Goal: Task Accomplishment & Management: Use online tool/utility

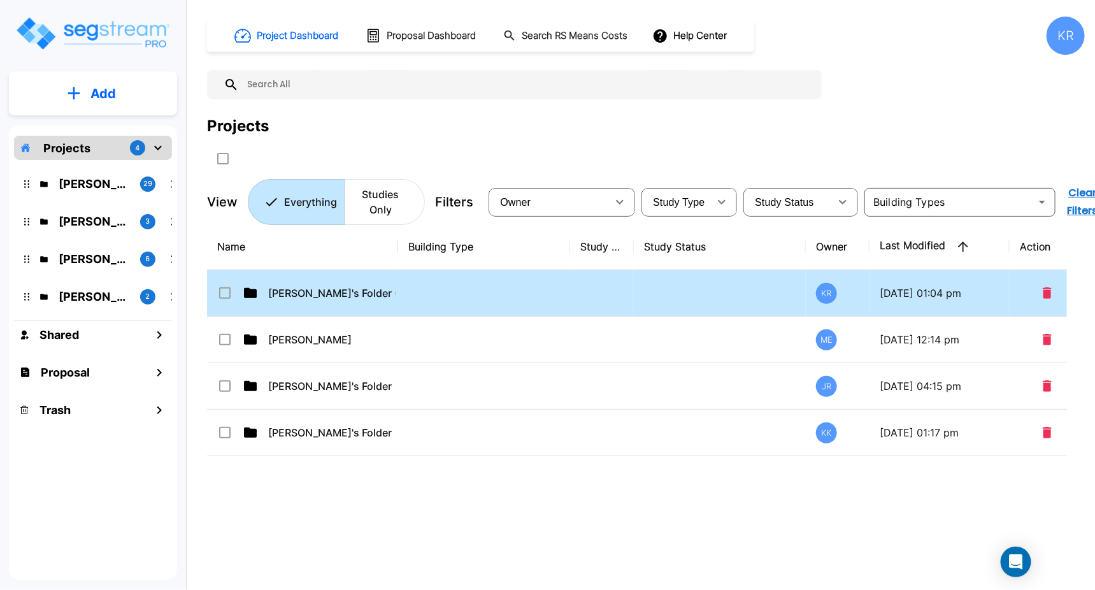
click at [425, 302] on td at bounding box center [484, 293] width 172 height 46
checkbox input "true"
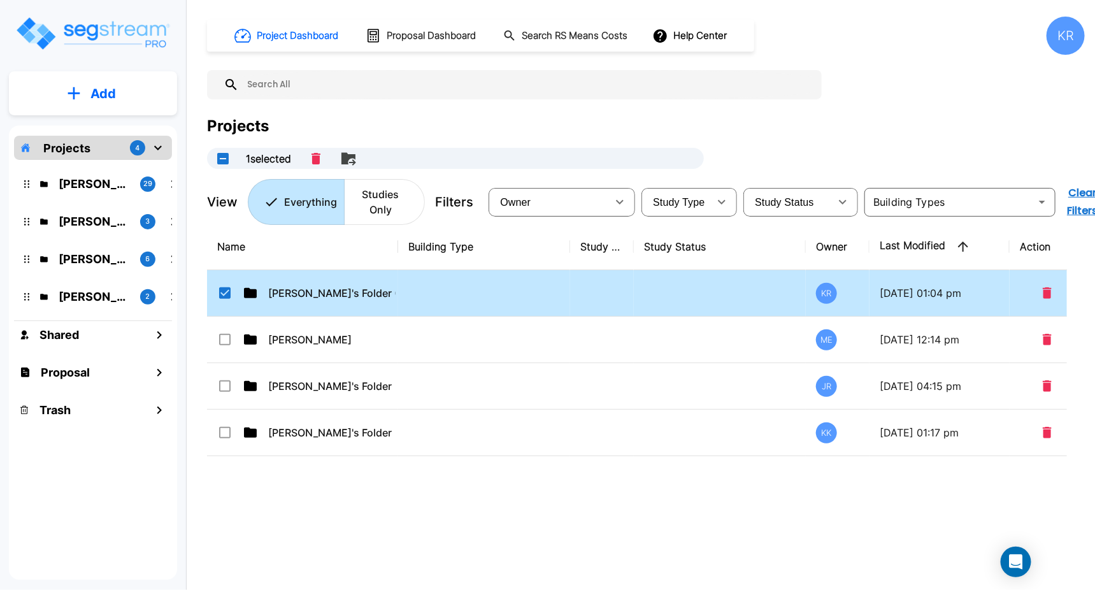
click at [425, 302] on td at bounding box center [484, 293] width 172 height 46
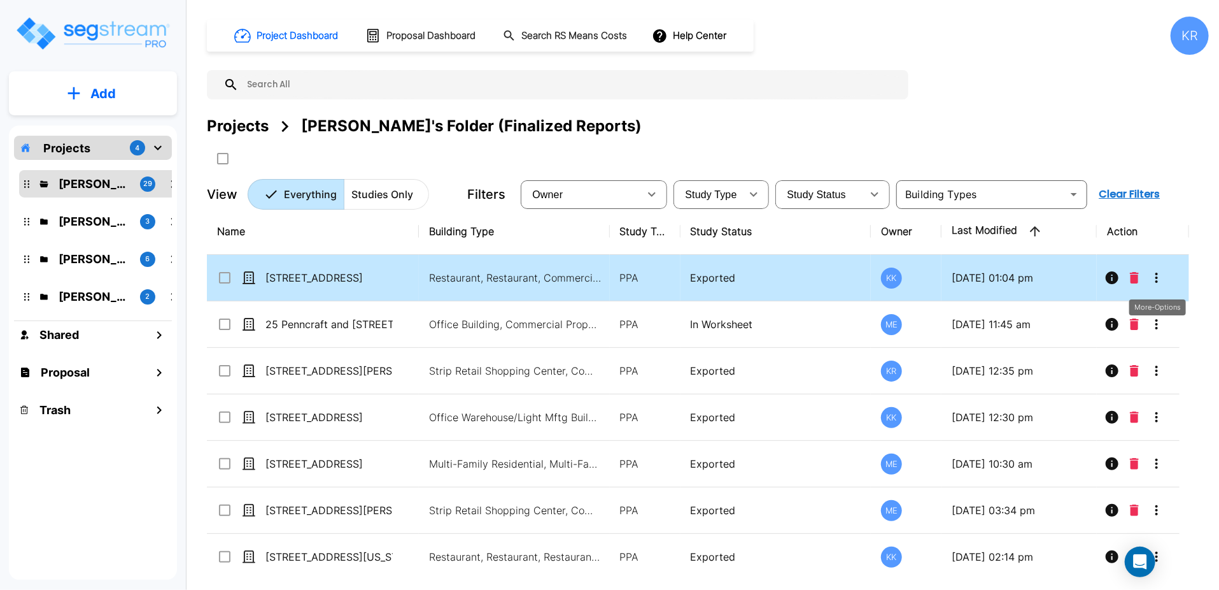
click at [1094, 273] on icon "More-Options" at bounding box center [1157, 278] width 3 height 10
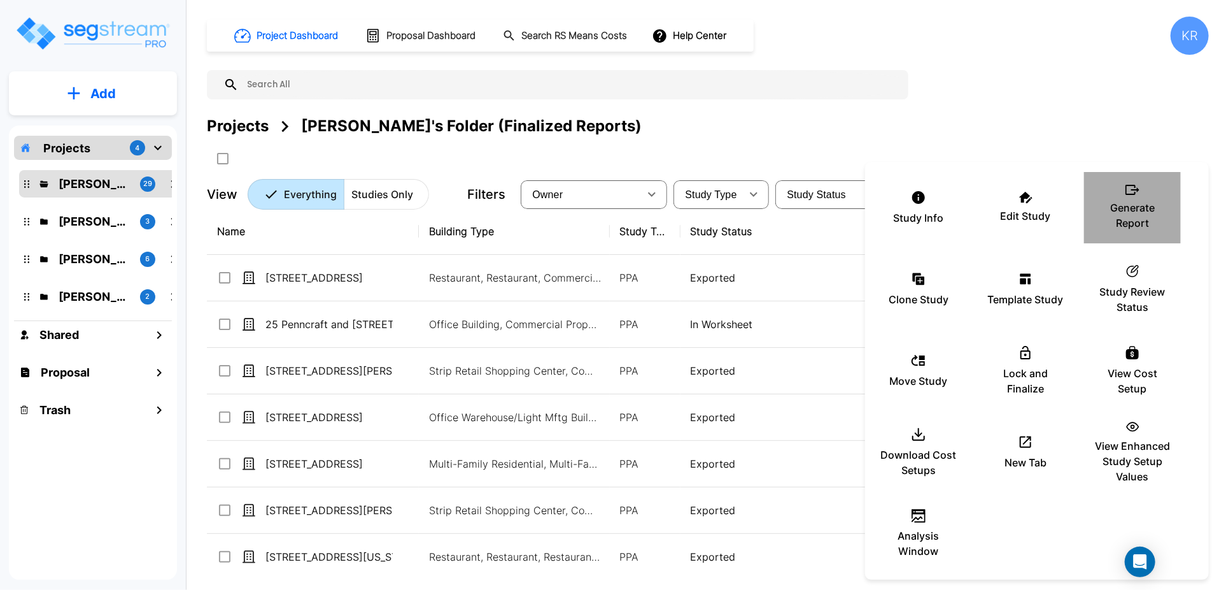
click at [1094, 195] on div "Generate Report" at bounding box center [1133, 208] width 76 height 64
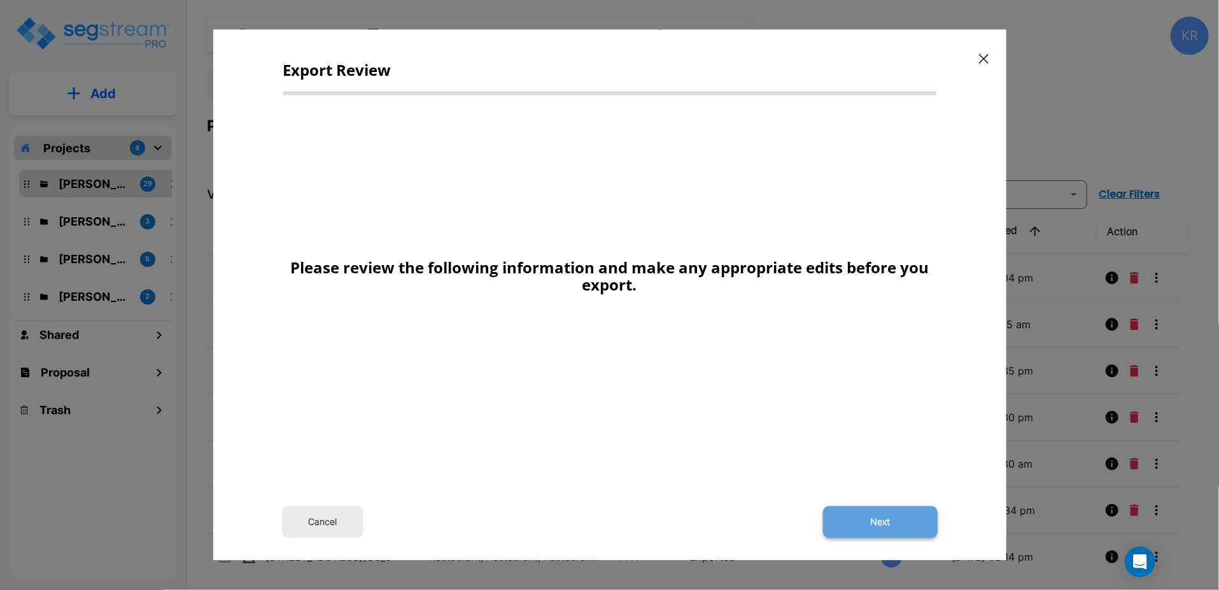
click at [877, 524] on button "Next" at bounding box center [880, 522] width 115 height 32
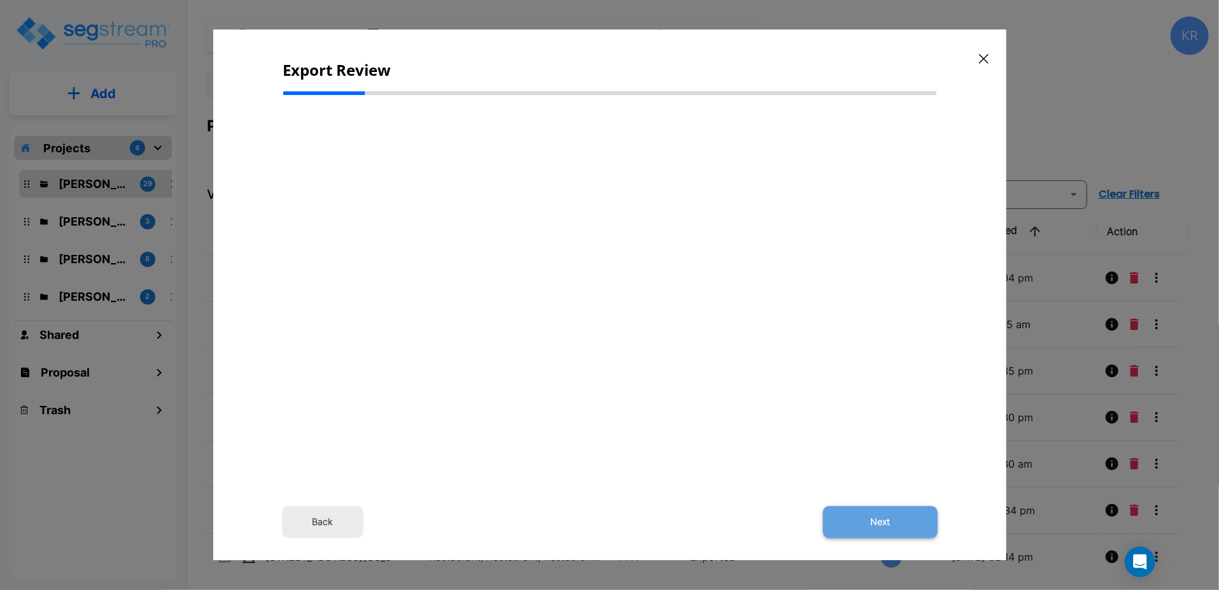
click at [888, 517] on button "Next" at bounding box center [880, 522] width 115 height 32
click at [316, 518] on button "Back" at bounding box center [323, 522] width 82 height 32
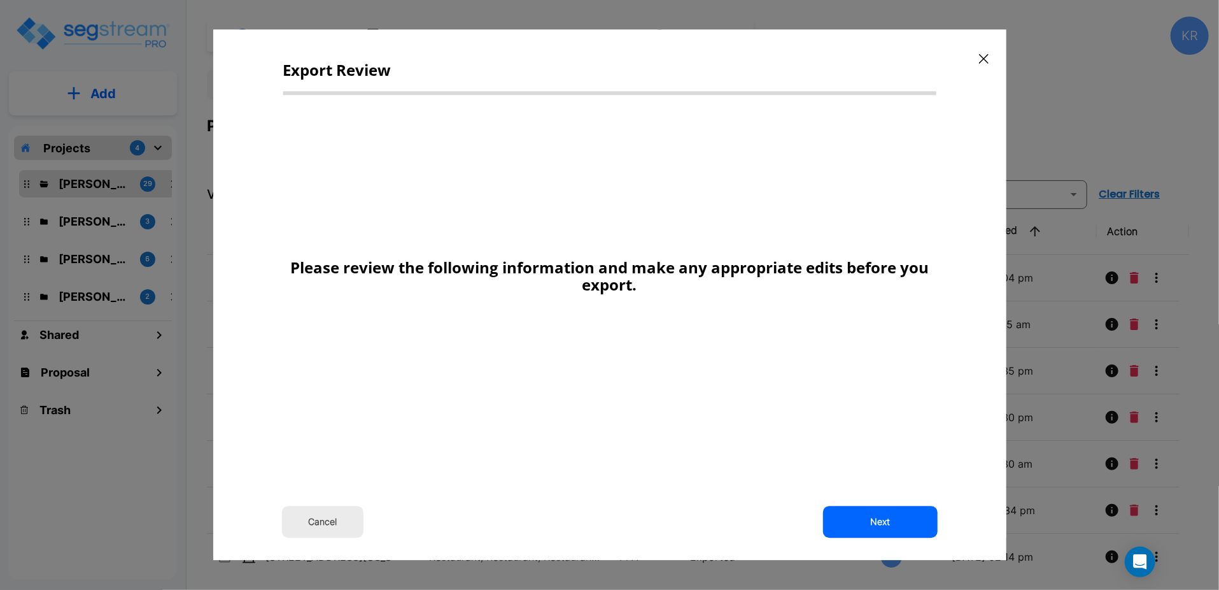
click at [982, 56] on icon "button" at bounding box center [984, 59] width 10 height 10
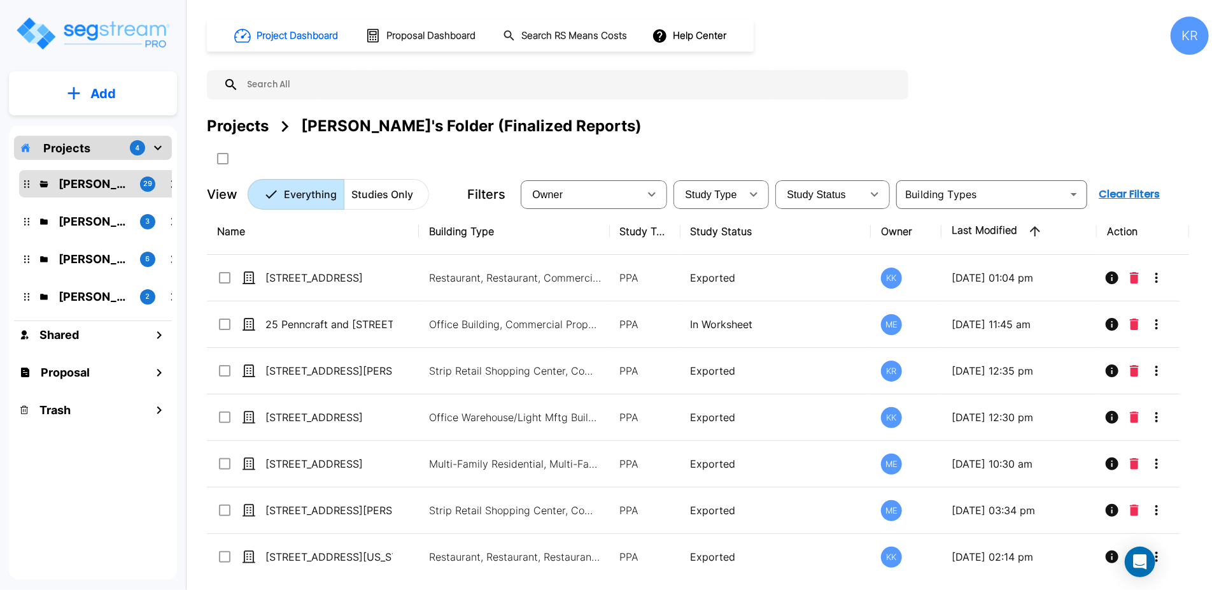
click at [982, 56] on div "Project Dashboard Proposal Dashboard Search RS Means Costs Help Center KR Proje…" at bounding box center [708, 113] width 1002 height 193
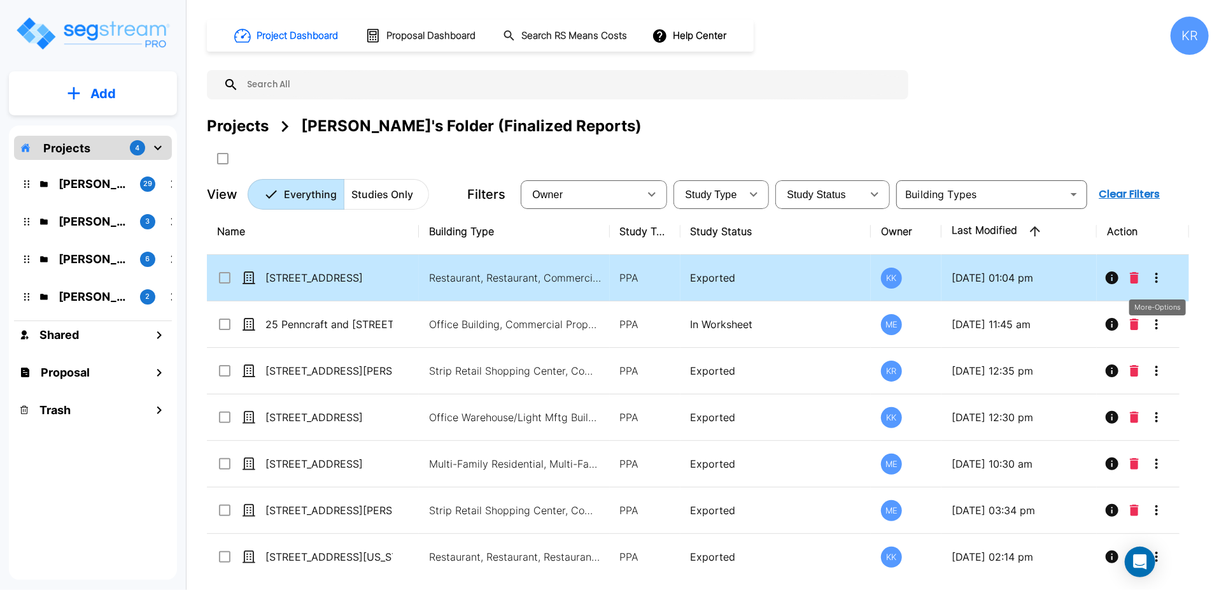
click at [1161, 274] on icon "More-Options" at bounding box center [1156, 277] width 15 height 15
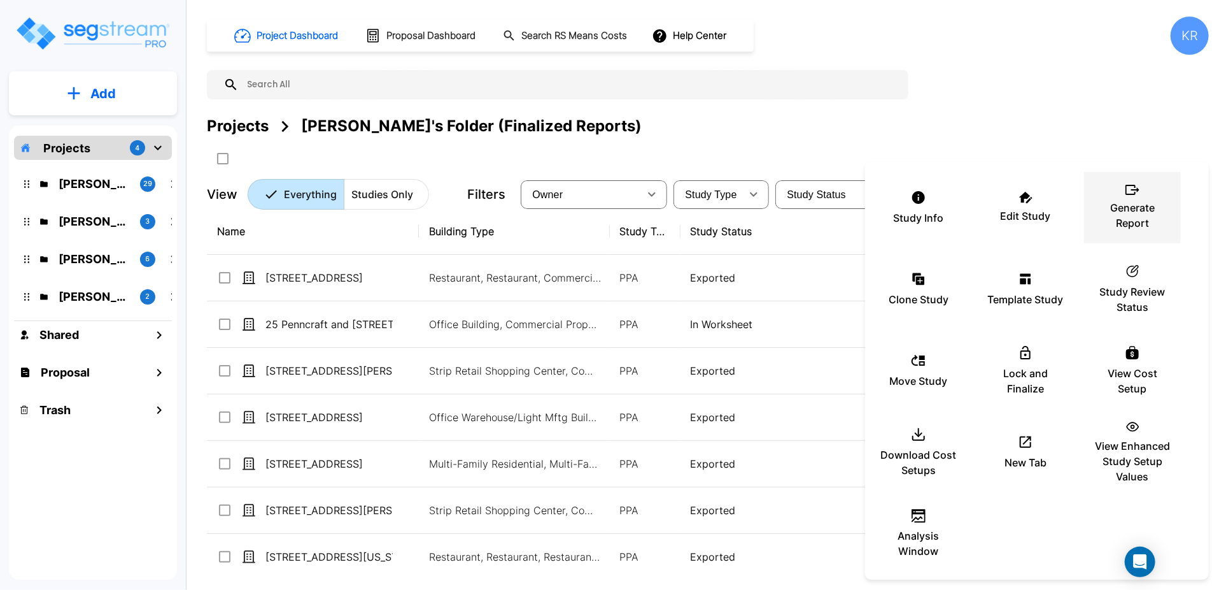
click at [1139, 212] on p "Generate Report" at bounding box center [1133, 215] width 76 height 31
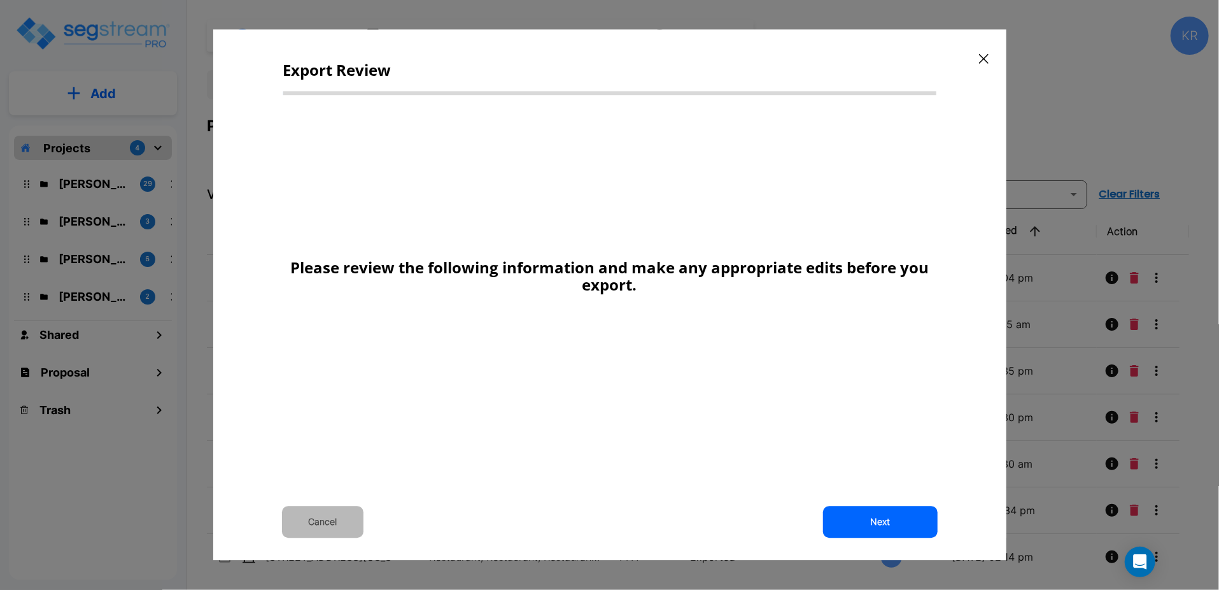
click at [339, 521] on button "Cancel" at bounding box center [323, 522] width 82 height 32
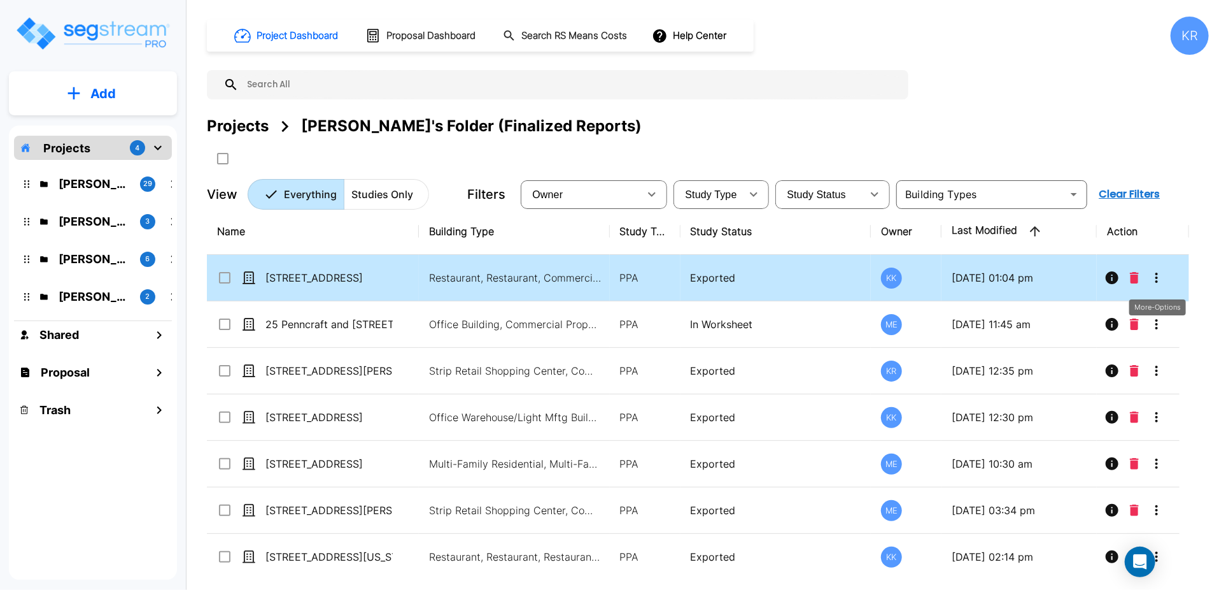
click at [1161, 282] on icon "More-Options" at bounding box center [1156, 277] width 15 height 15
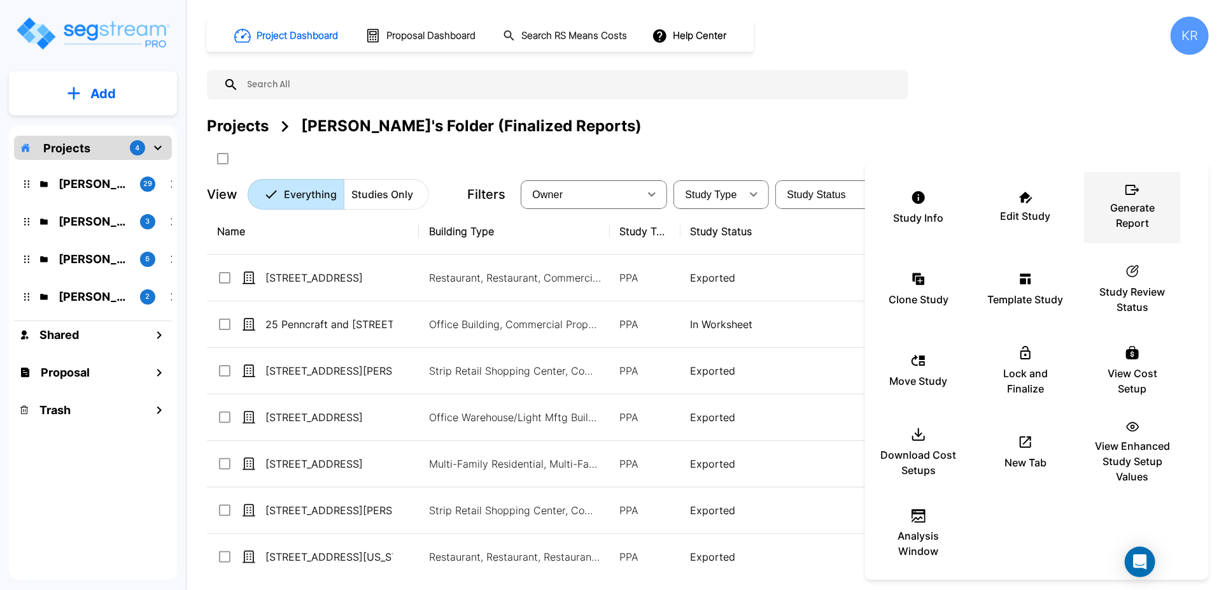
click at [1133, 221] on p "Generate Report" at bounding box center [1133, 215] width 76 height 31
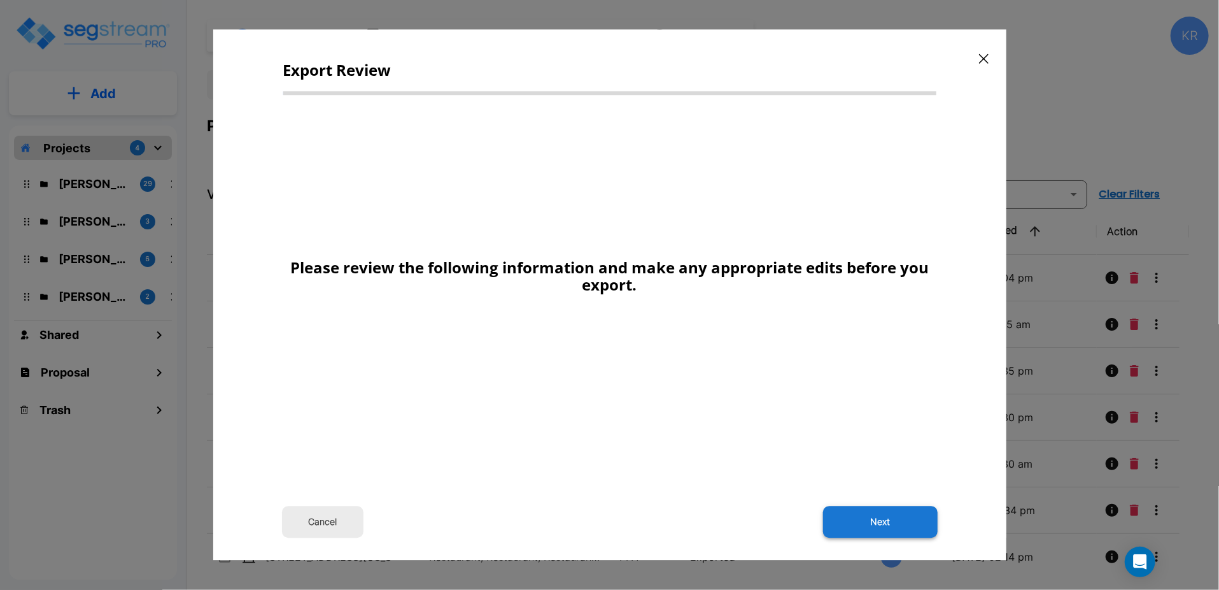
click at [885, 517] on button "Next" at bounding box center [880, 522] width 115 height 32
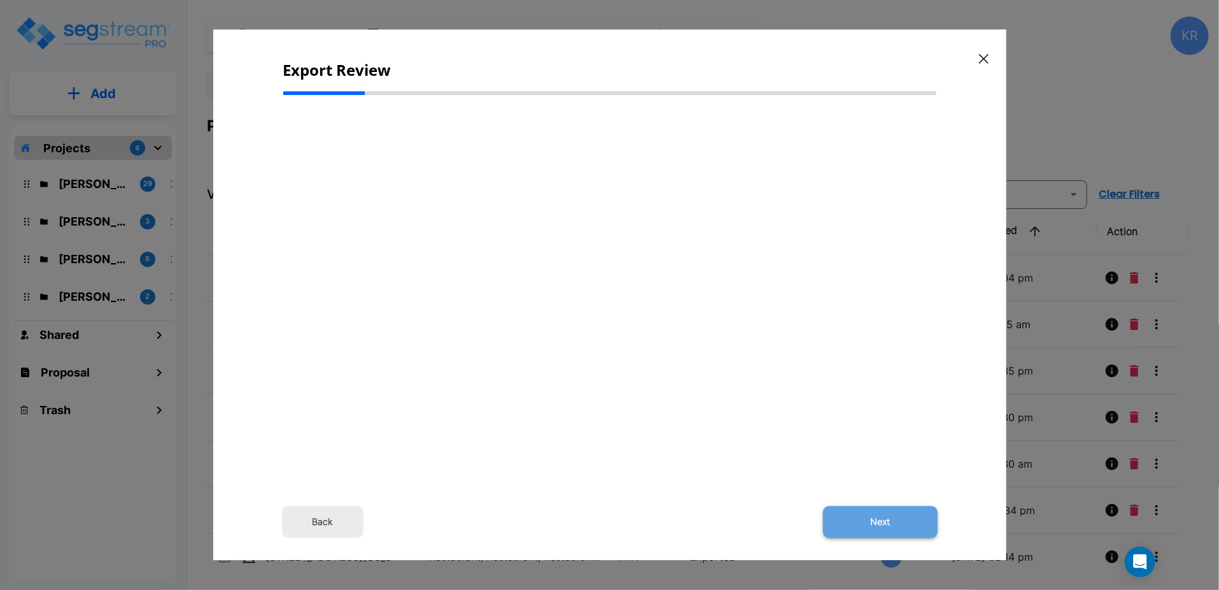
click at [879, 522] on button "Next" at bounding box center [880, 522] width 115 height 32
click at [383, 145] on div "Back Next" at bounding box center [609, 284] width 653 height 358
click at [501, 246] on div "Back Next" at bounding box center [609, 284] width 653 height 358
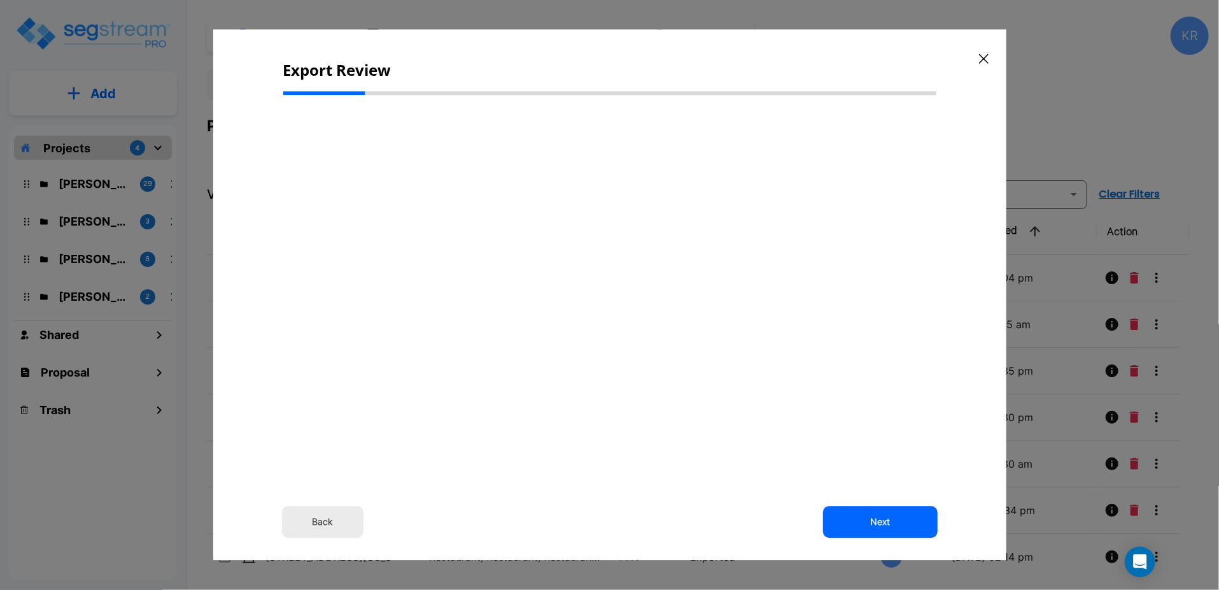
click at [409, 159] on div "Back Next" at bounding box center [609, 284] width 653 height 358
click at [324, 522] on button "Back" at bounding box center [323, 522] width 82 height 32
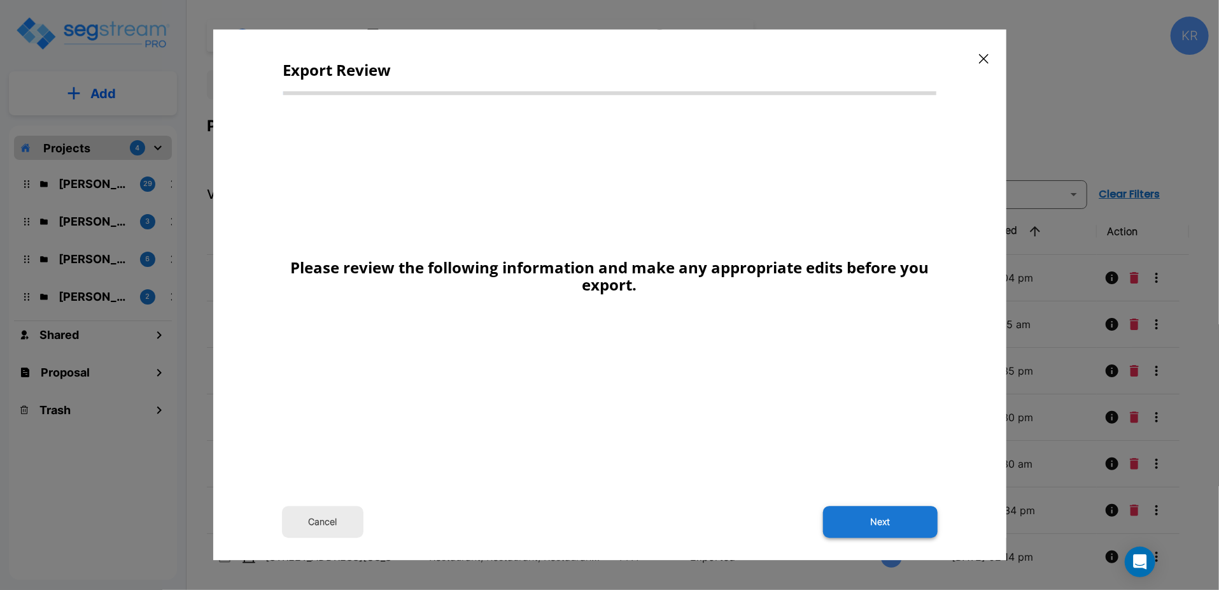
click at [873, 518] on button "Next" at bounding box center [880, 522] width 115 height 32
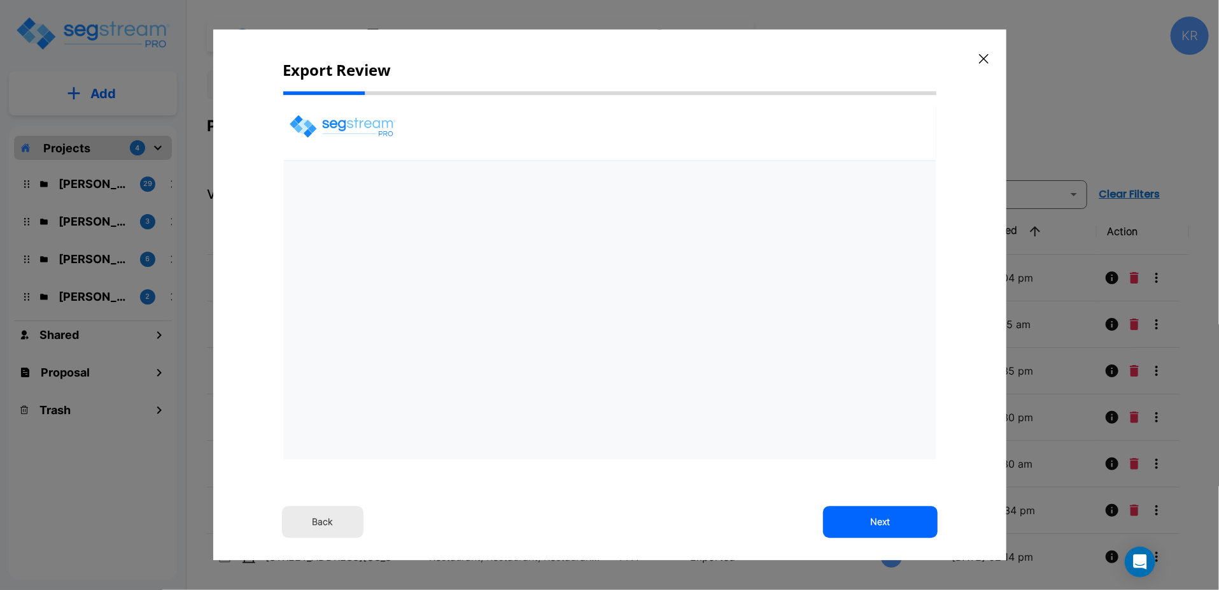
select select "2025"
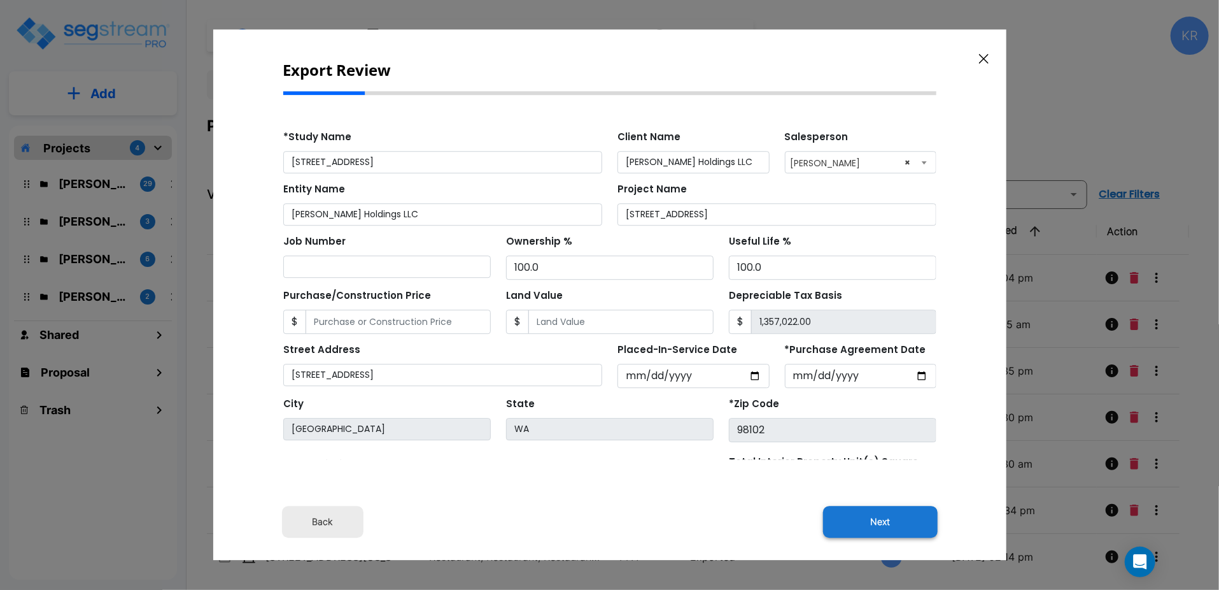
click at [873, 521] on button "Next" at bounding box center [880, 522] width 115 height 32
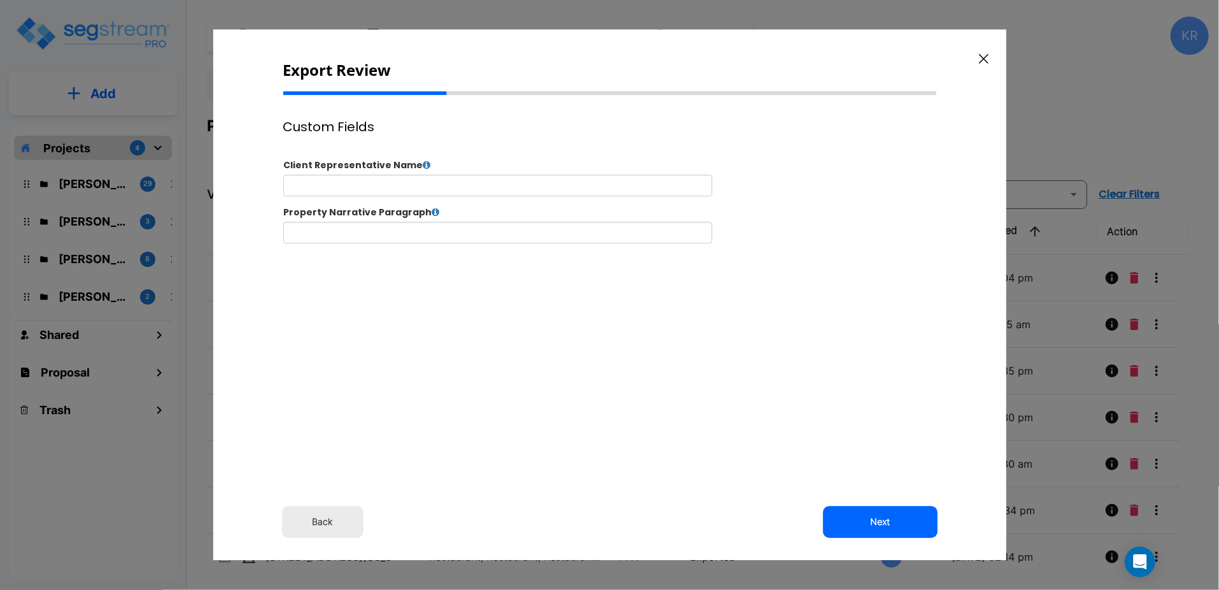
click at [873, 521] on button "Next" at bounding box center [880, 522] width 115 height 32
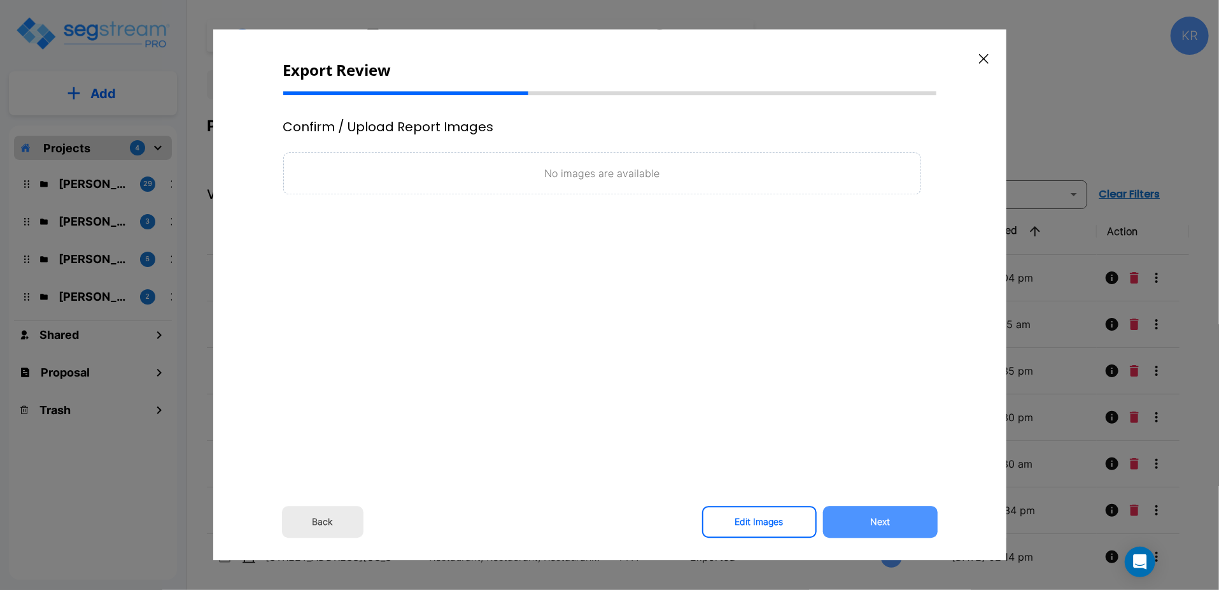
click at [873, 521] on button "Next" at bounding box center [880, 522] width 115 height 32
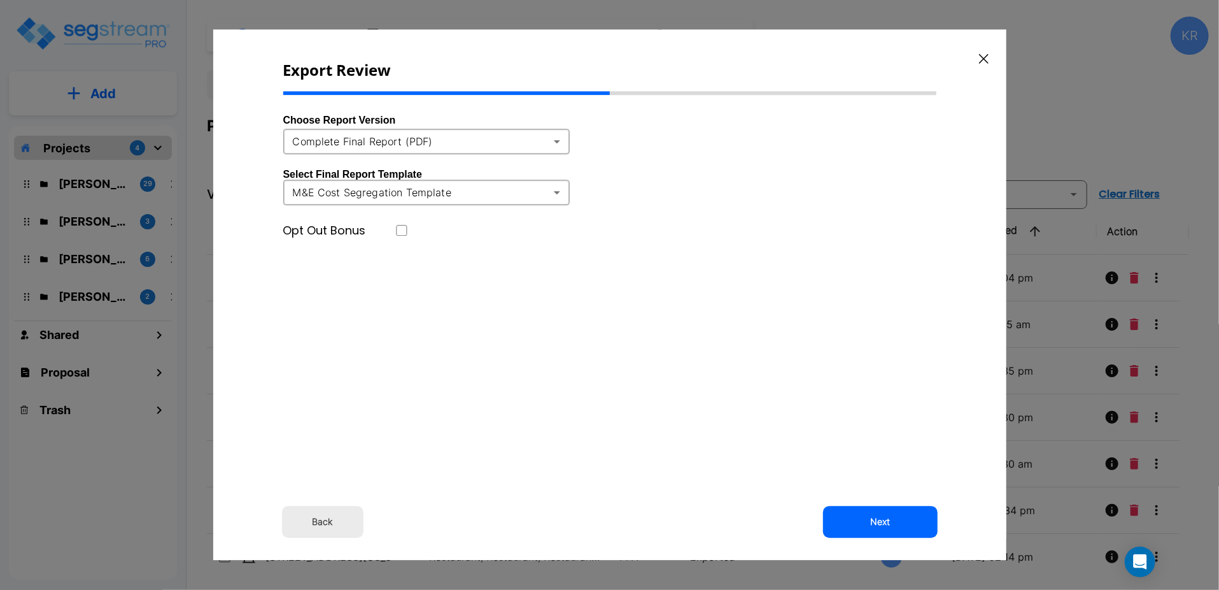
click at [557, 146] on body "× Your report is being generated. Be patient! × We're working on your Modificat…" at bounding box center [609, 295] width 1219 height 590
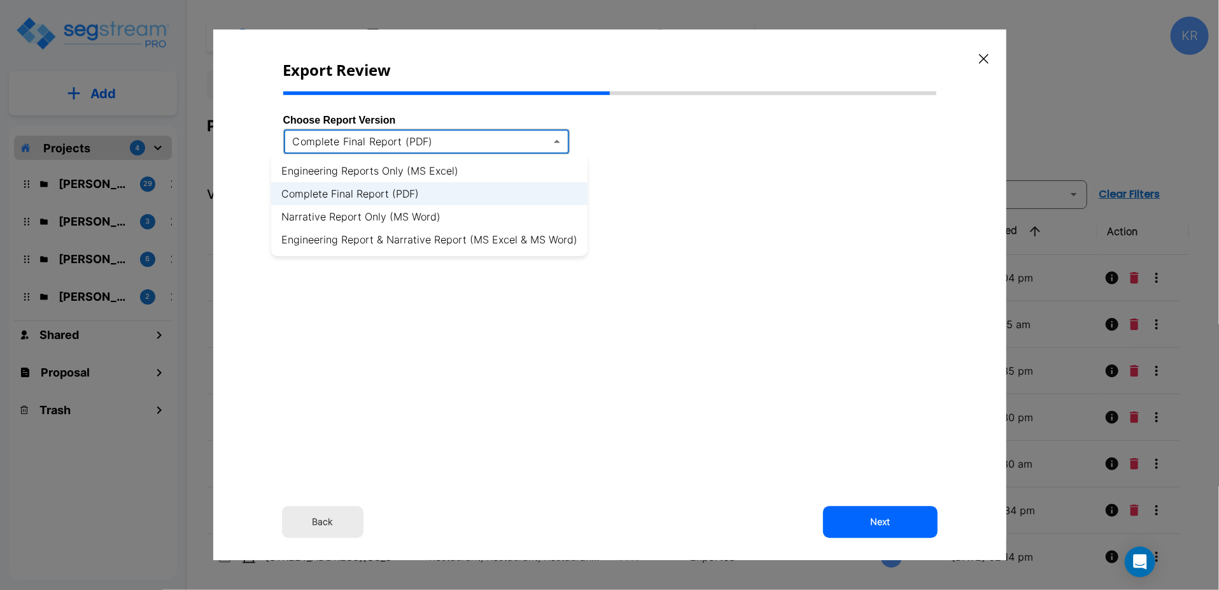
click at [416, 168] on li "Engineering Reports Only (MS Excel)" at bounding box center [429, 170] width 316 height 23
type input "xlsx"
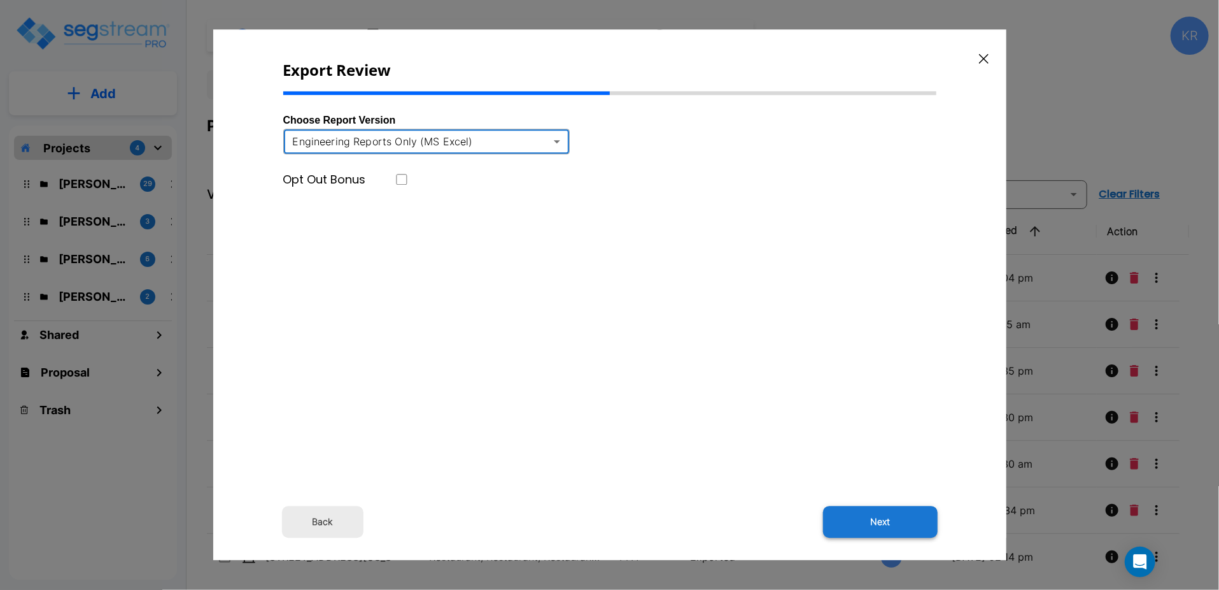
click at [894, 518] on button "Next" at bounding box center [880, 522] width 115 height 32
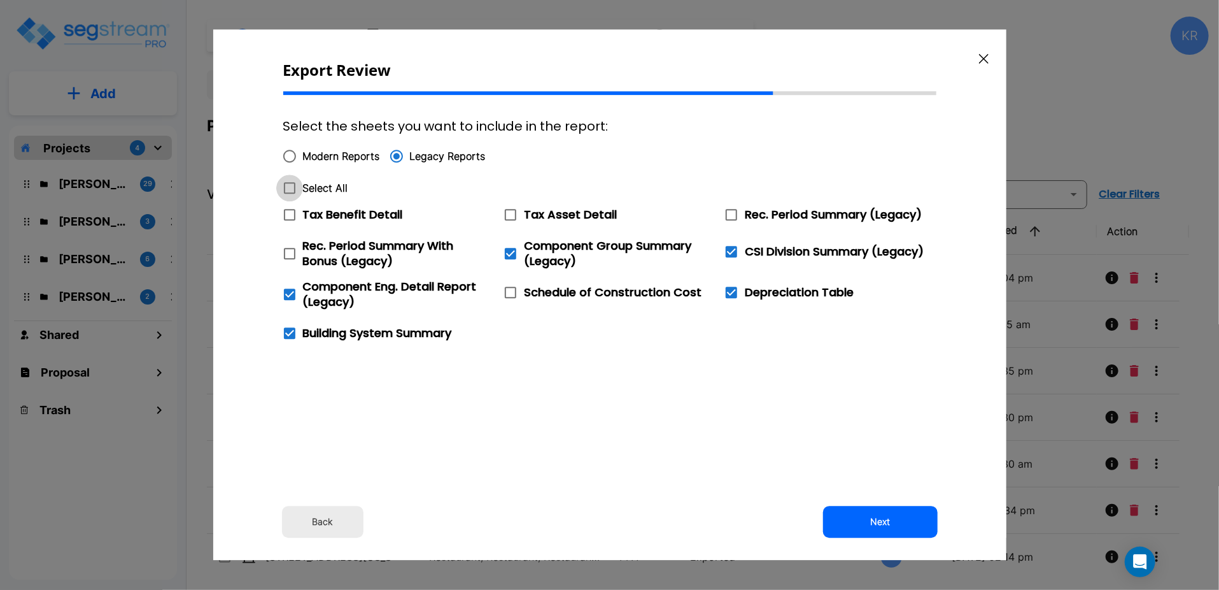
click at [289, 191] on icon at bounding box center [289, 187] width 15 height 15
click at [289, 185] on input "Select All" at bounding box center [282, 179] width 13 height 11
checkbox input "true"
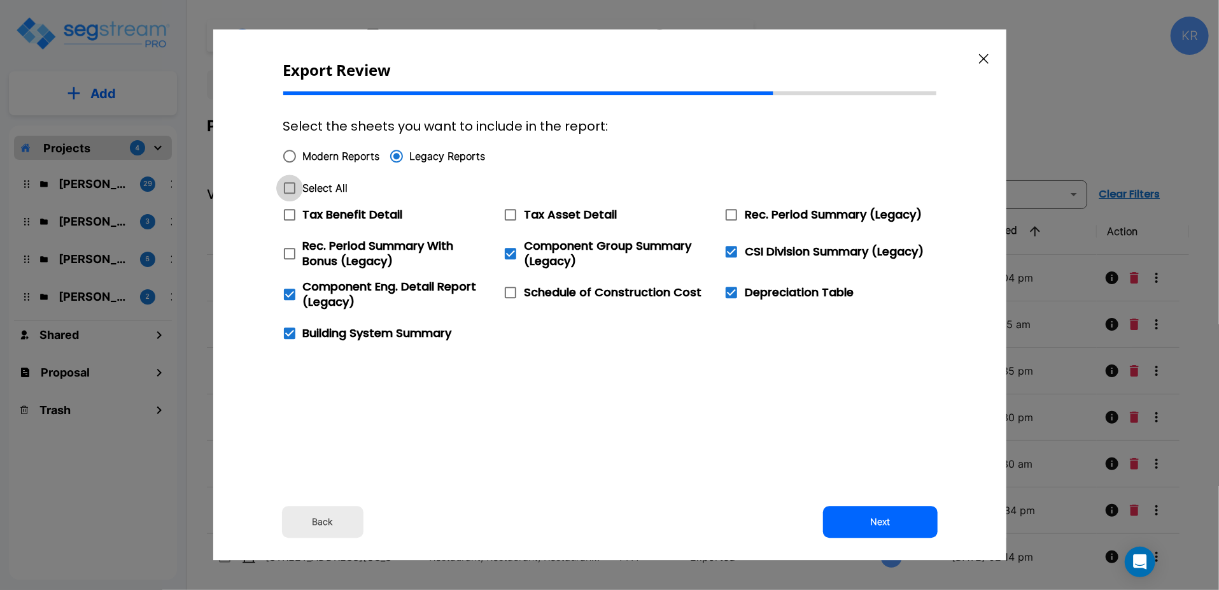
checkbox input "true"
click at [291, 160] on input "Modern Reports" at bounding box center [289, 156] width 27 height 27
radio input "true"
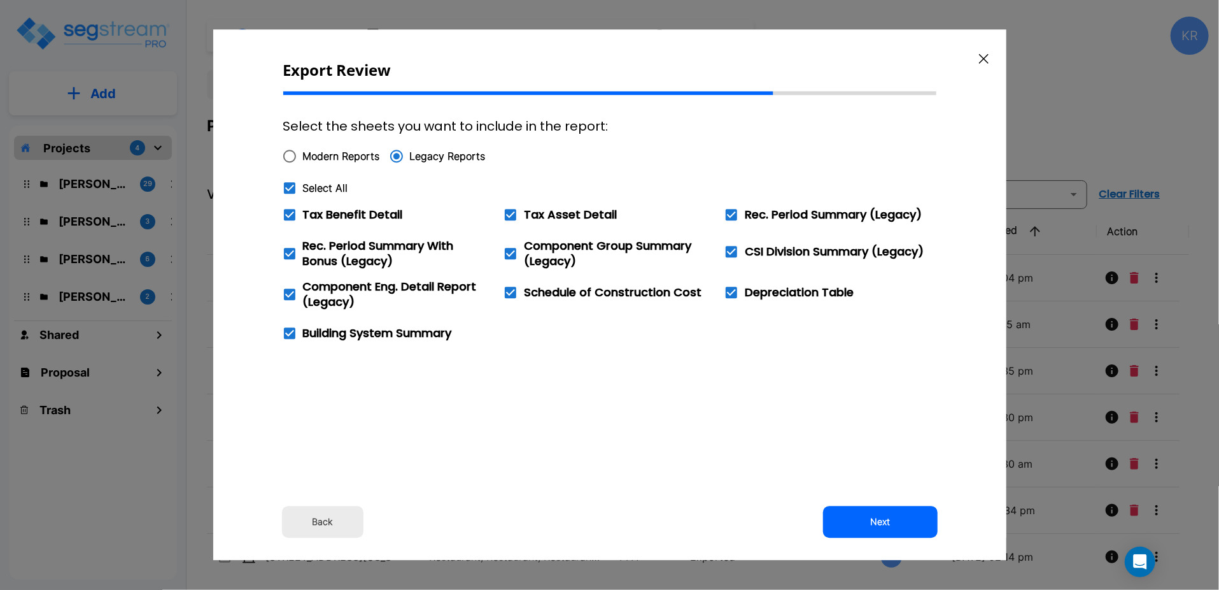
checkbox input "false"
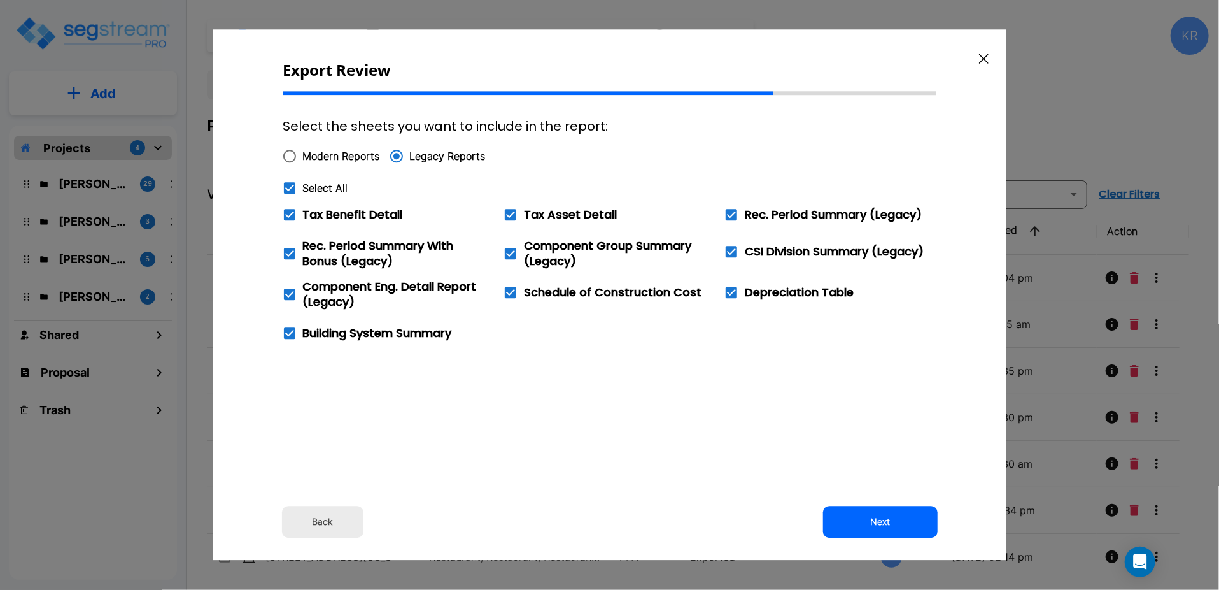
checkbox input "false"
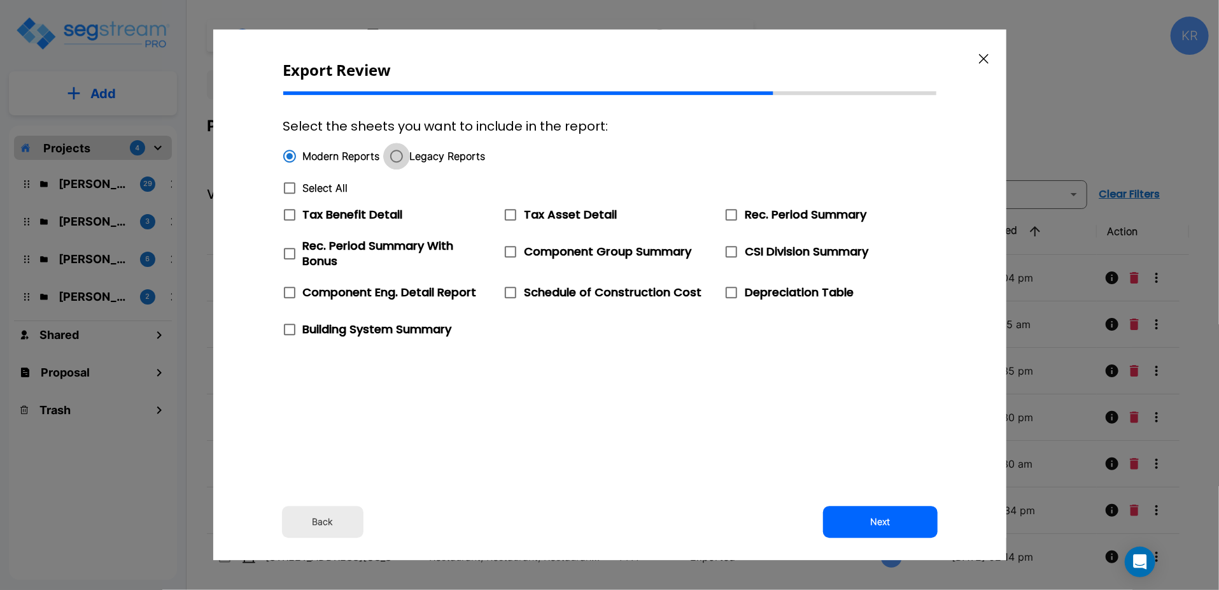
click at [392, 155] on input "Legacy Reports" at bounding box center [396, 156] width 27 height 27
radio input "true"
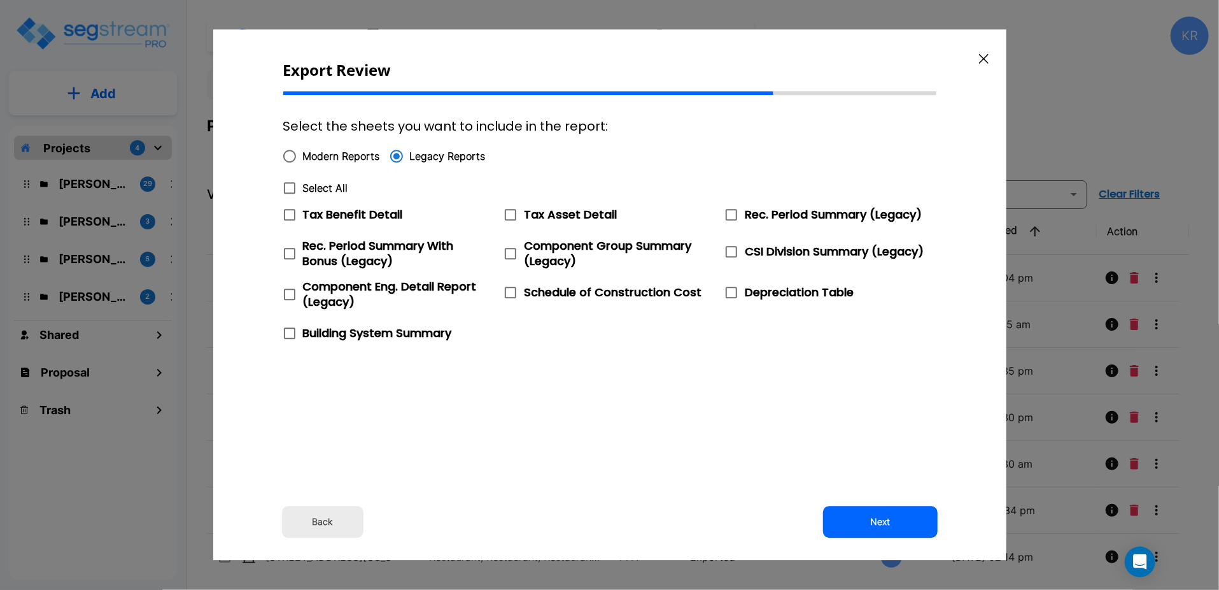
click at [305, 153] on span "Modern Reports" at bounding box center [341, 155] width 77 height 15
click at [303, 153] on input "Modern Reports" at bounding box center [289, 156] width 27 height 27
radio input "true"
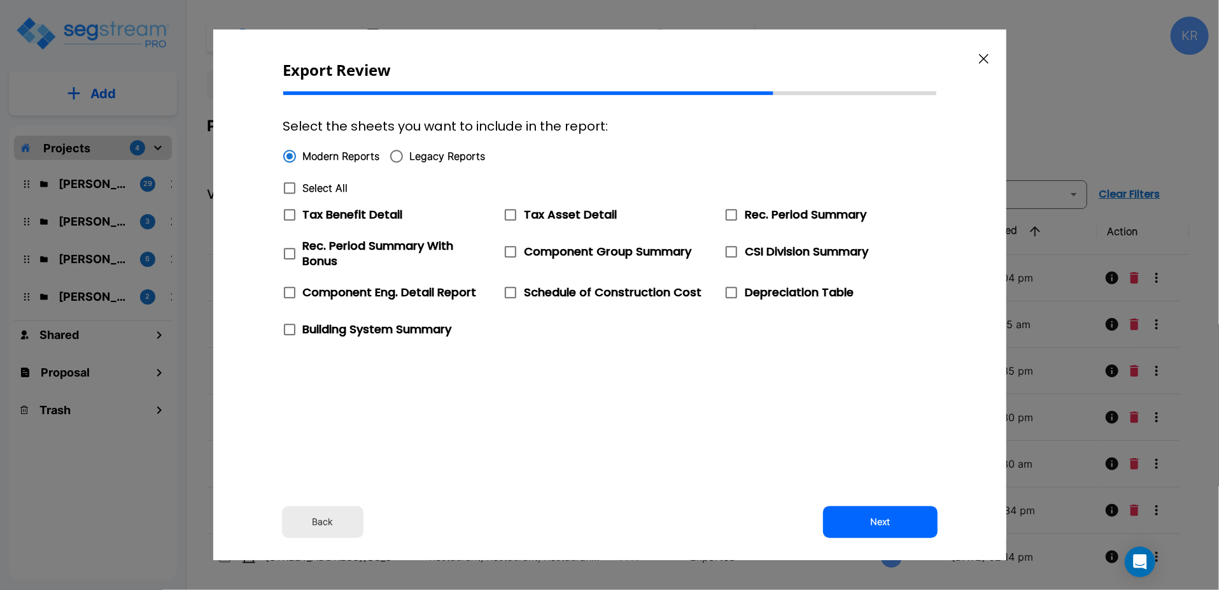
click at [422, 152] on span "Legacy Reports" at bounding box center [448, 155] width 76 height 15
click at [410, 152] on input "Legacy Reports" at bounding box center [396, 156] width 27 height 27
radio input "true"
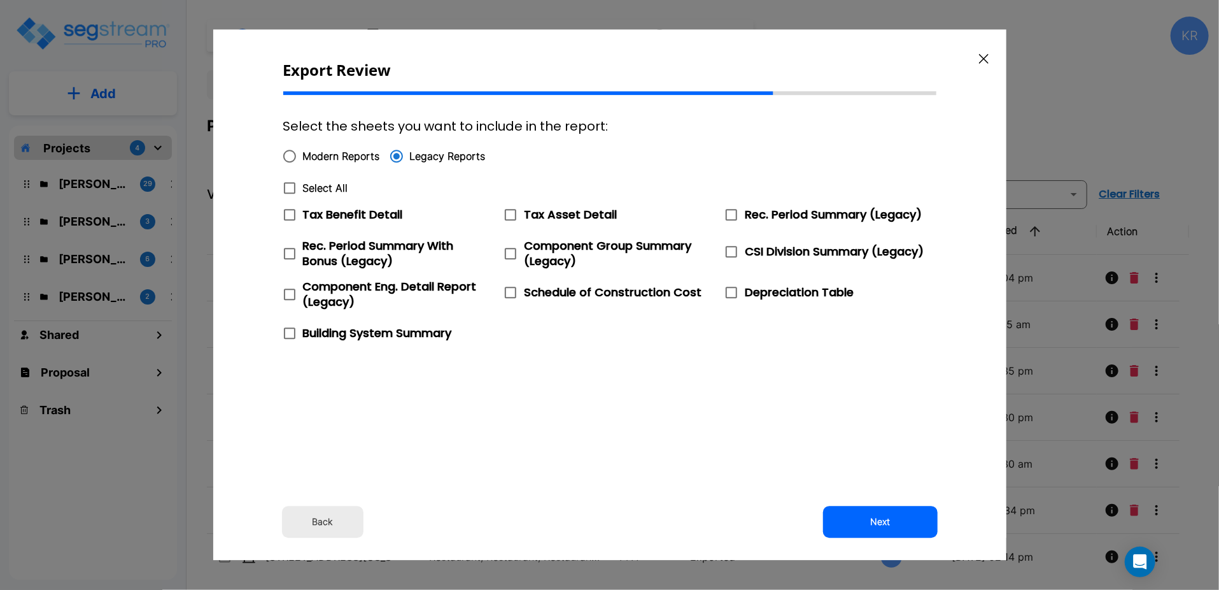
click at [308, 159] on span "Modern Reports" at bounding box center [341, 155] width 77 height 15
click at [303, 159] on input "Modern Reports" at bounding box center [289, 156] width 27 height 27
radio input "true"
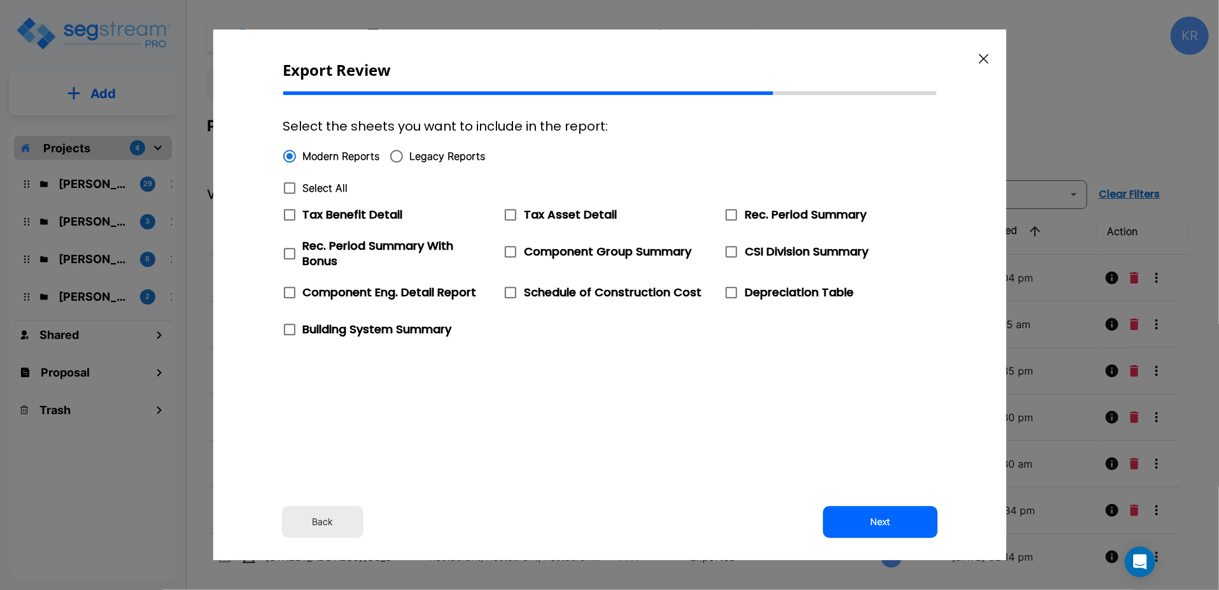
click at [422, 157] on span "Legacy Reports" at bounding box center [448, 155] width 76 height 15
click at [410, 157] on input "Legacy Reports" at bounding box center [396, 156] width 27 height 27
radio input "true"
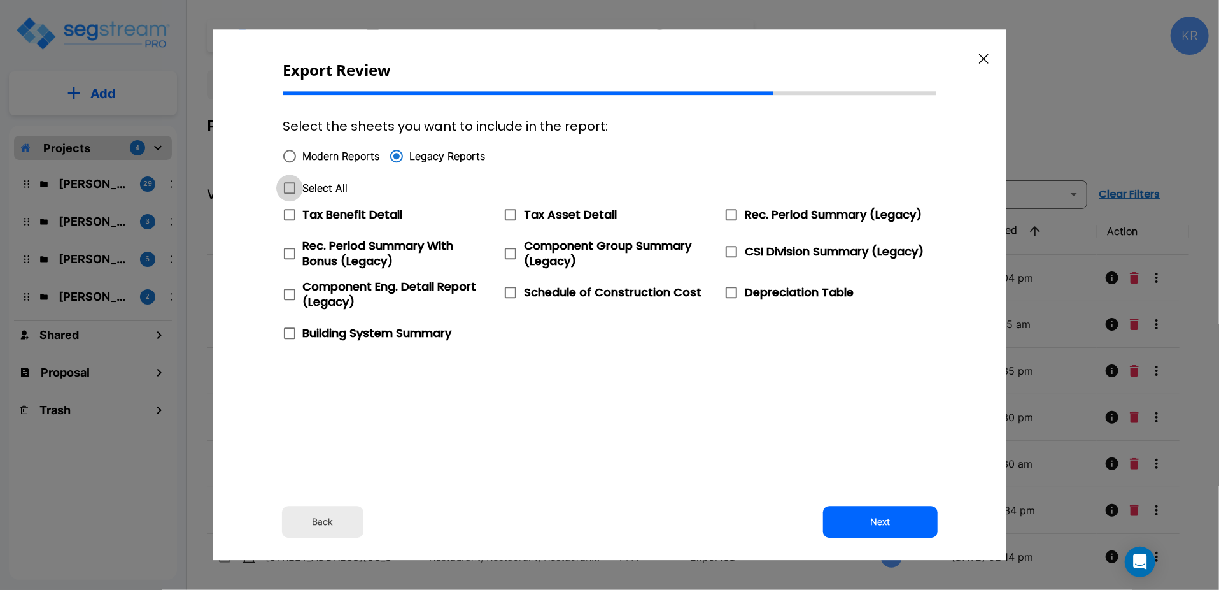
click at [290, 188] on icon at bounding box center [289, 187] width 15 height 15
click at [289, 185] on input "Select All" at bounding box center [282, 179] width 13 height 11
checkbox input "true"
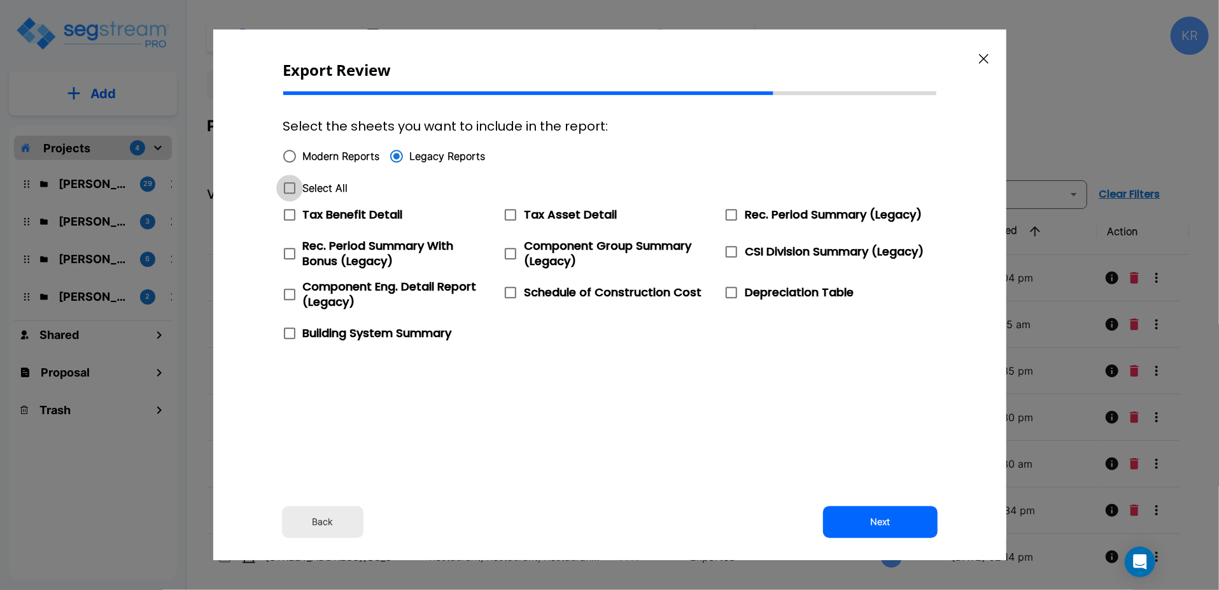
checkbox input "true"
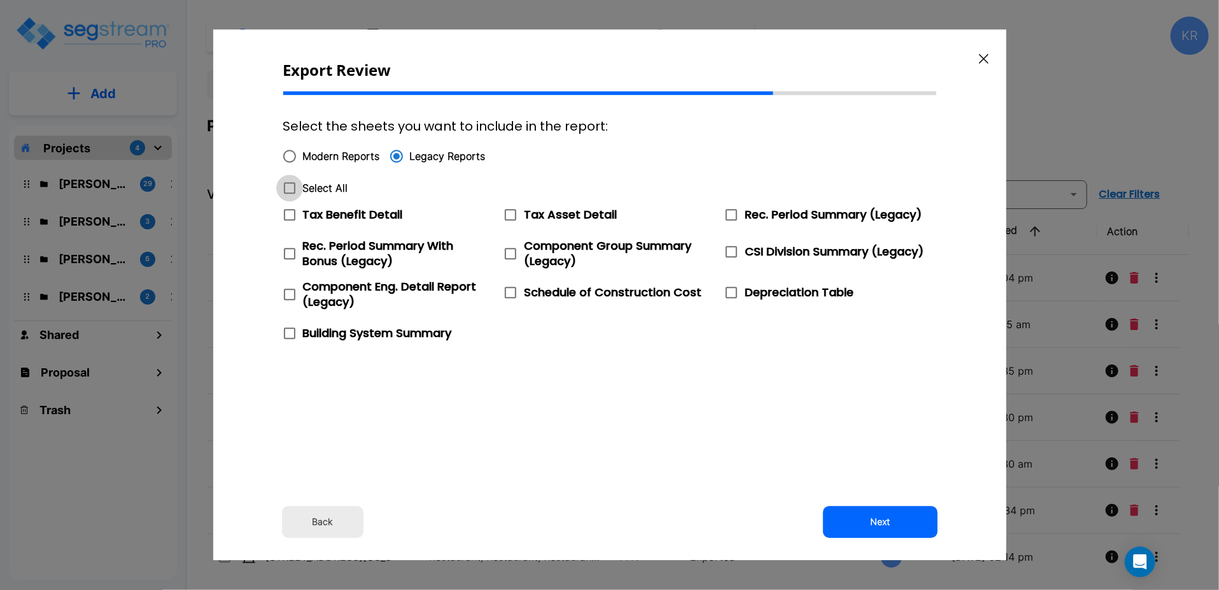
checkbox input "true"
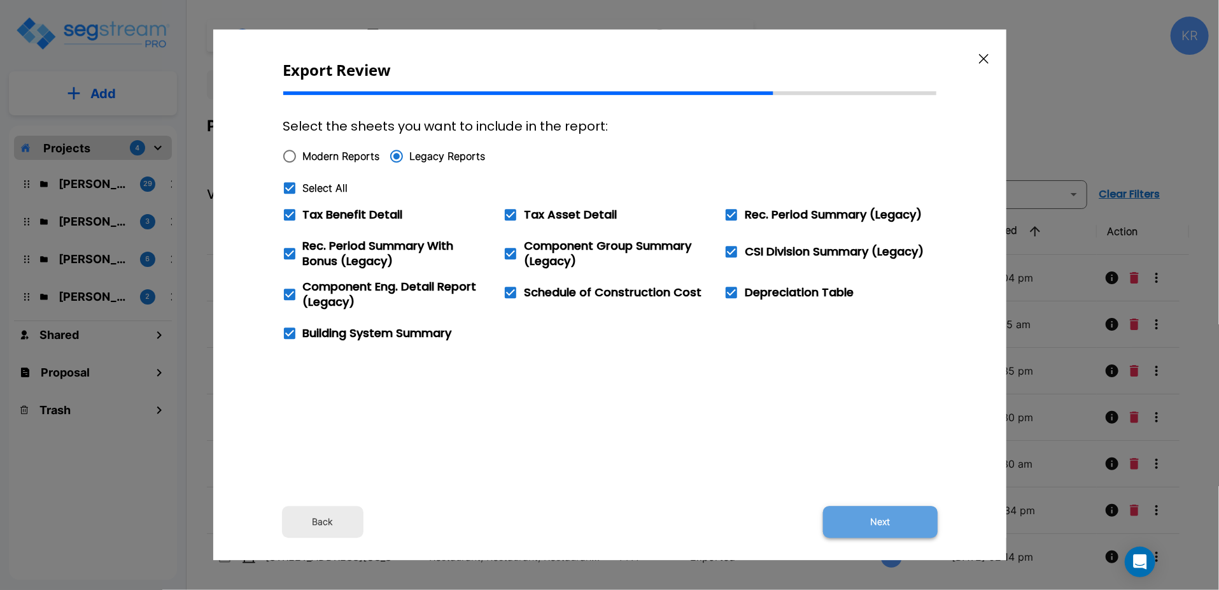
click at [897, 523] on button "Next" at bounding box center [880, 522] width 115 height 32
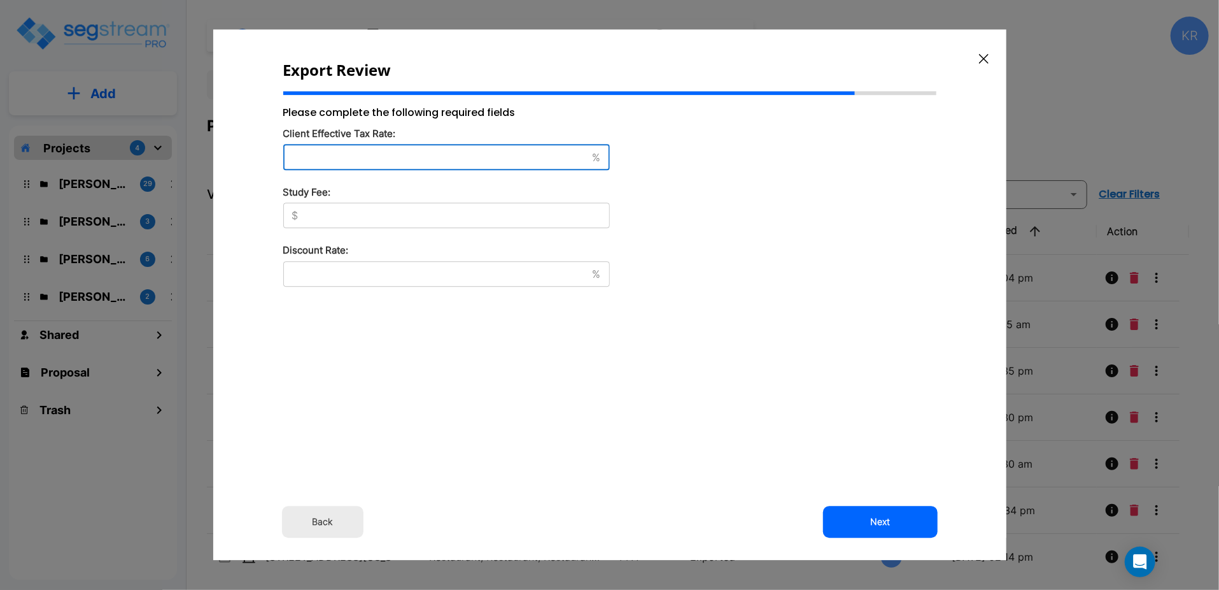
click at [381, 155] on input "text" at bounding box center [435, 157] width 304 height 13
click at [350, 148] on div "% ​" at bounding box center [446, 157] width 327 height 25
type input "37"
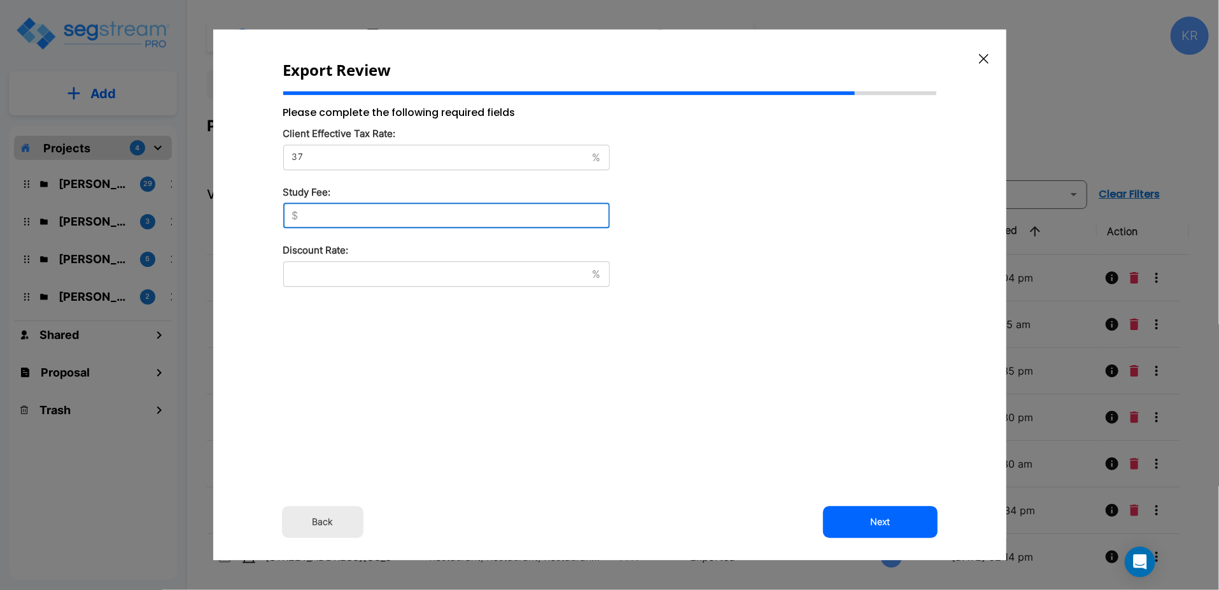
click at [378, 215] on input "text" at bounding box center [457, 216] width 306 height 13
type input "8,500"
click at [509, 273] on input "text" at bounding box center [435, 273] width 304 height 13
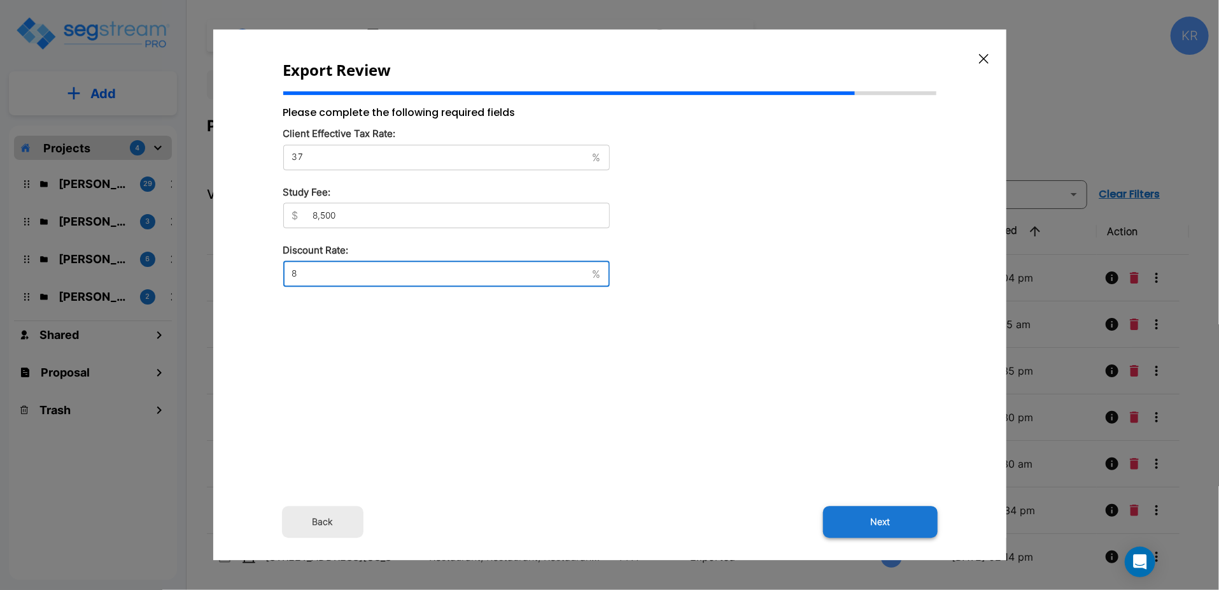
type input "8"
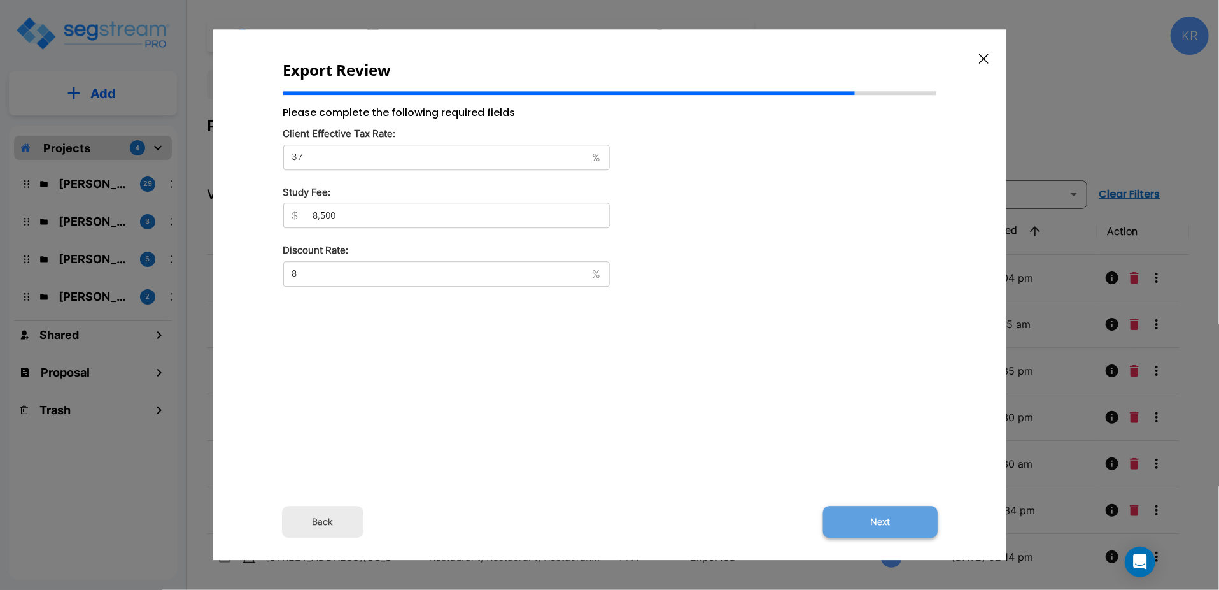
click at [877, 522] on button "Next" at bounding box center [880, 522] width 115 height 32
click at [895, 518] on button "Next" at bounding box center [880, 522] width 115 height 32
click at [350, 330] on div "Please complete the following required fields Client Effective Tax Rate: 37 % ​…" at bounding box center [446, 282] width 327 height 354
click at [880, 520] on button "Next" at bounding box center [880, 522] width 115 height 32
click at [670, 315] on div "Export Review Please complete the following required fields Client Effective Ta…" at bounding box center [609, 294] width 793 height 530
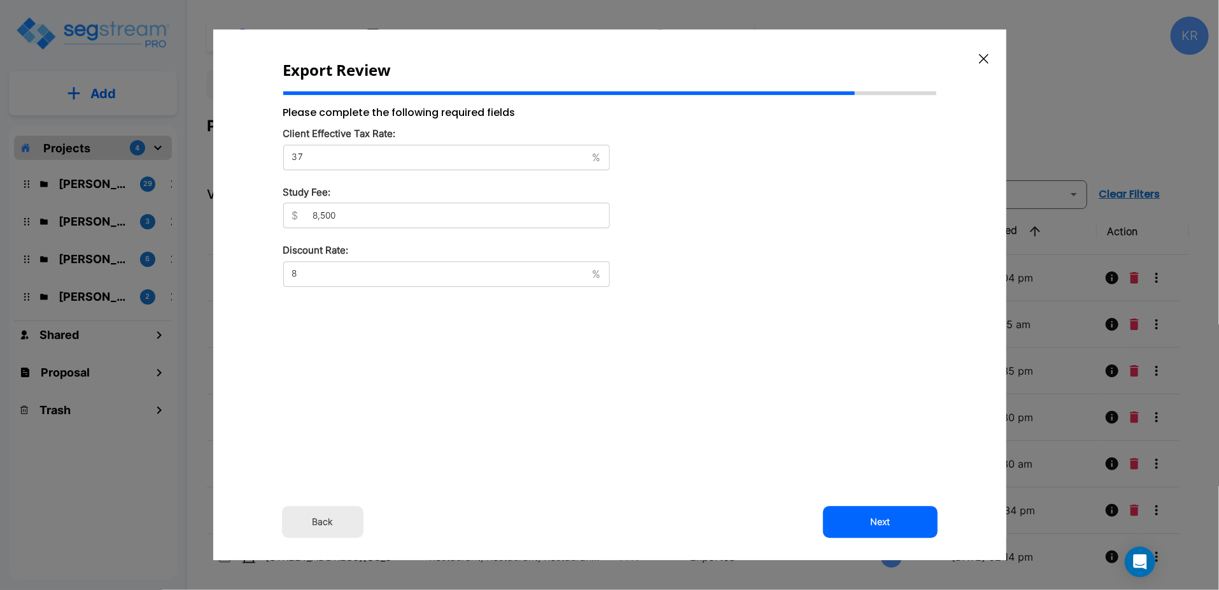
click at [318, 522] on button "Back" at bounding box center [323, 522] width 82 height 32
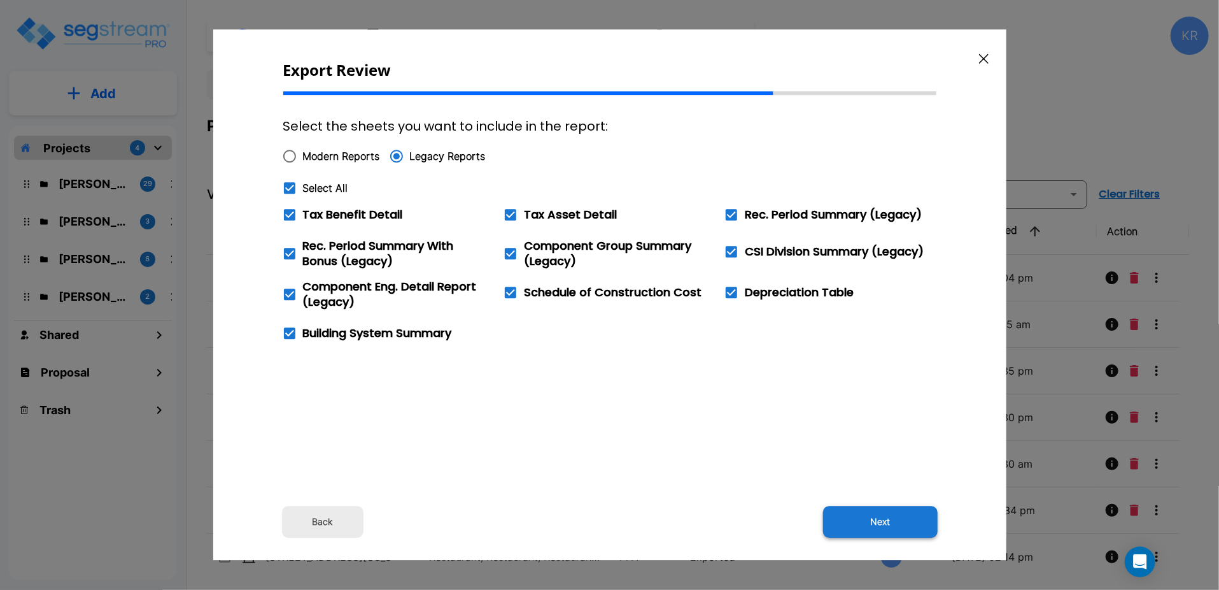
click at [879, 520] on button "Next" at bounding box center [880, 522] width 115 height 32
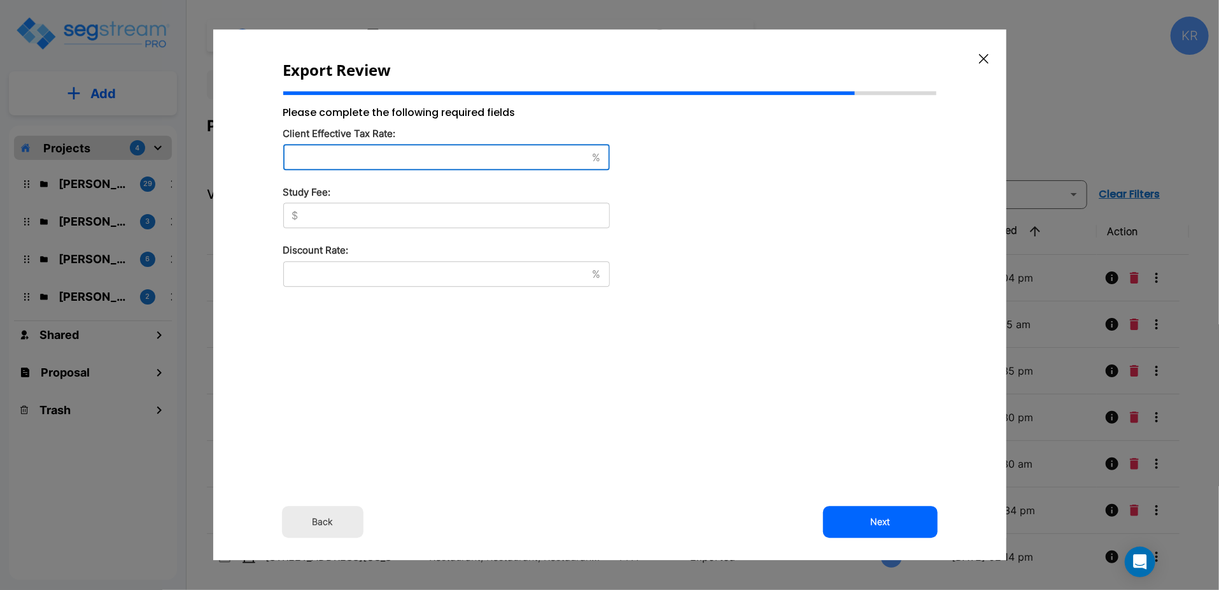
click at [362, 162] on input "text" at bounding box center [435, 157] width 304 height 13
type input "37"
click at [325, 214] on input "text" at bounding box center [457, 216] width 306 height 13
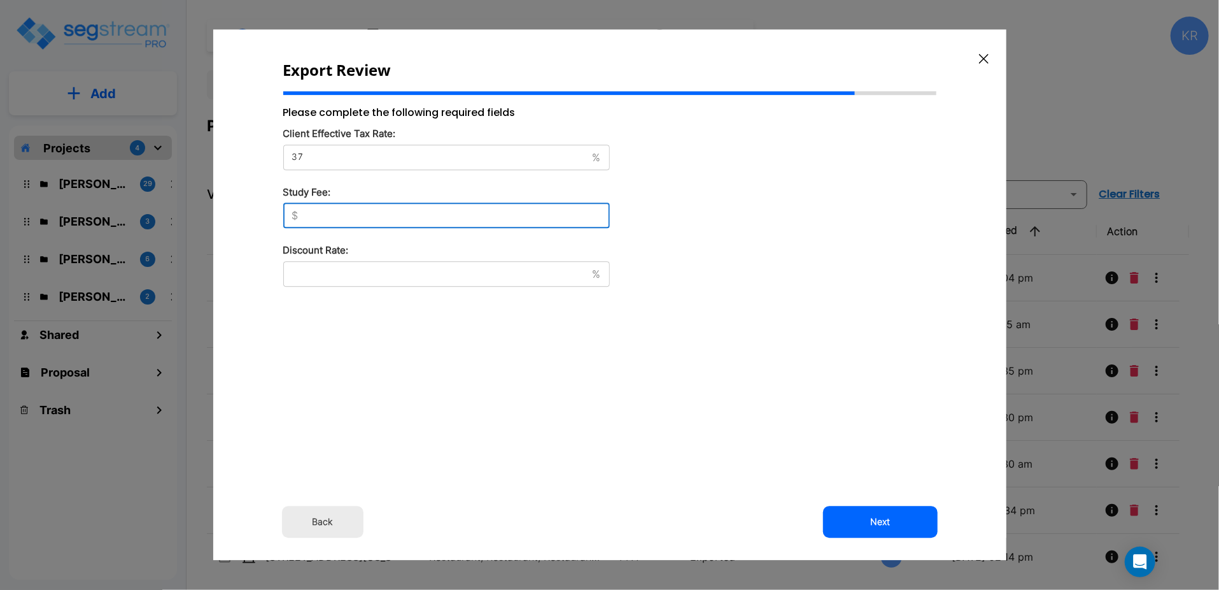
click at [364, 211] on input "text" at bounding box center [457, 216] width 306 height 13
type input "8,500"
click at [371, 265] on div "% ​" at bounding box center [446, 273] width 327 height 25
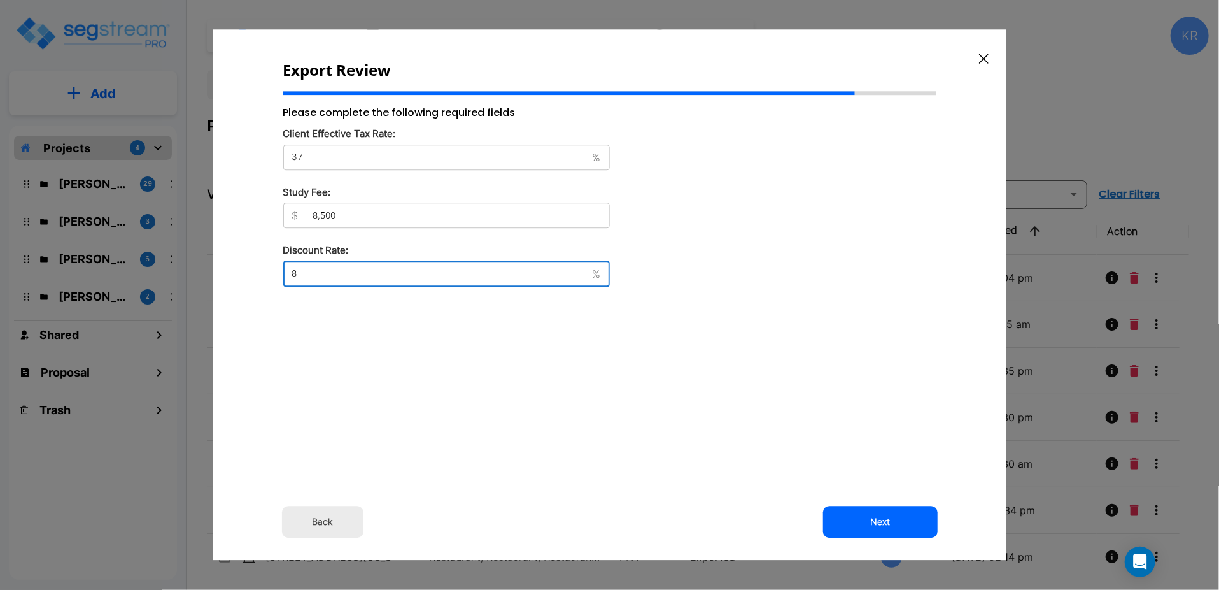
type input "8"
click at [471, 457] on div "Please complete the following required fields Client Effective Tax Rate: 37 % ​…" at bounding box center [446, 282] width 327 height 354
click at [324, 152] on input "37" at bounding box center [435, 157] width 304 height 13
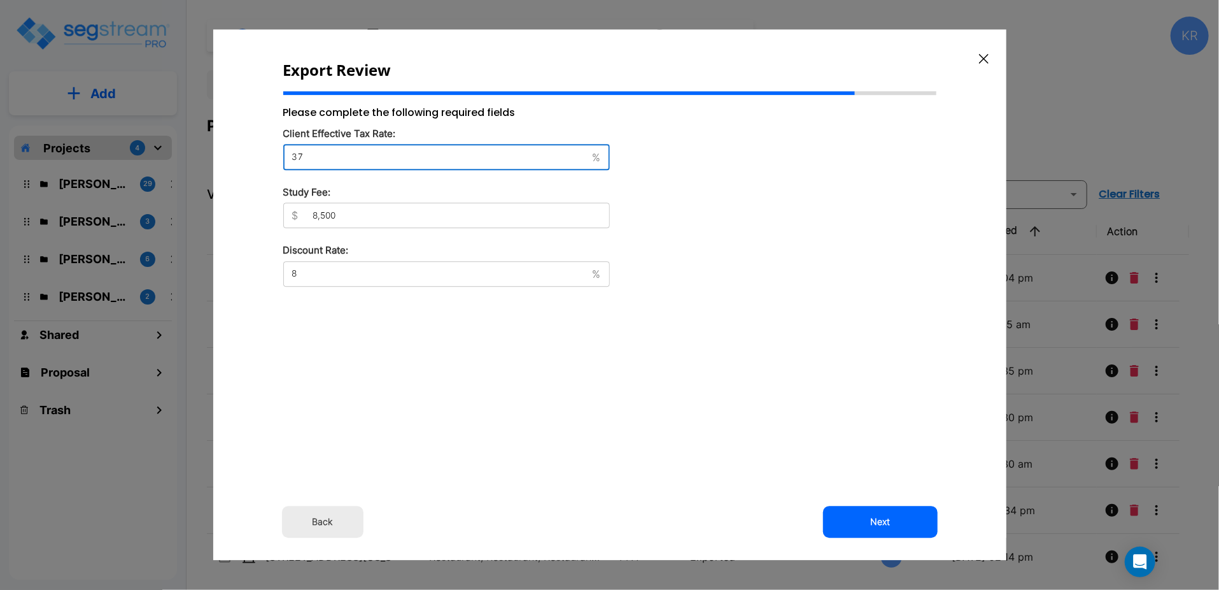
click at [348, 204] on div "$ 8,500 ​" at bounding box center [446, 214] width 327 height 25
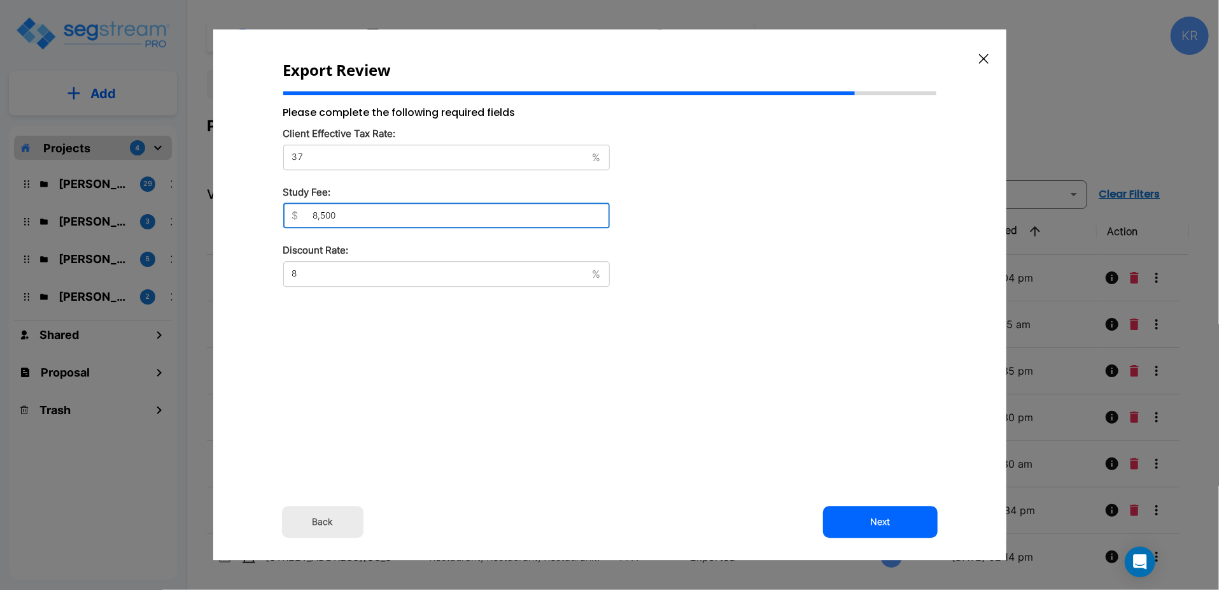
click at [339, 155] on input "37" at bounding box center [435, 157] width 304 height 13
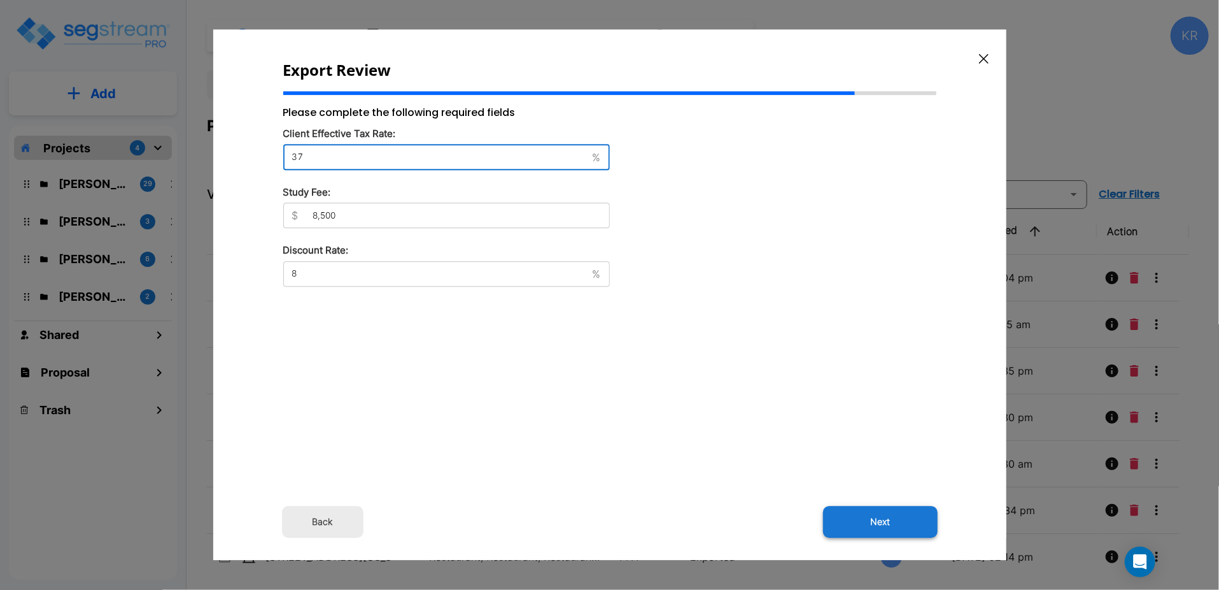
click at [875, 516] on button "Next" at bounding box center [880, 522] width 115 height 32
click at [508, 157] on input "37" at bounding box center [435, 157] width 304 height 13
click at [905, 425] on div "Export Review Please complete the following required fields Client Effective Ta…" at bounding box center [609, 294] width 793 height 530
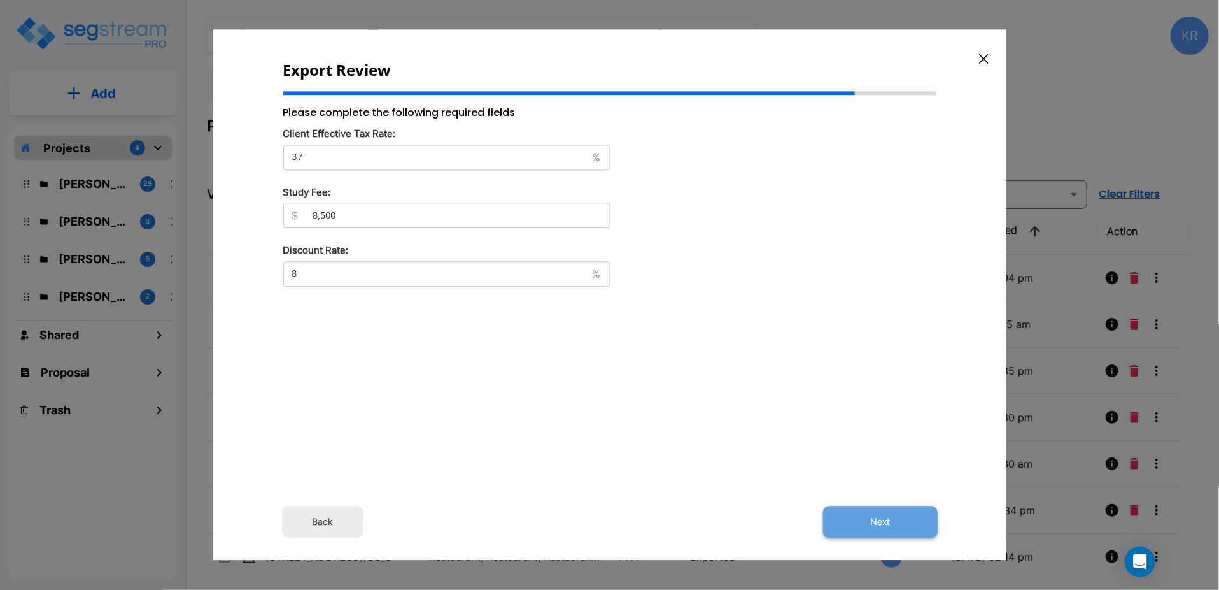
click at [877, 521] on button "Next" at bounding box center [880, 522] width 115 height 32
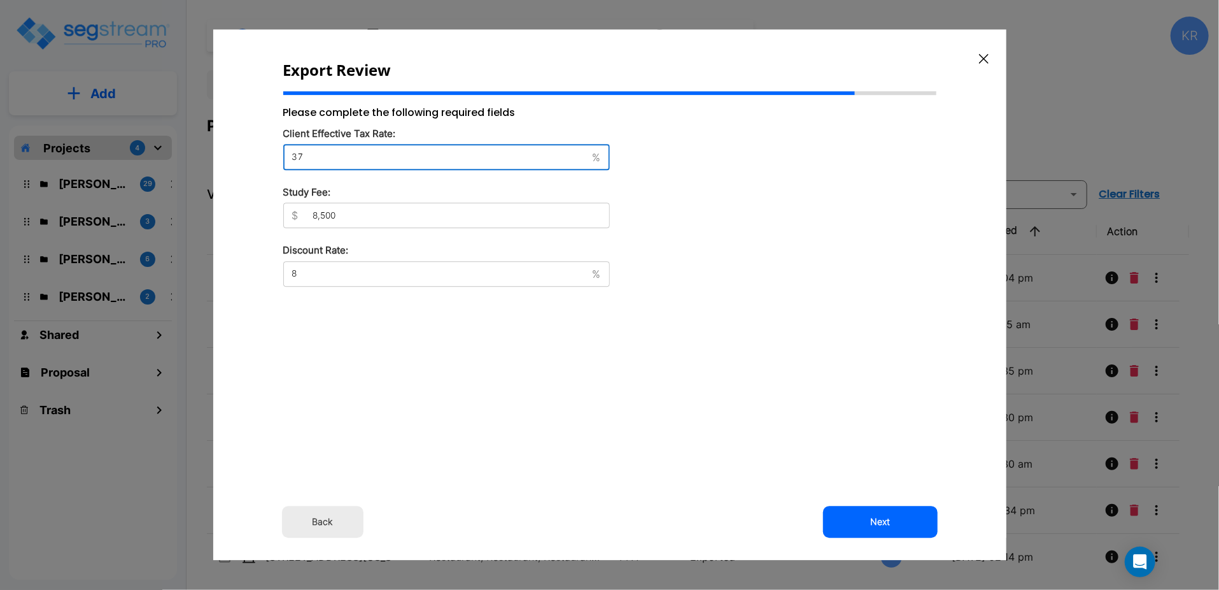
click at [457, 154] on input "37" at bounding box center [435, 157] width 304 height 13
type input "3"
type input "37"
click at [381, 211] on input "8,500" at bounding box center [457, 216] width 306 height 13
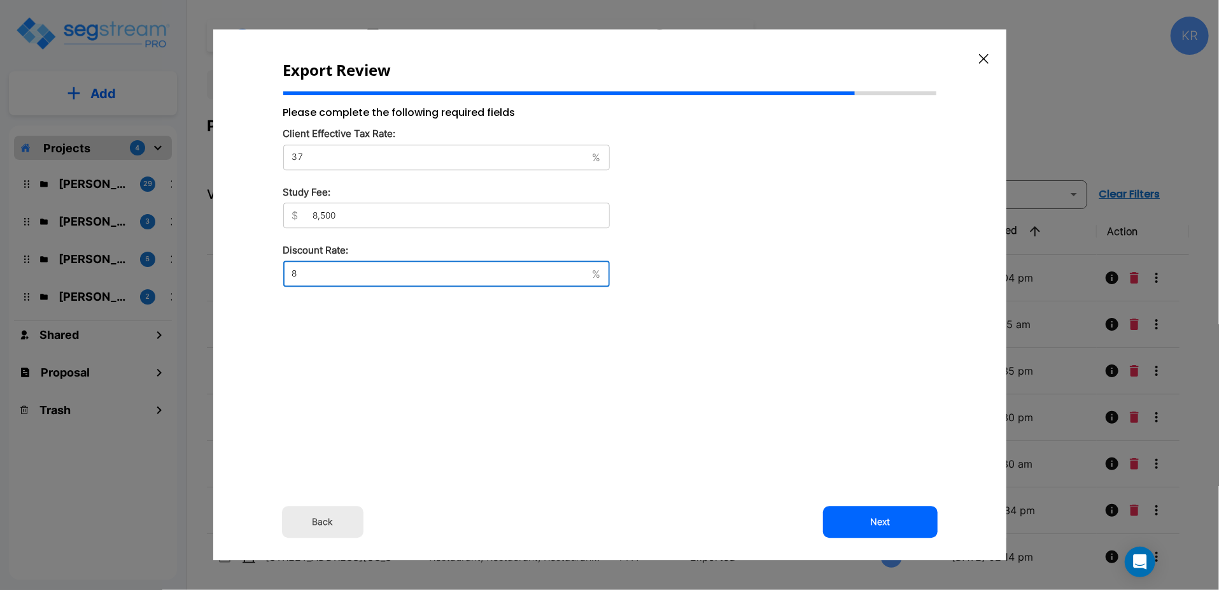
click at [343, 269] on input "8" at bounding box center [435, 273] width 304 height 13
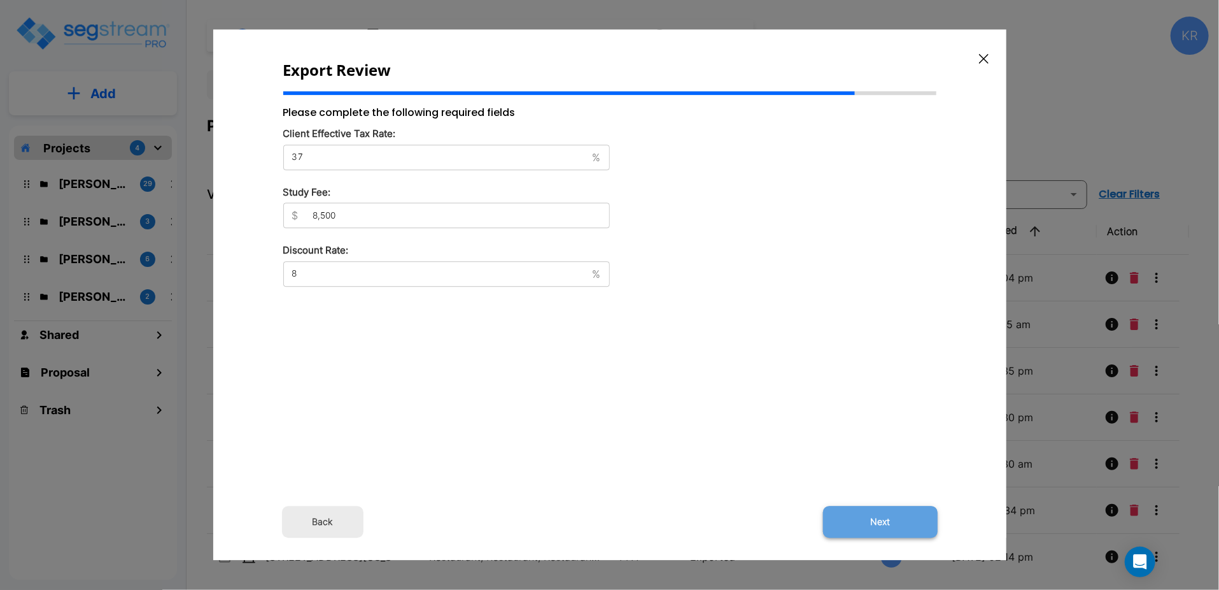
click at [893, 525] on button "Next" at bounding box center [880, 522] width 115 height 32
click at [881, 520] on button "Next" at bounding box center [880, 522] width 115 height 32
click at [321, 526] on button "Back" at bounding box center [323, 522] width 82 height 32
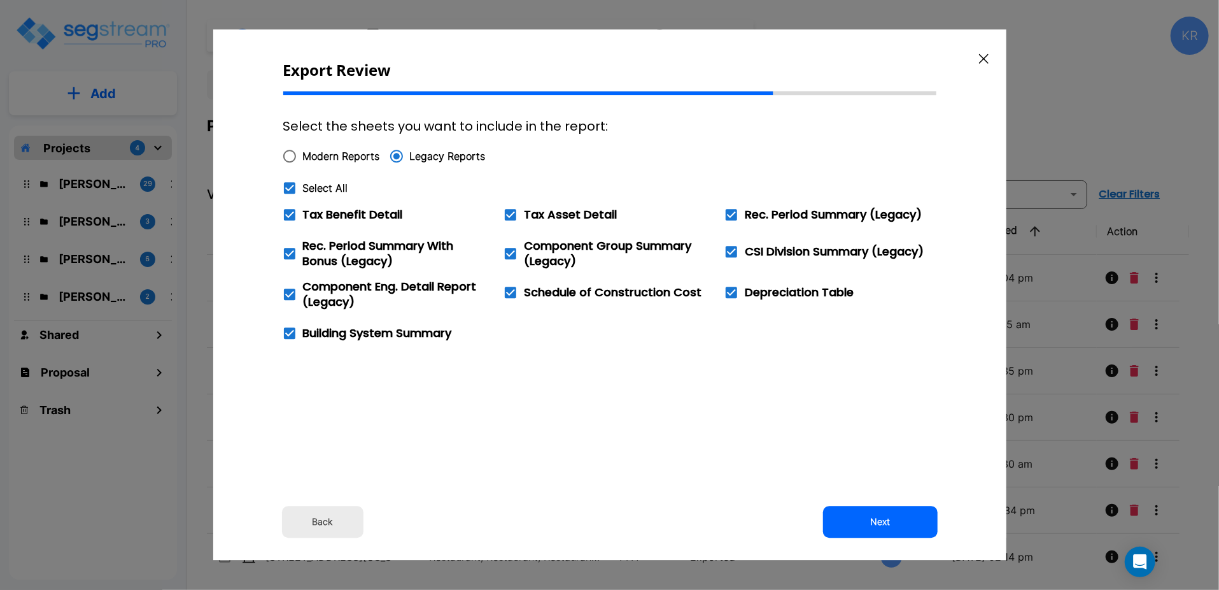
click at [425, 153] on span "Legacy Reports" at bounding box center [448, 155] width 76 height 15
click at [410, 153] on input "Legacy Reports" at bounding box center [396, 156] width 27 height 27
click at [888, 516] on button "Next" at bounding box center [880, 522] width 115 height 32
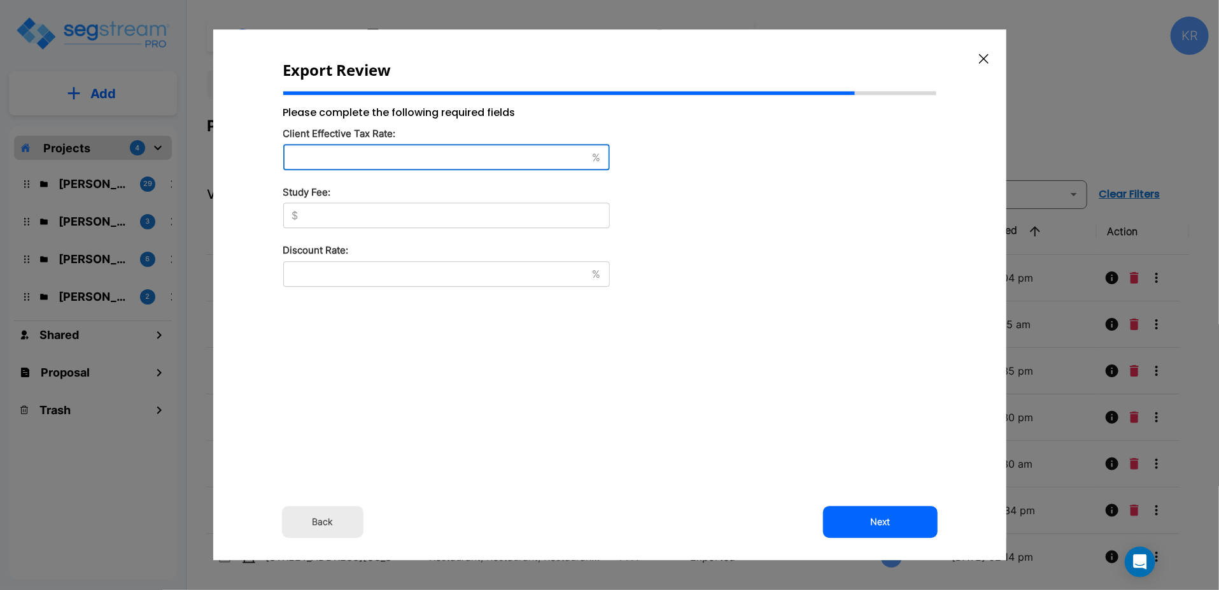
click at [339, 159] on input "text" at bounding box center [435, 157] width 304 height 13
type input "37"
click at [315, 225] on div "$ ​" at bounding box center [446, 214] width 327 height 25
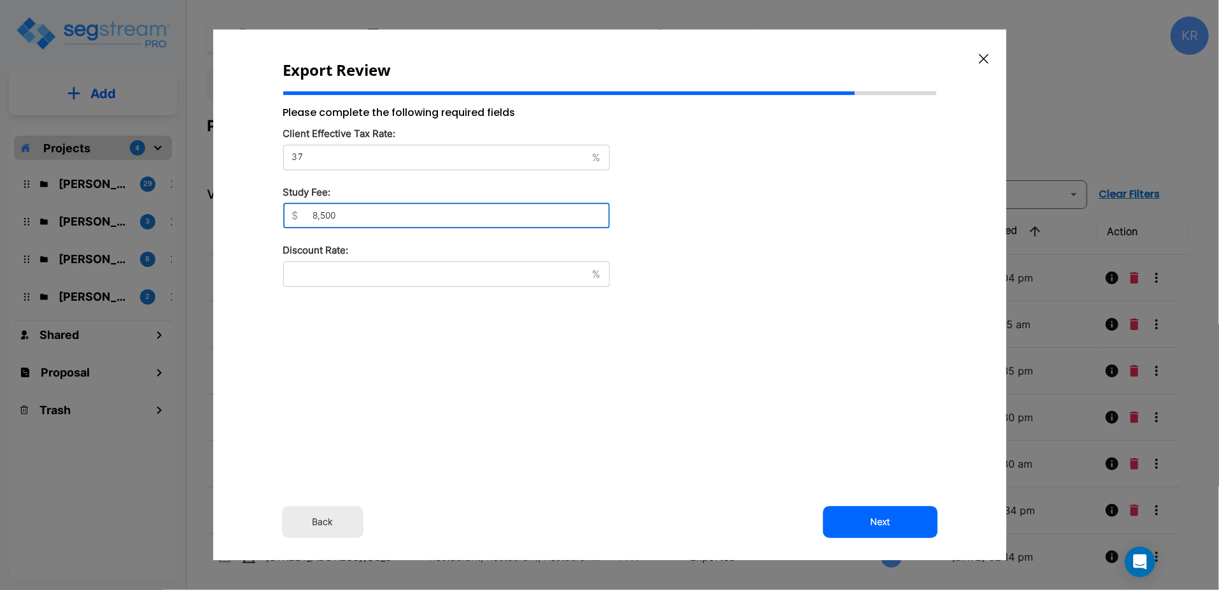
type input "8,500"
click at [301, 273] on input "text" at bounding box center [435, 273] width 304 height 13
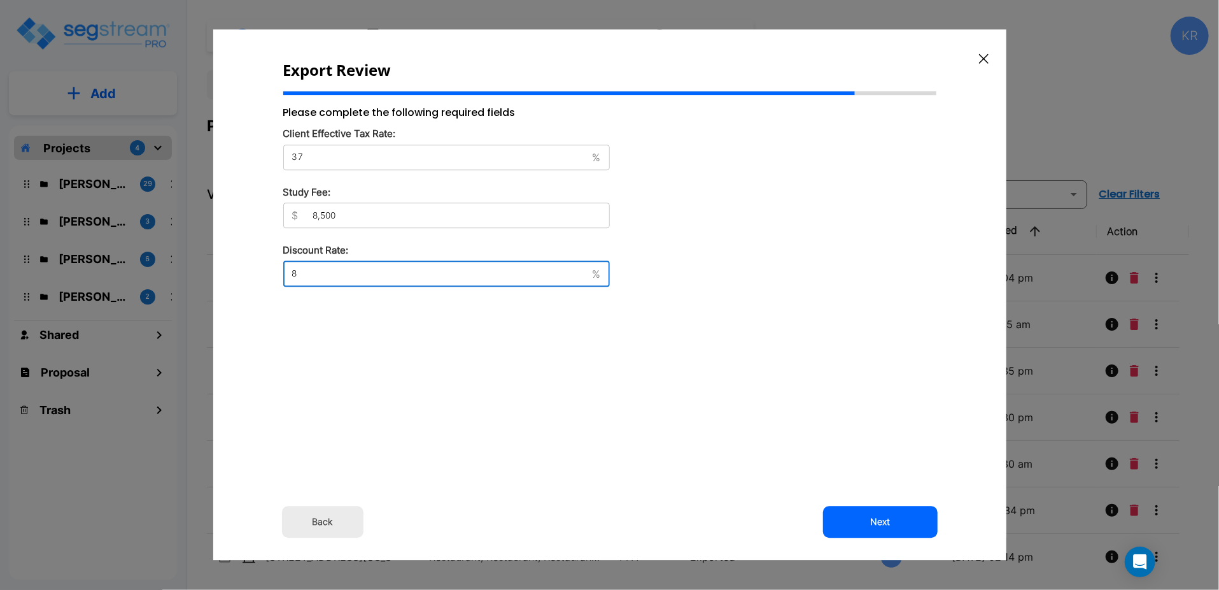
type input "8"
click at [334, 295] on div "Please complete the following required fields Client Effective Tax Rate: 37 % ​…" at bounding box center [446, 282] width 327 height 354
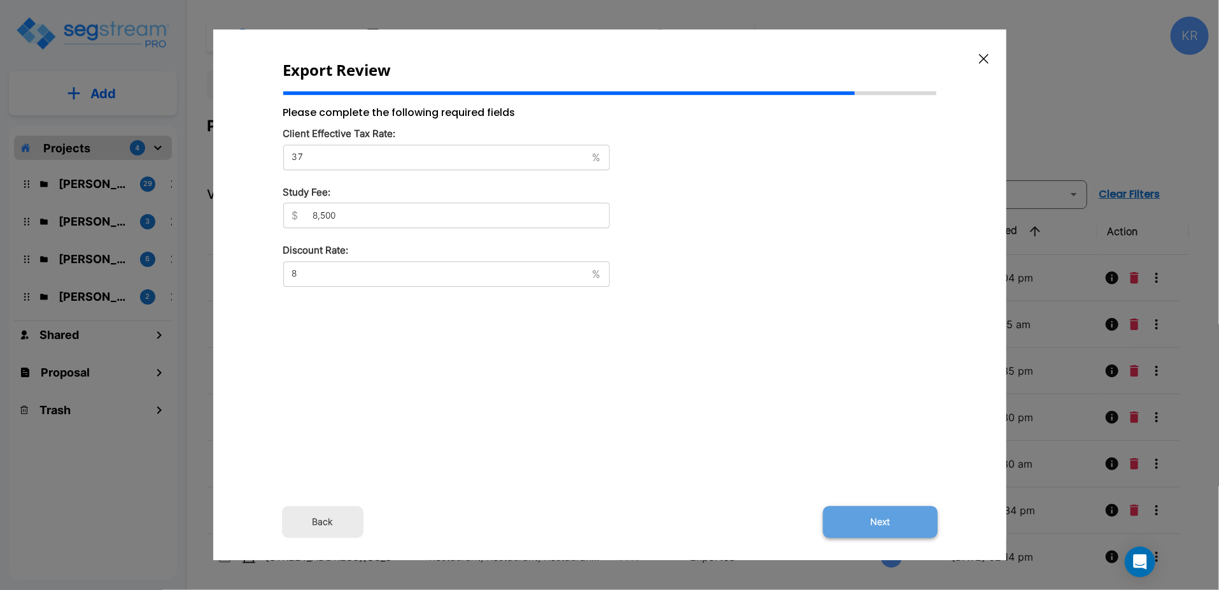
click at [881, 527] on button "Next" at bounding box center [880, 522] width 115 height 32
click at [874, 521] on button "Next" at bounding box center [880, 522] width 115 height 32
click at [588, 308] on div "Please complete the following required fields Client Effective Tax Rate: 37 % ​…" at bounding box center [446, 282] width 327 height 354
click at [577, 280] on div "8 % ​" at bounding box center [446, 273] width 327 height 25
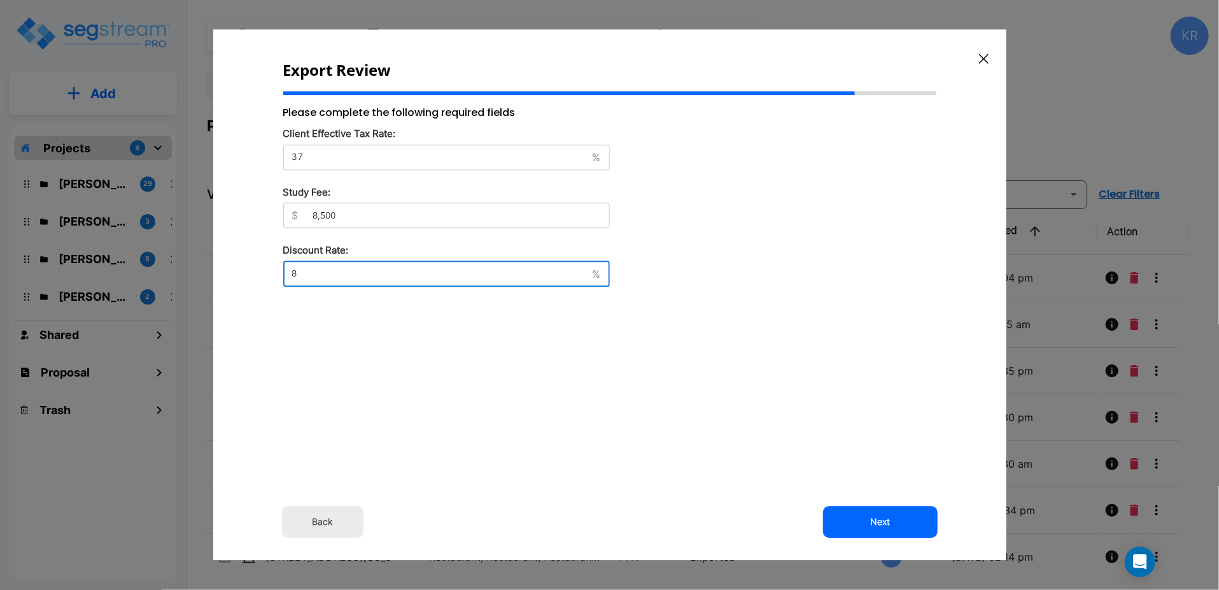
click at [430, 387] on div "Please complete the following required fields Client Effective Tax Rate: 37 % ​…" at bounding box center [446, 282] width 327 height 354
click at [339, 211] on input "8,500" at bounding box center [457, 216] width 306 height 13
click at [283, 217] on div "$ 8,500 ​" at bounding box center [446, 214] width 327 height 25
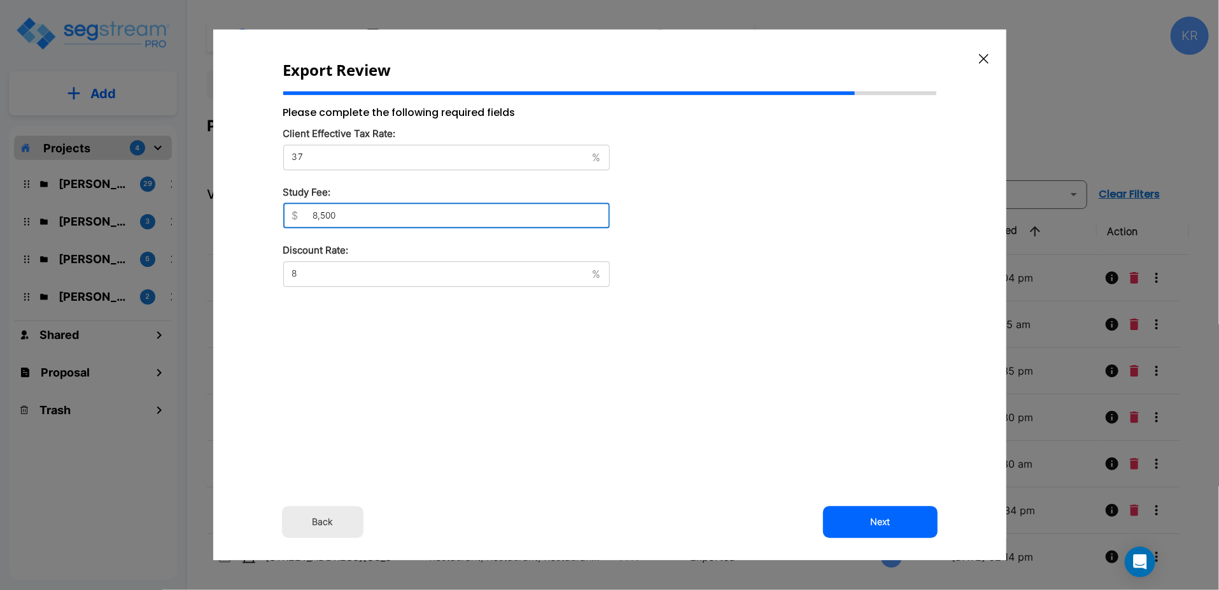
click at [313, 218] on input "8,500" at bounding box center [457, 216] width 306 height 13
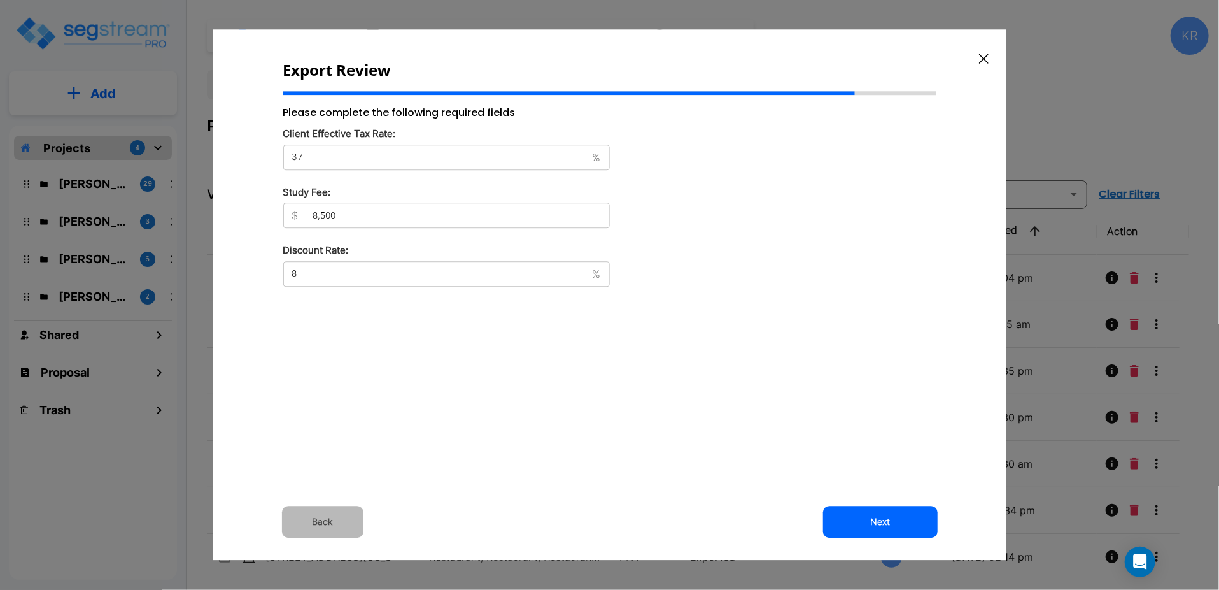
click at [318, 524] on button "Back" at bounding box center [323, 522] width 82 height 32
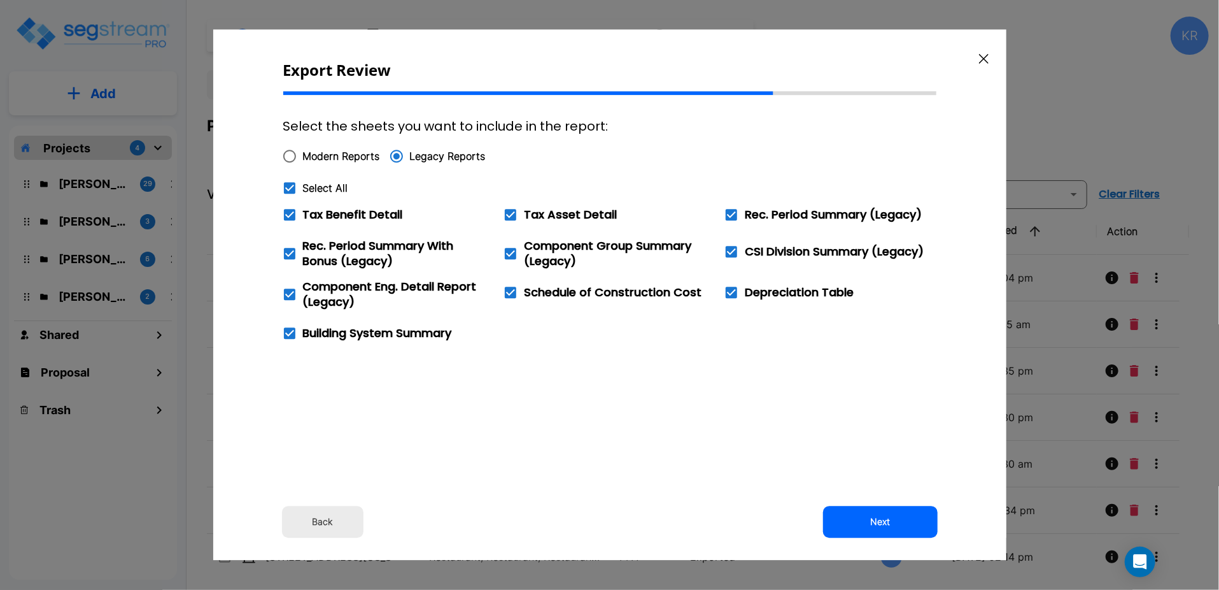
click at [318, 524] on button "Back" at bounding box center [323, 522] width 82 height 32
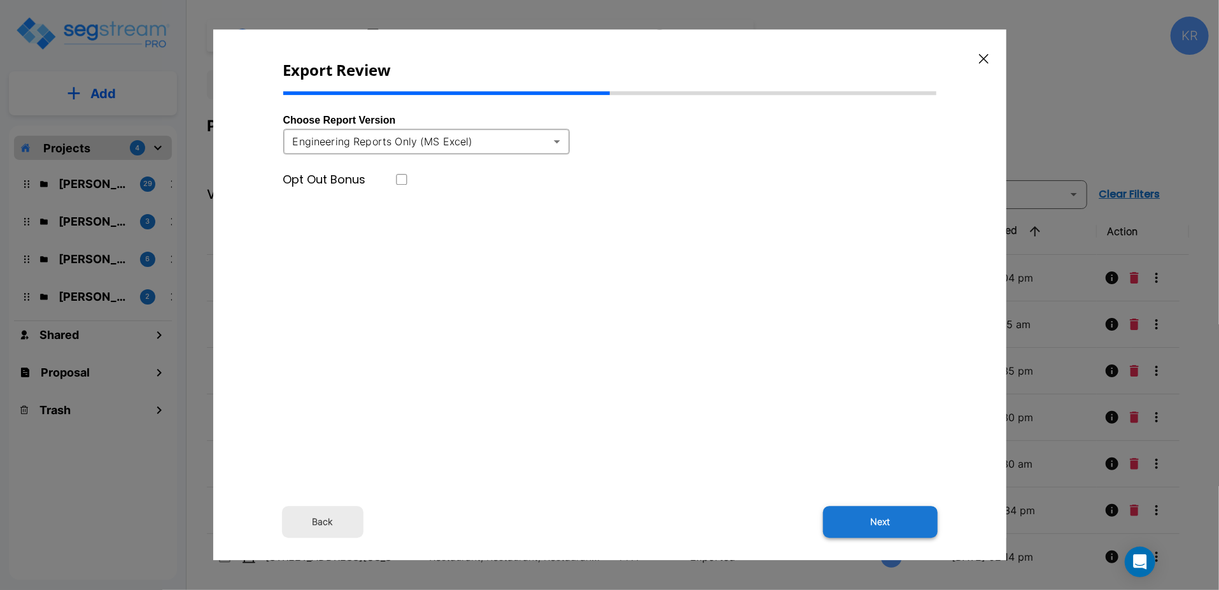
click at [879, 527] on button "Next" at bounding box center [880, 522] width 115 height 32
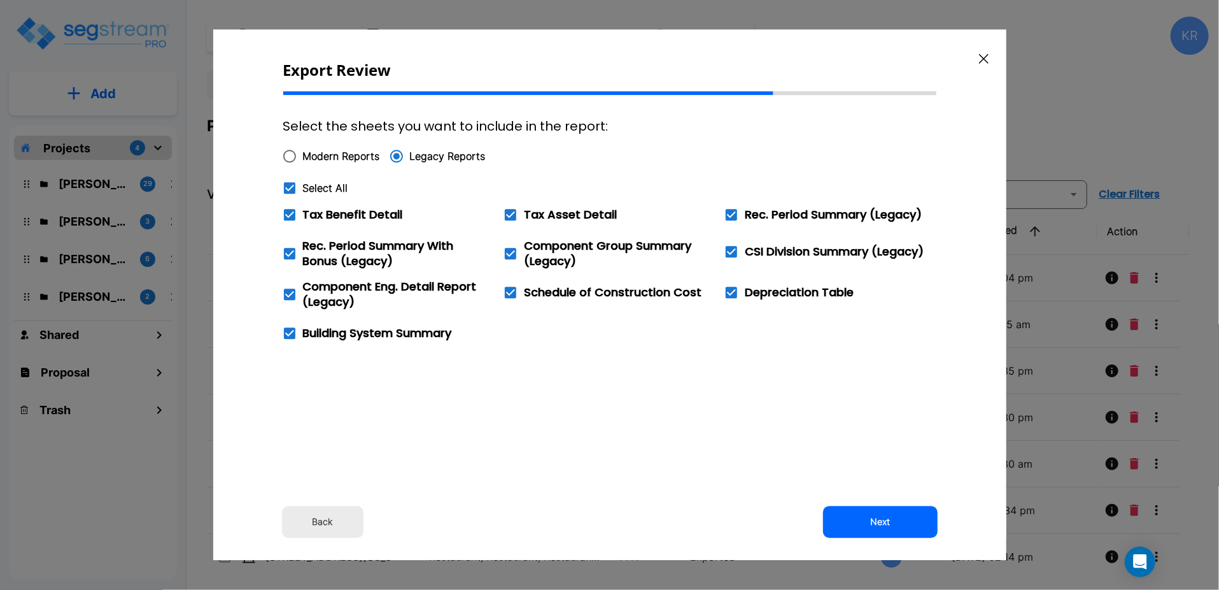
click at [879, 527] on button "Next" at bounding box center [880, 522] width 115 height 32
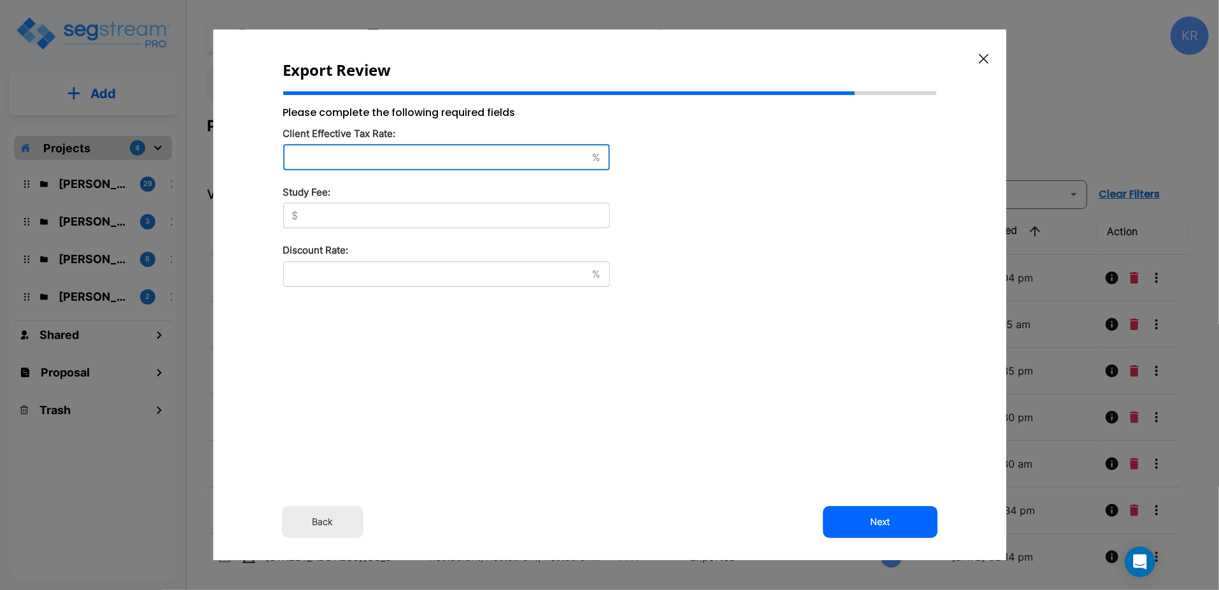
click at [301, 155] on input "text" at bounding box center [435, 157] width 304 height 13
type input "37"
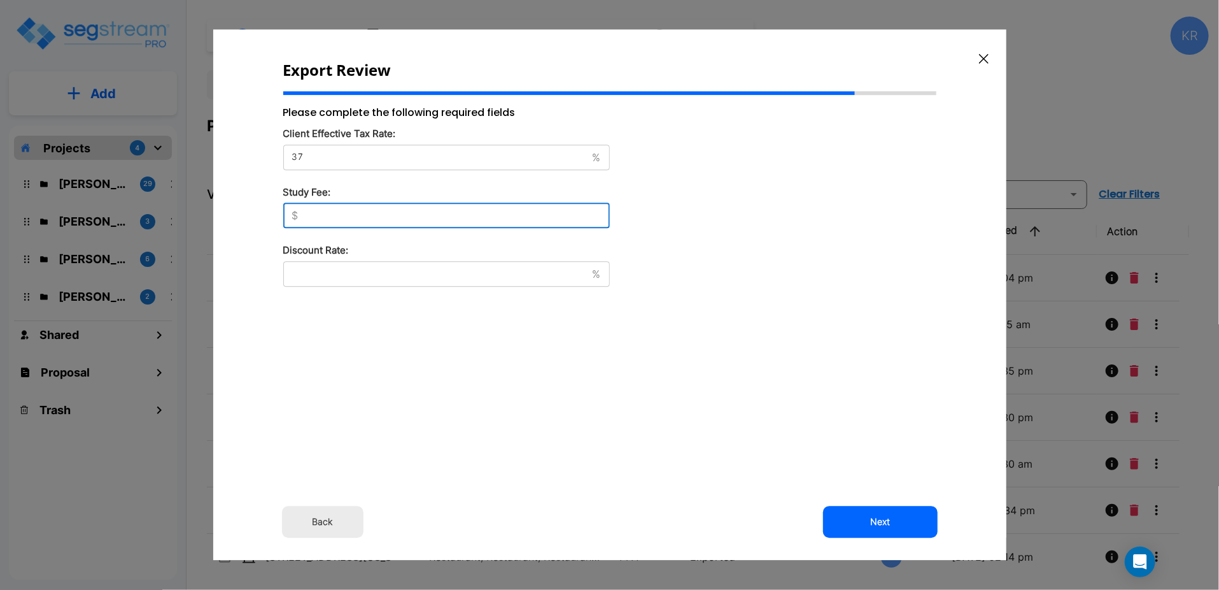
click at [306, 210] on input "text" at bounding box center [457, 216] width 306 height 13
type input "8,500"
click at [314, 260] on div "Discount Rate: % ​" at bounding box center [446, 264] width 327 height 43
click at [309, 278] on input "text" at bounding box center [435, 273] width 304 height 13
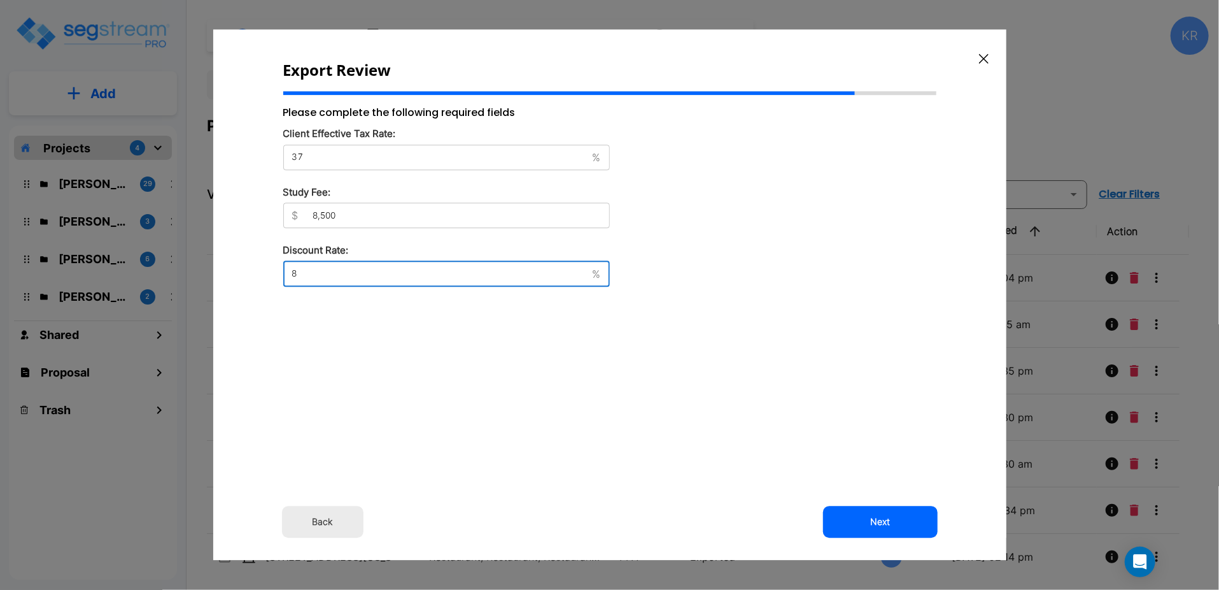
type input "8"
click at [613, 412] on div "Export Review Please complete the following required fields Client Effective Ta…" at bounding box center [609, 294] width 793 height 530
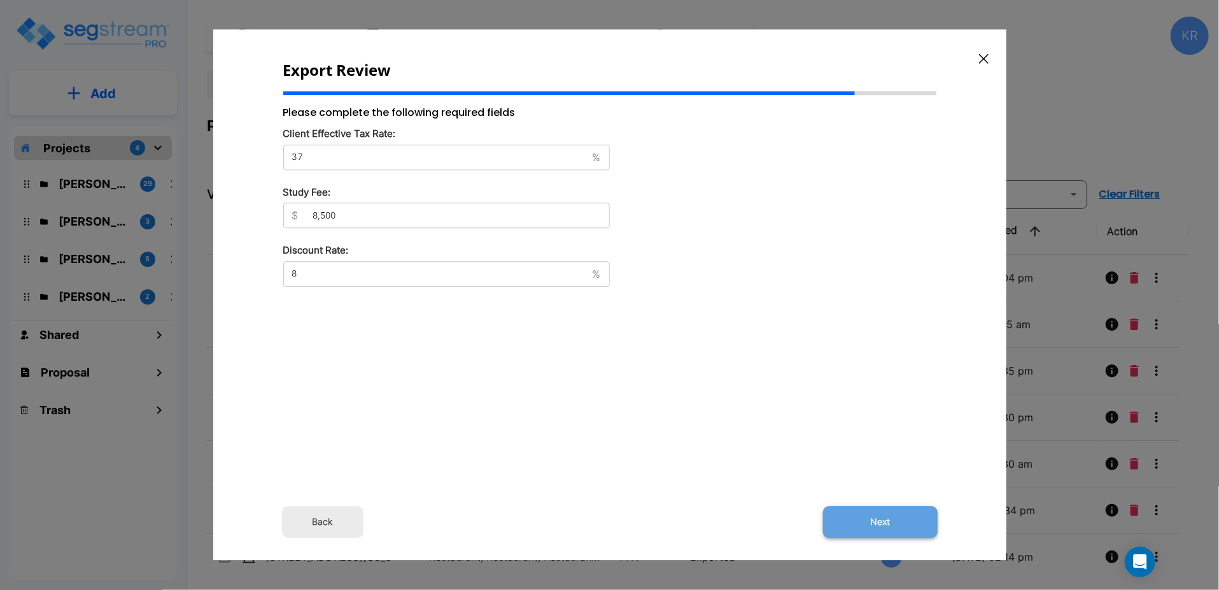
click at [884, 525] on button "Next" at bounding box center [880, 522] width 115 height 32
click at [388, 271] on input "8" at bounding box center [435, 273] width 304 height 13
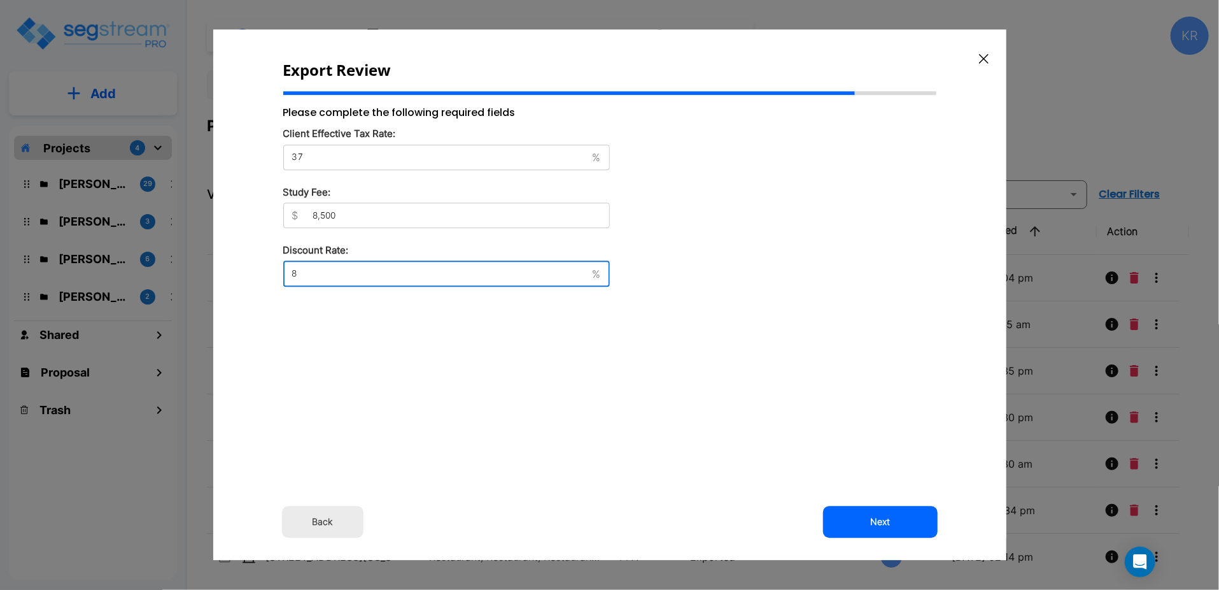
drag, startPoint x: 388, startPoint y: 271, endPoint x: 266, endPoint y: 259, distance: 122.3
click at [266, 259] on div "Export Review Please complete the following required fields Client Effective Ta…" at bounding box center [609, 294] width 793 height 530
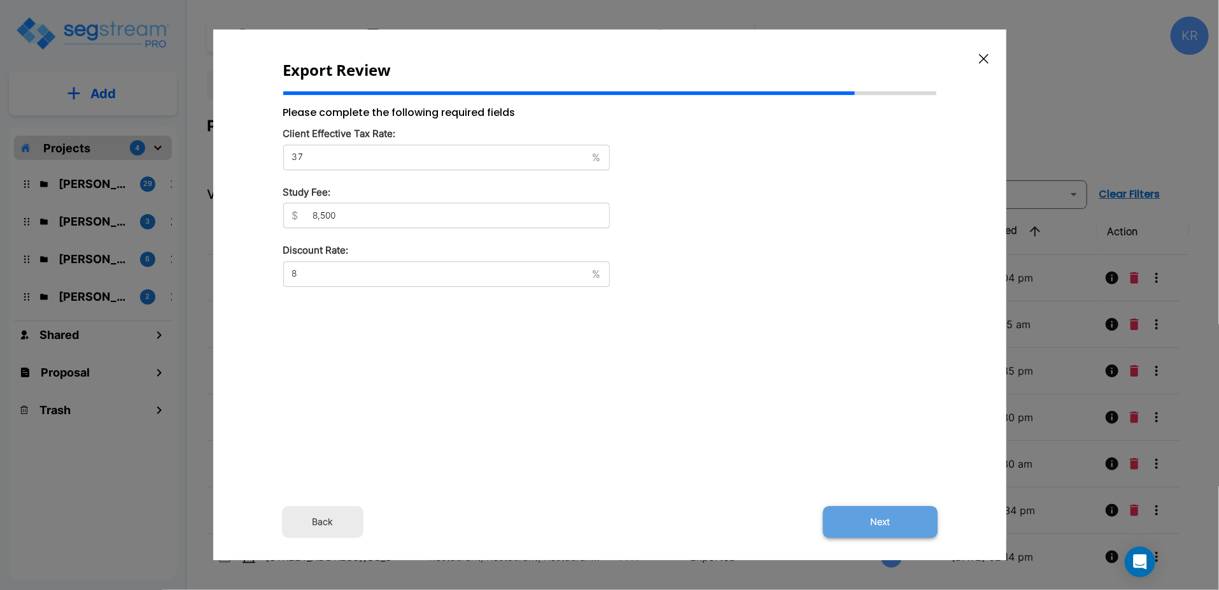
click at [887, 516] on button "Next" at bounding box center [880, 522] width 115 height 32
click at [888, 515] on button "Next" at bounding box center [880, 522] width 115 height 32
click at [986, 55] on icon "button" at bounding box center [984, 58] width 10 height 10
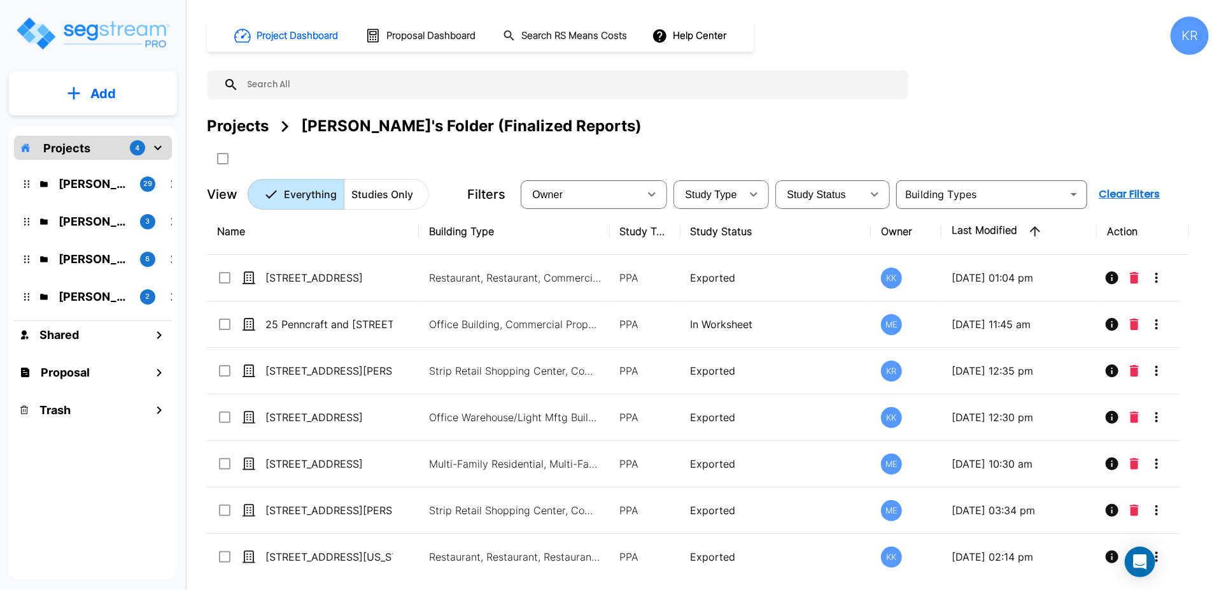
click at [986, 55] on div "Project Dashboard Proposal Dashboard Search RS Means Costs Help Center KR Proje…" at bounding box center [708, 113] width 1002 height 193
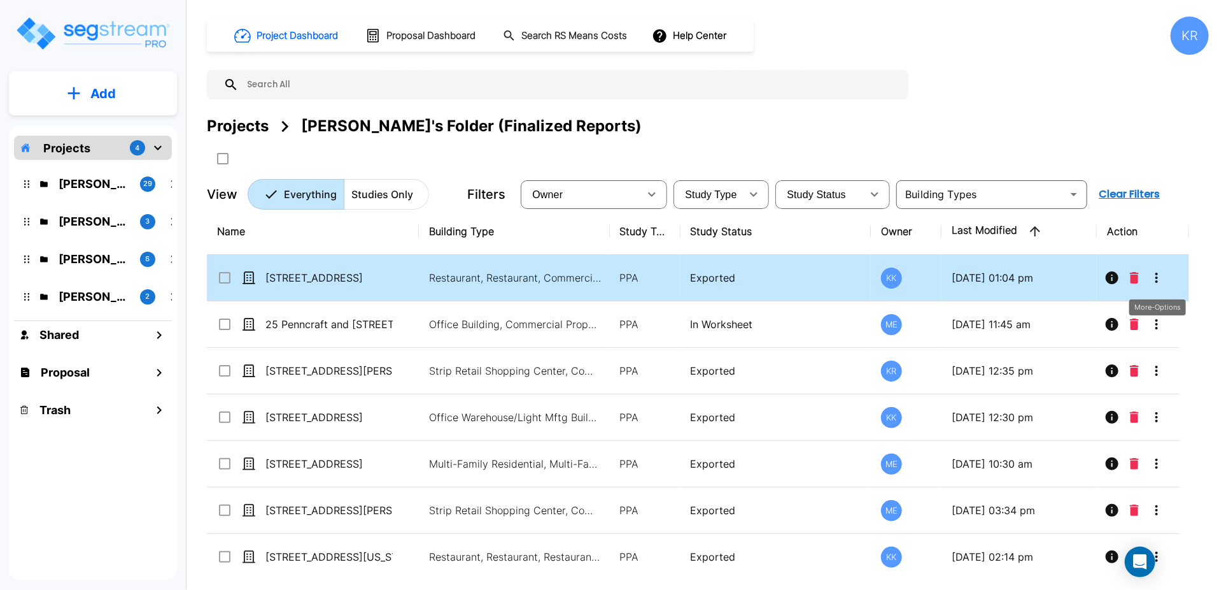
click at [1153, 279] on icon "More-Options" at bounding box center [1156, 277] width 15 height 15
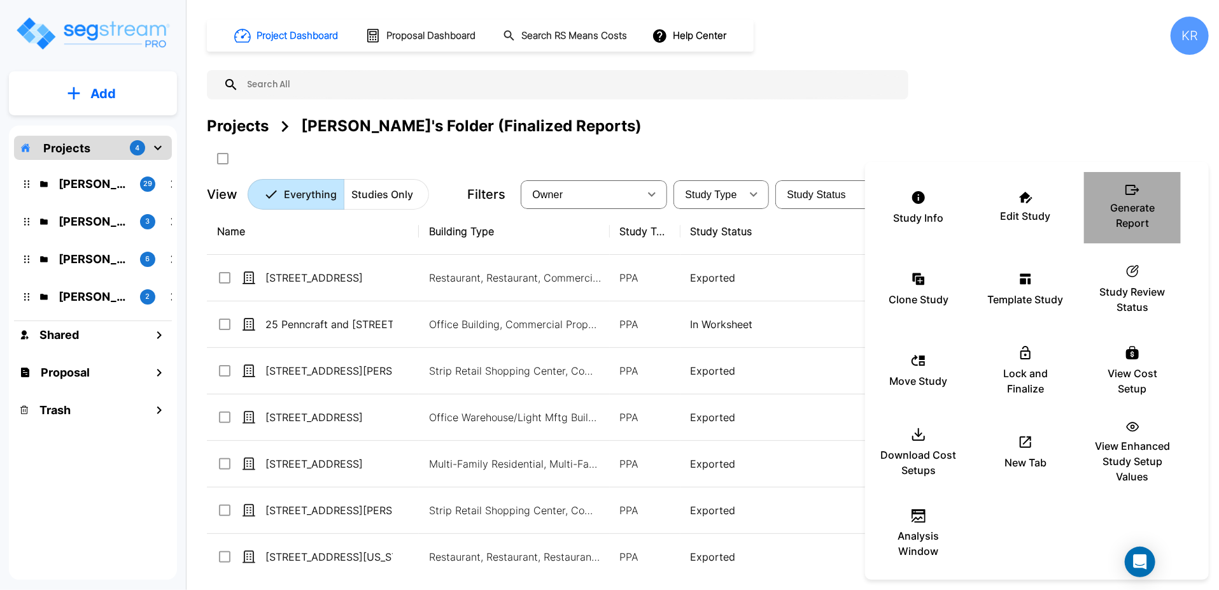
click at [1126, 213] on p "Generate Report" at bounding box center [1133, 215] width 76 height 31
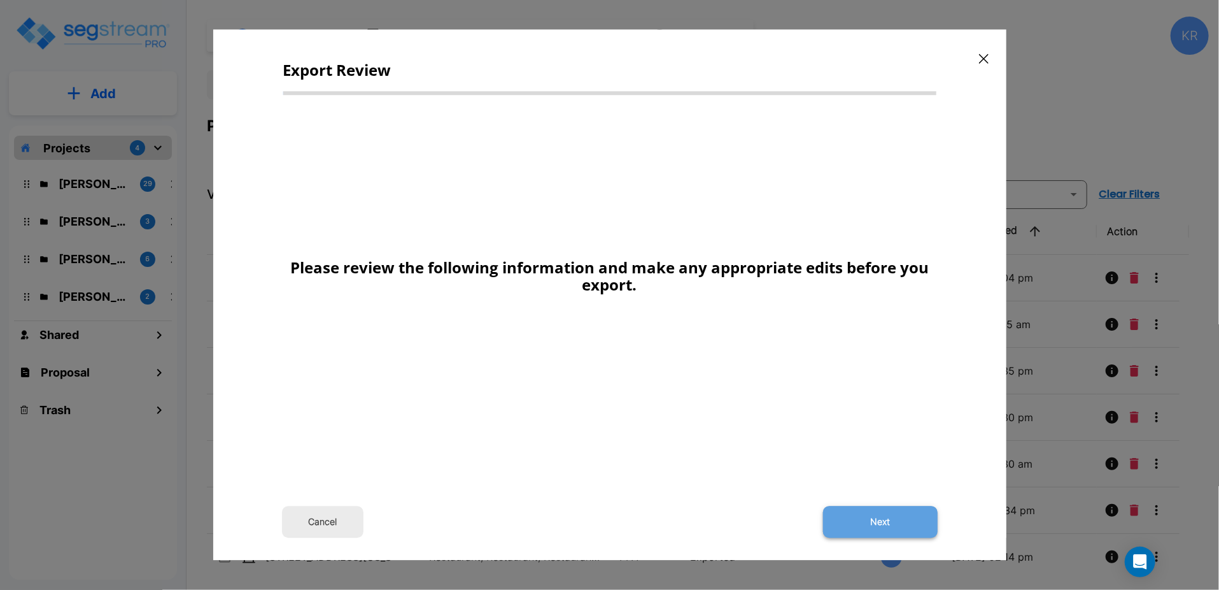
click at [883, 519] on button "Next" at bounding box center [880, 522] width 115 height 32
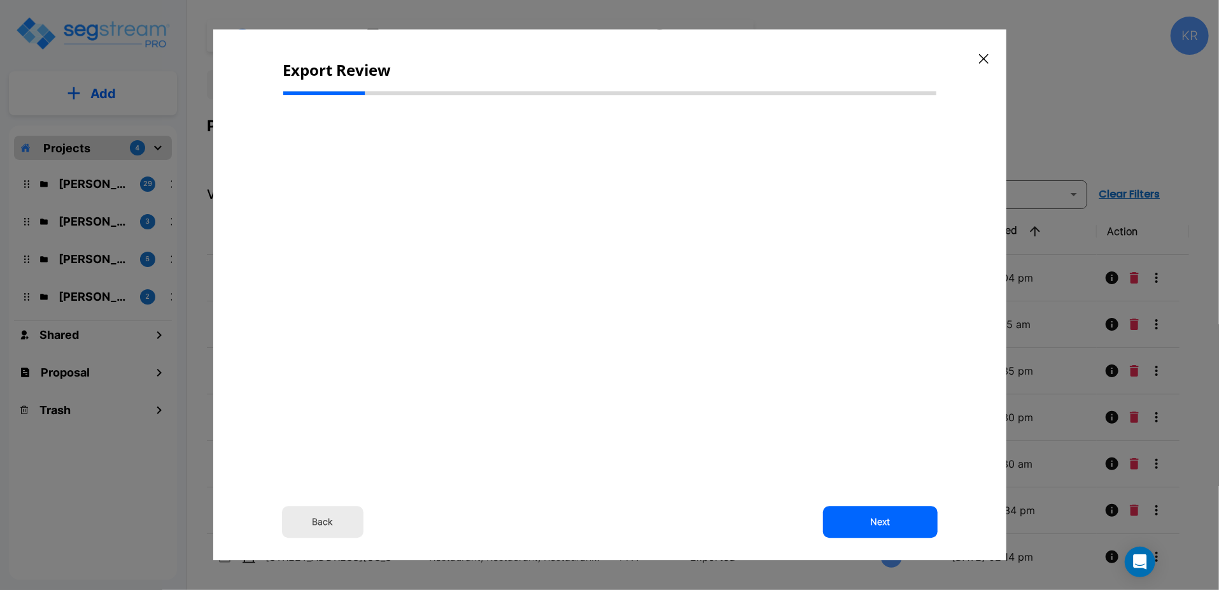
select select "2025"
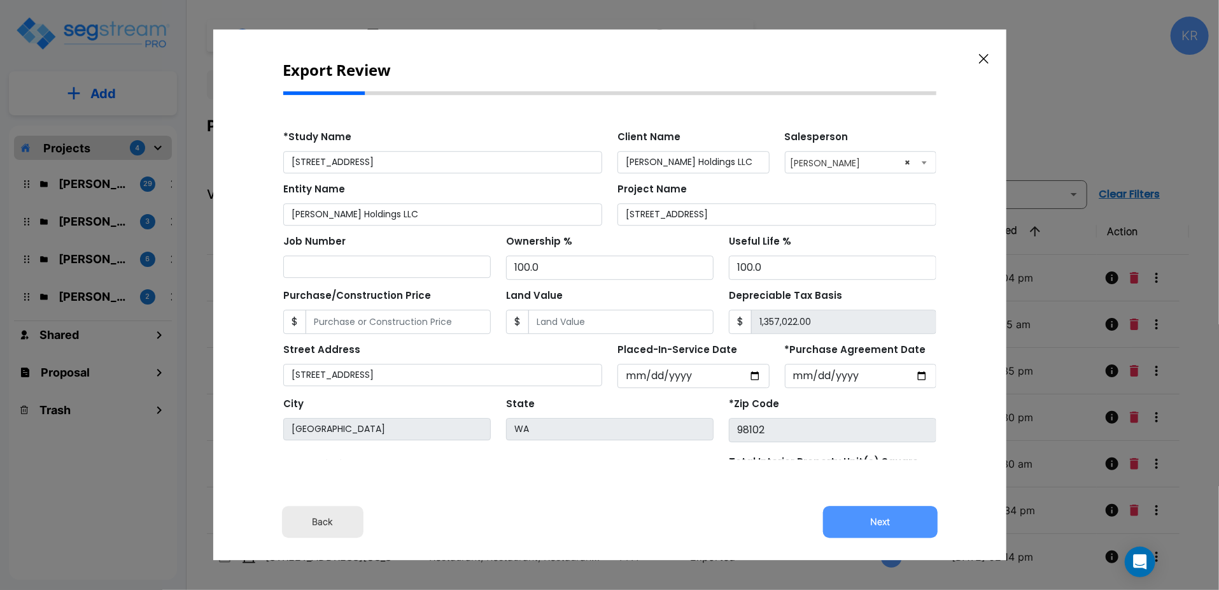
click at [883, 519] on button "Next" at bounding box center [880, 522] width 115 height 32
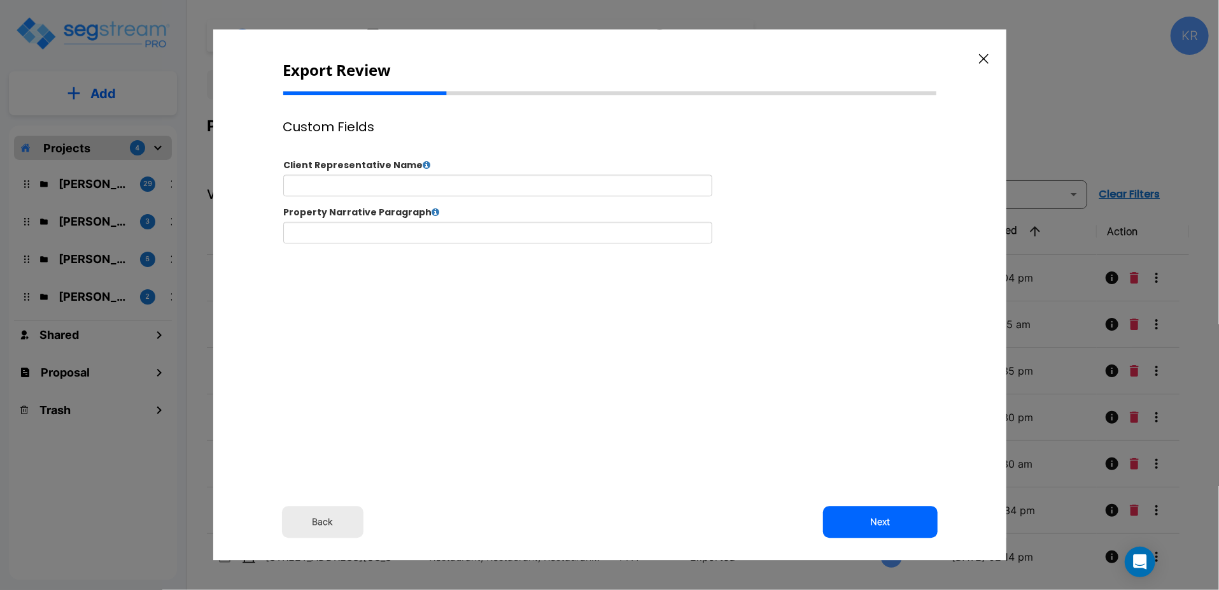
click at [883, 519] on button "Next" at bounding box center [880, 522] width 115 height 32
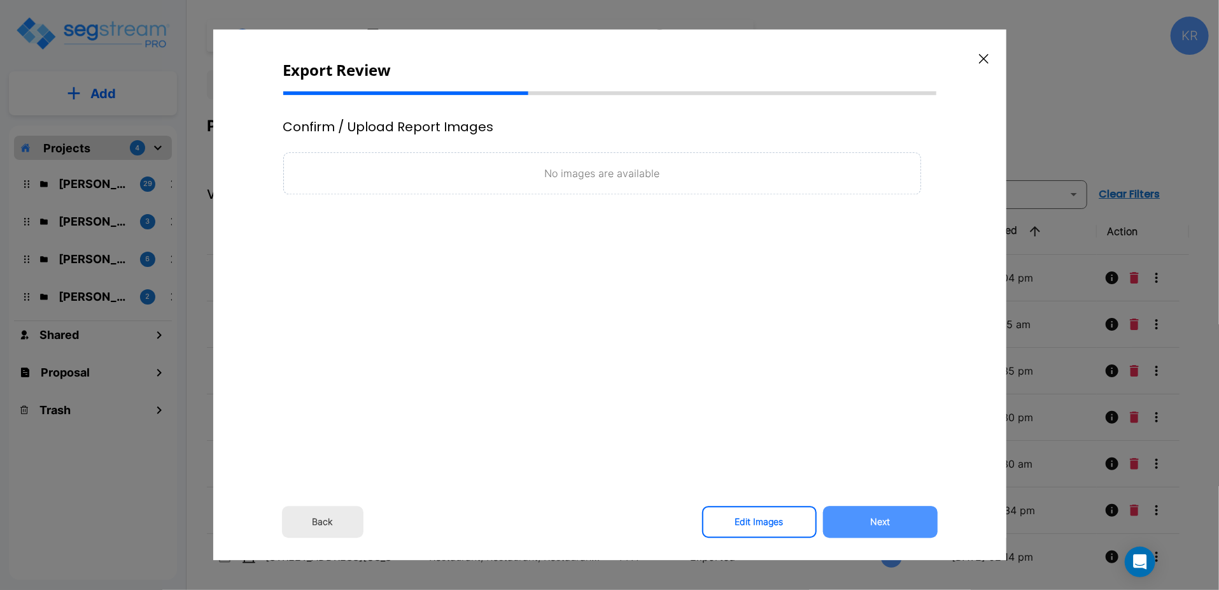
click at [883, 519] on button "Next" at bounding box center [880, 522] width 115 height 32
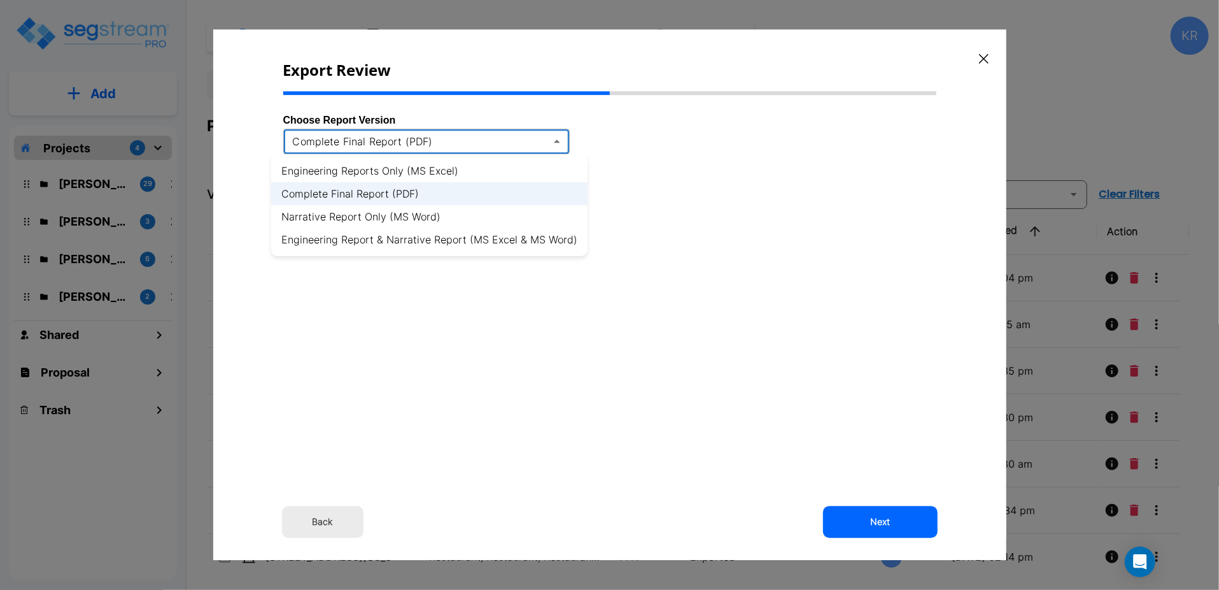
click at [559, 144] on body "× Your report is being generated. Be patient! × We're working on your Modificat…" at bounding box center [609, 295] width 1219 height 590
click at [543, 171] on li "Engineering Reports Only (MS Excel)" at bounding box center [429, 170] width 316 height 23
type input "xlsx"
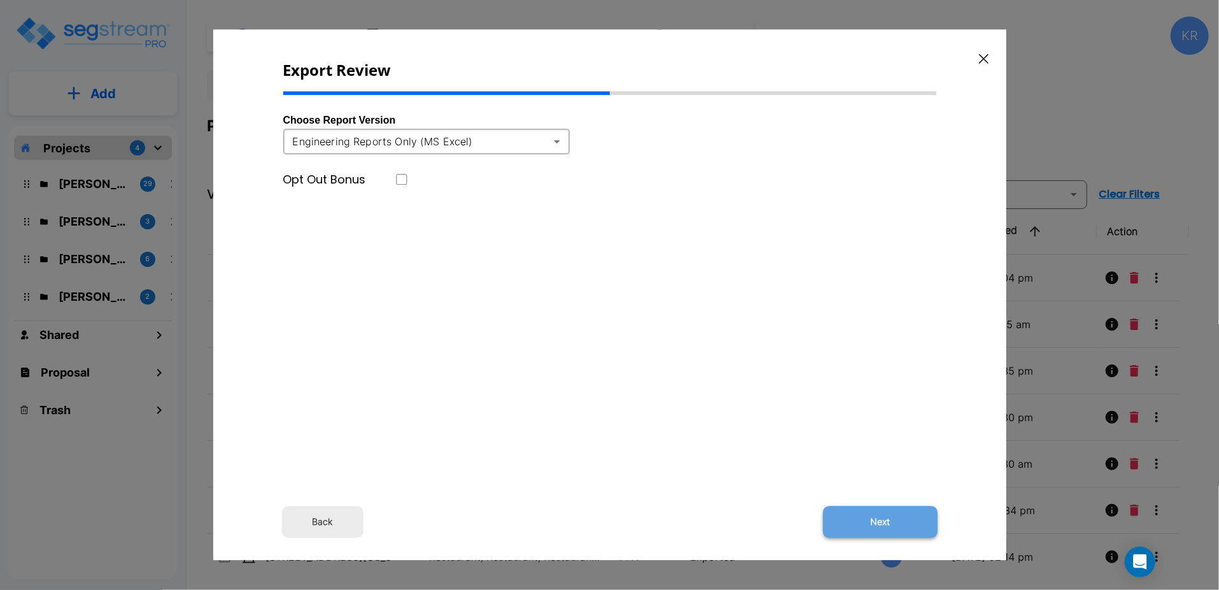
click at [886, 520] on button "Next" at bounding box center [880, 522] width 115 height 32
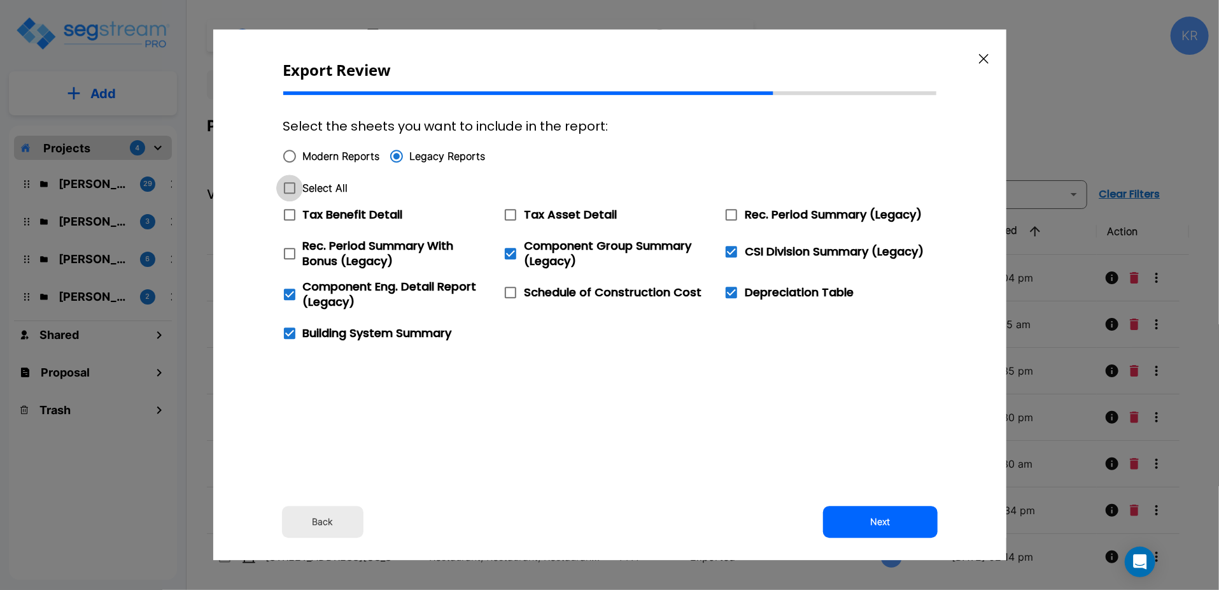
click at [288, 188] on icon at bounding box center [289, 187] width 15 height 15
click at [288, 185] on input "Select All" at bounding box center [282, 179] width 13 height 11
checkbox input "true"
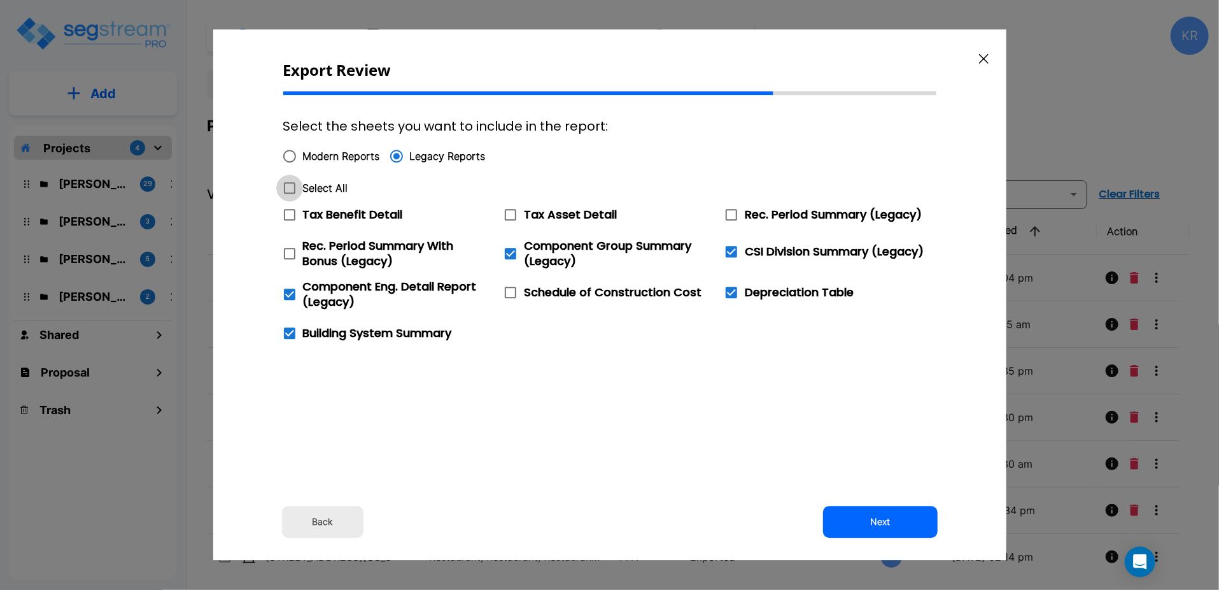
checkbox input "true"
click at [896, 519] on button "Next" at bounding box center [880, 522] width 115 height 32
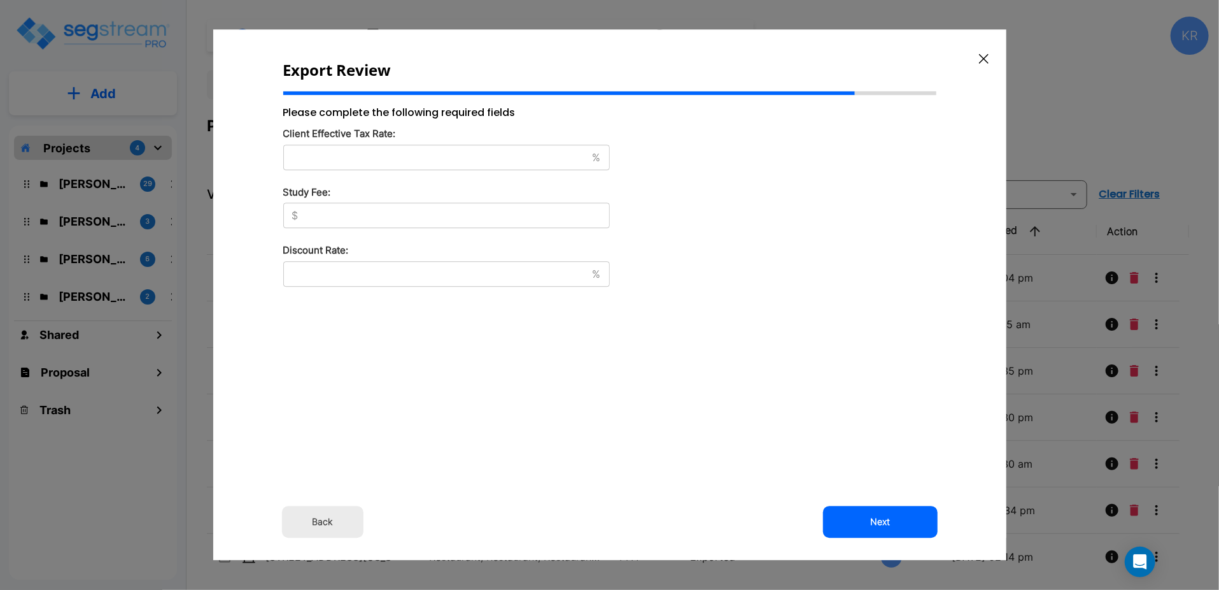
click at [355, 146] on div "% ​" at bounding box center [446, 157] width 327 height 25
type input "37"
click at [348, 210] on input "text" at bounding box center [457, 216] width 306 height 13
type input "8,500"
click at [336, 276] on input "text" at bounding box center [435, 273] width 304 height 13
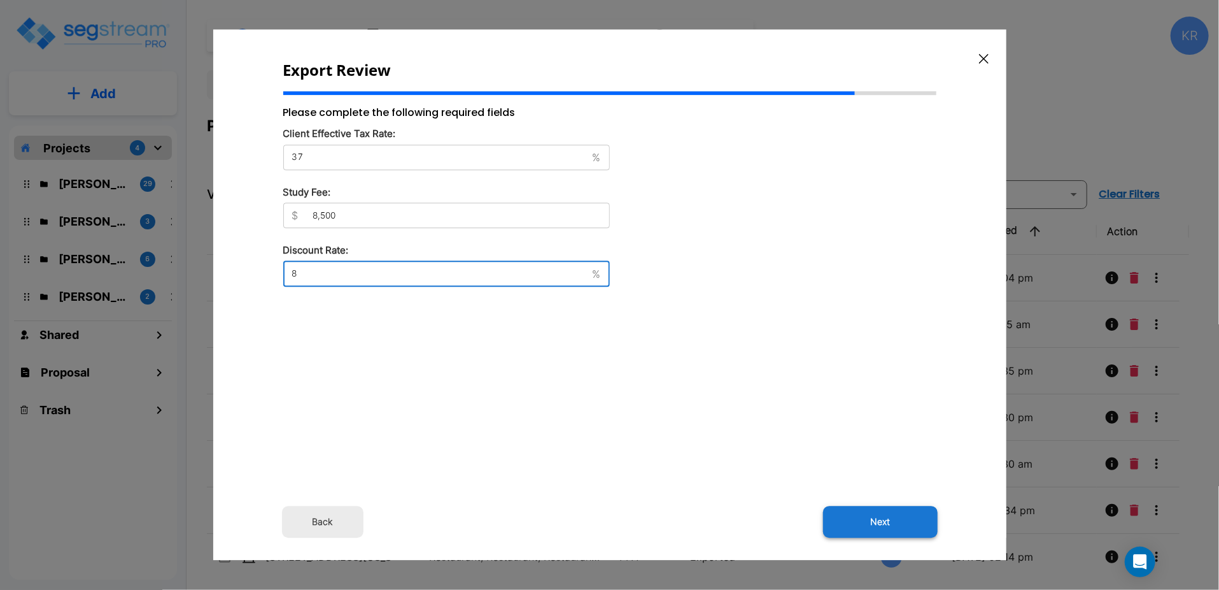
type input "8"
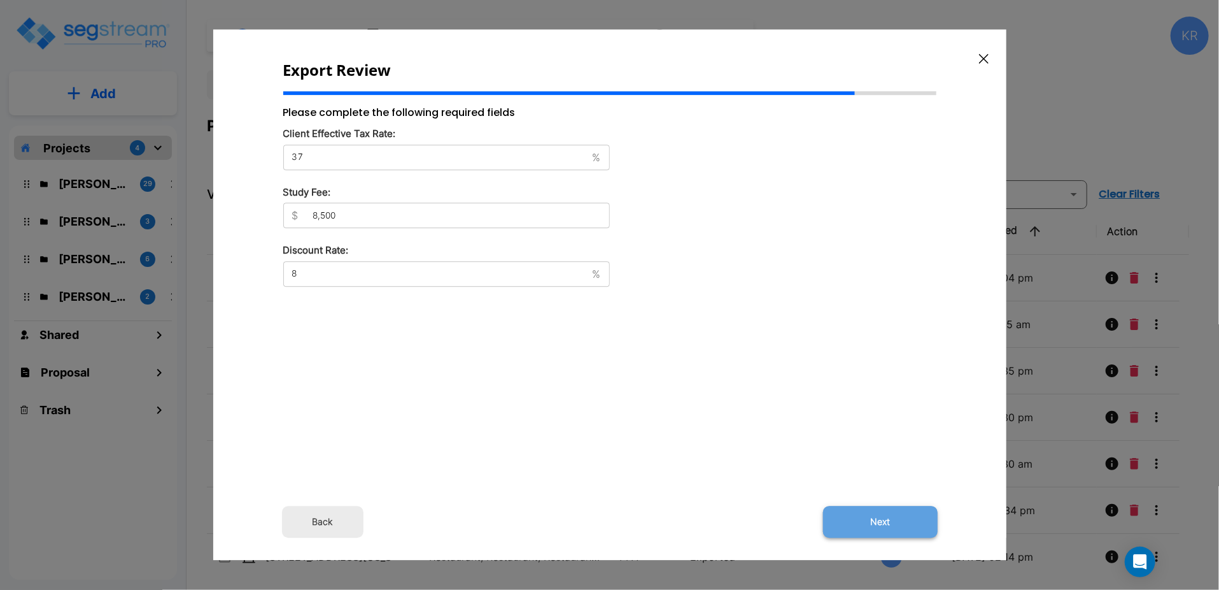
click at [888, 521] on button "Next" at bounding box center [880, 522] width 115 height 32
click at [880, 516] on button "Next" at bounding box center [880, 522] width 115 height 32
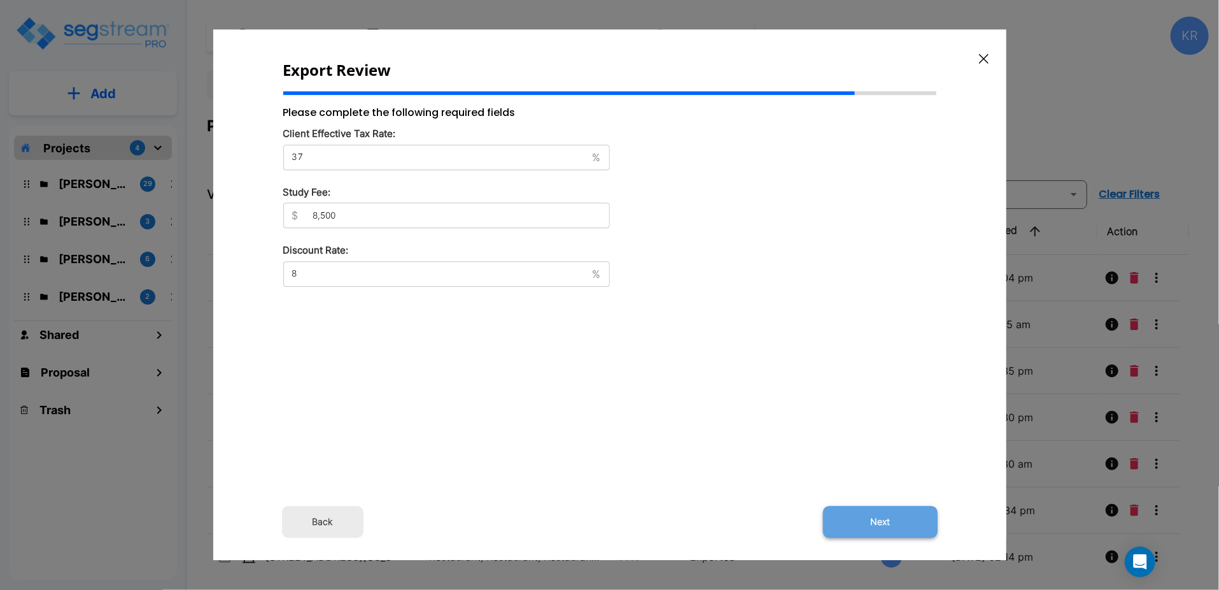
click at [880, 516] on button "Next" at bounding box center [880, 522] width 115 height 32
click at [879, 524] on button "Next" at bounding box center [880, 522] width 115 height 32
click at [879, 518] on button "Next" at bounding box center [880, 522] width 115 height 32
click at [879, 517] on button "Next" at bounding box center [880, 522] width 115 height 32
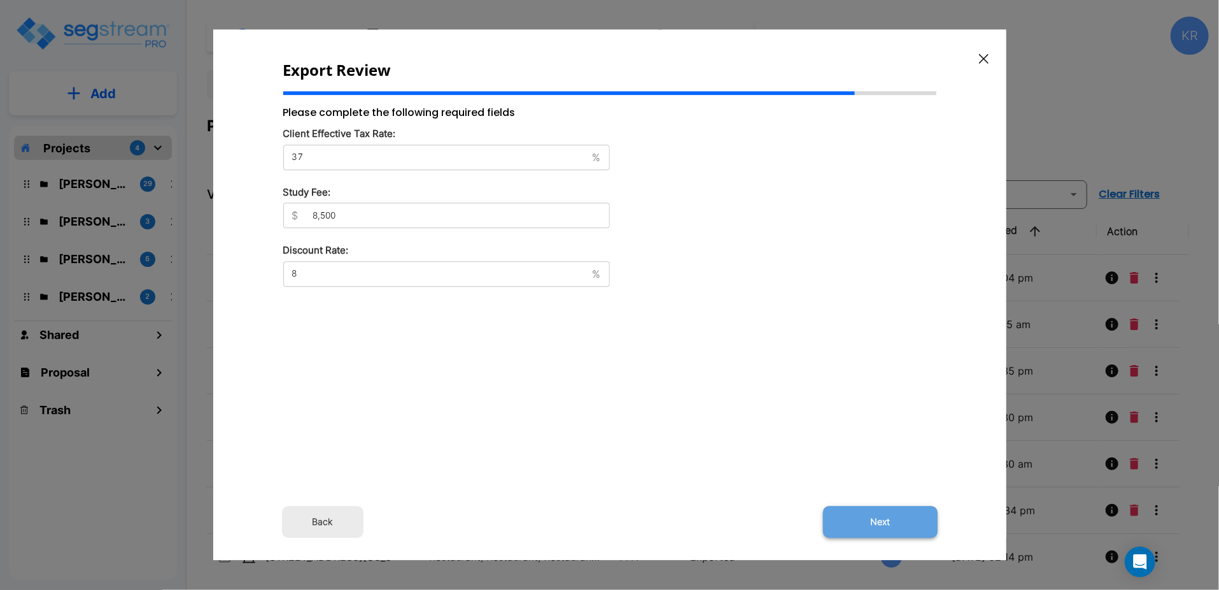
click at [879, 517] on button "Next" at bounding box center [880, 522] width 115 height 32
click at [302, 518] on button "Back" at bounding box center [323, 522] width 82 height 32
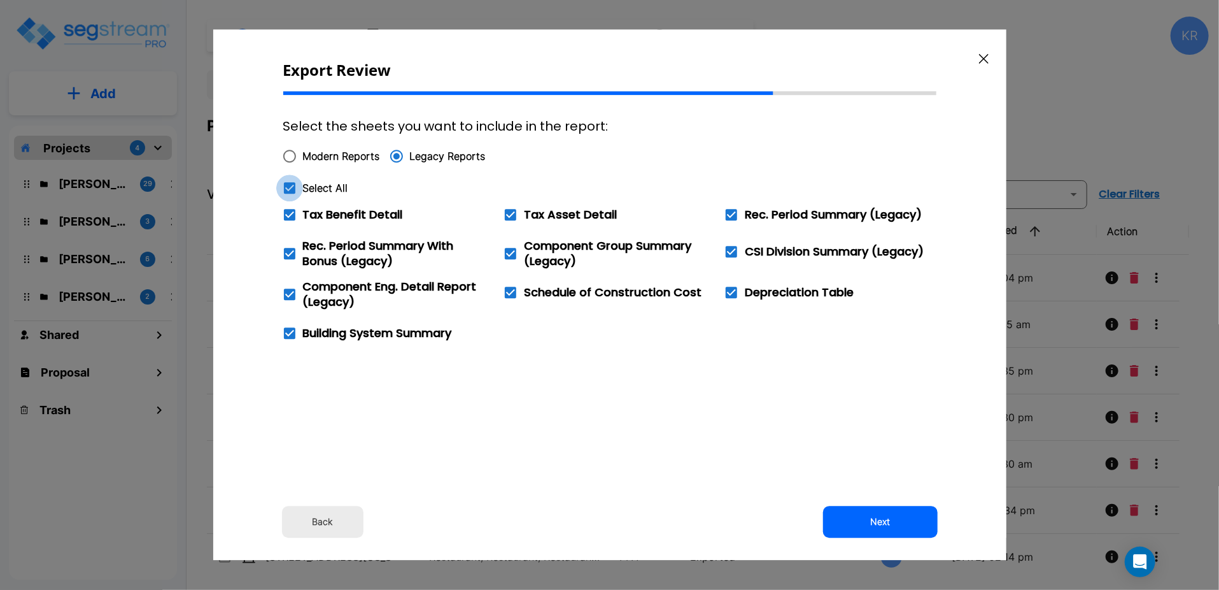
click at [292, 187] on icon at bounding box center [289, 187] width 15 height 15
click at [289, 185] on input "Select All" at bounding box center [282, 179] width 13 height 11
checkbox input "false"
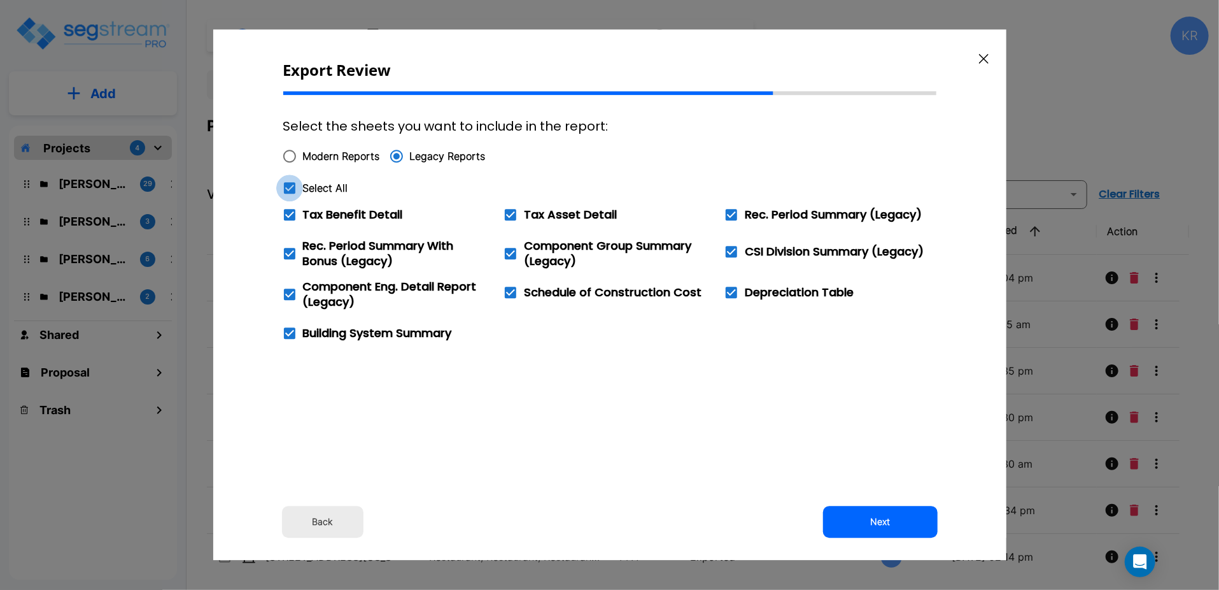
checkbox input "false"
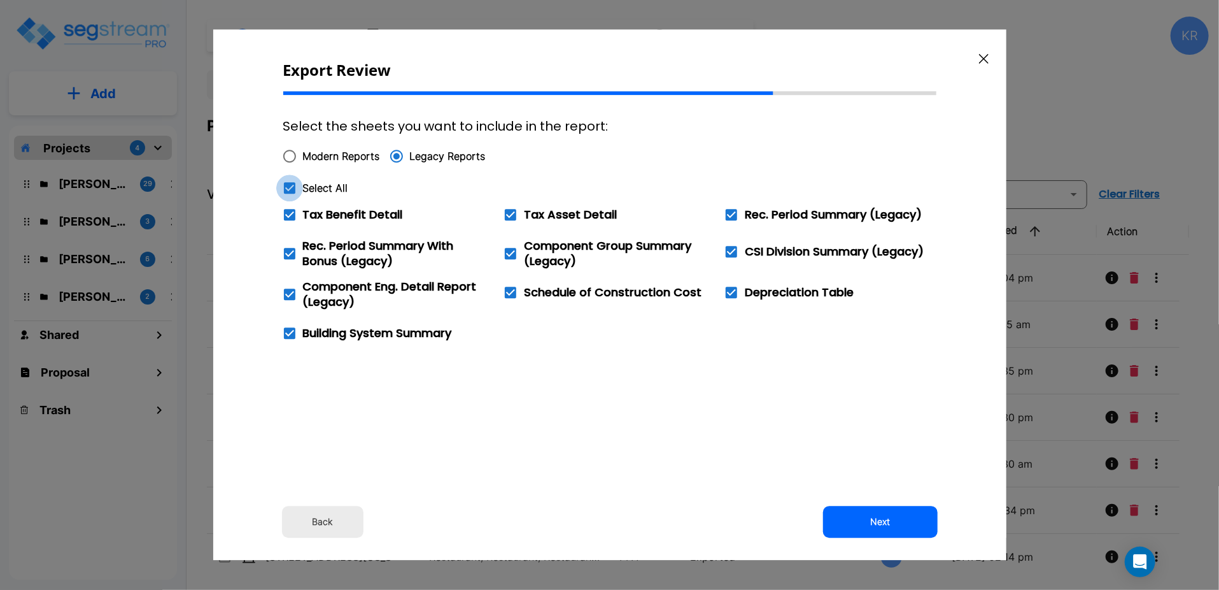
checkbox input "false"
drag, startPoint x: 295, startPoint y: 254, endPoint x: 487, endPoint y: 265, distance: 192.0
click at [297, 256] on span at bounding box center [289, 253] width 27 height 27
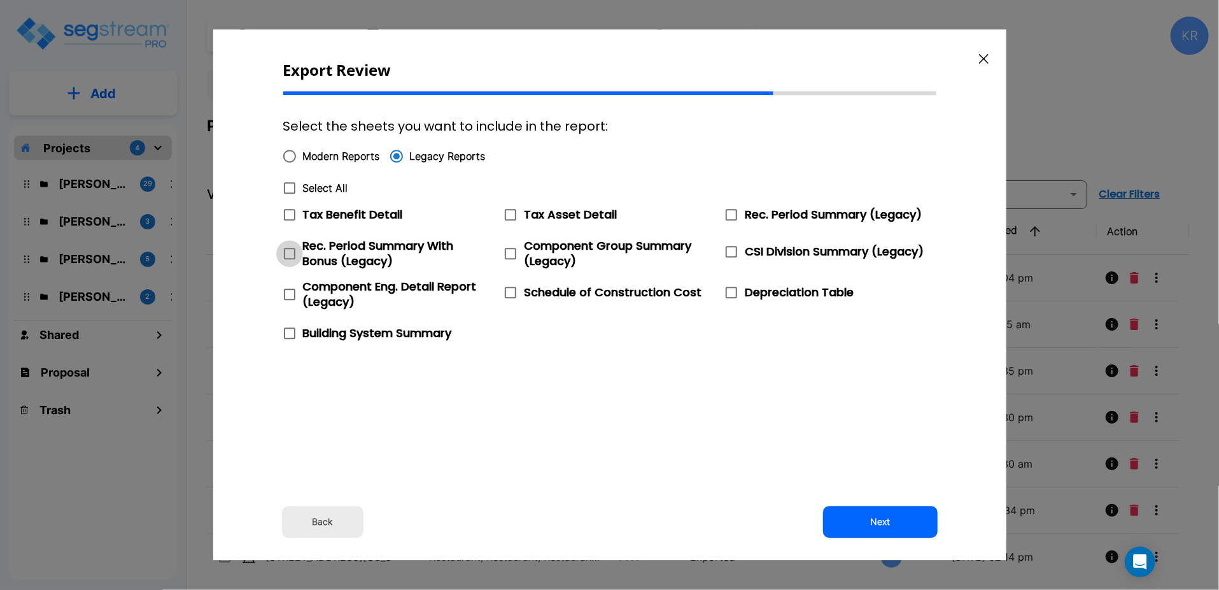
click at [289, 251] on input "Rec. Period Summary With Bonus (Legacy)" at bounding box center [282, 245] width 13 height 11
checkbox input "true"
click at [512, 222] on span at bounding box center [510, 214] width 27 height 27
click at [510, 212] on input "Tax Asset Detail" at bounding box center [503, 206] width 13 height 11
checkbox input "true"
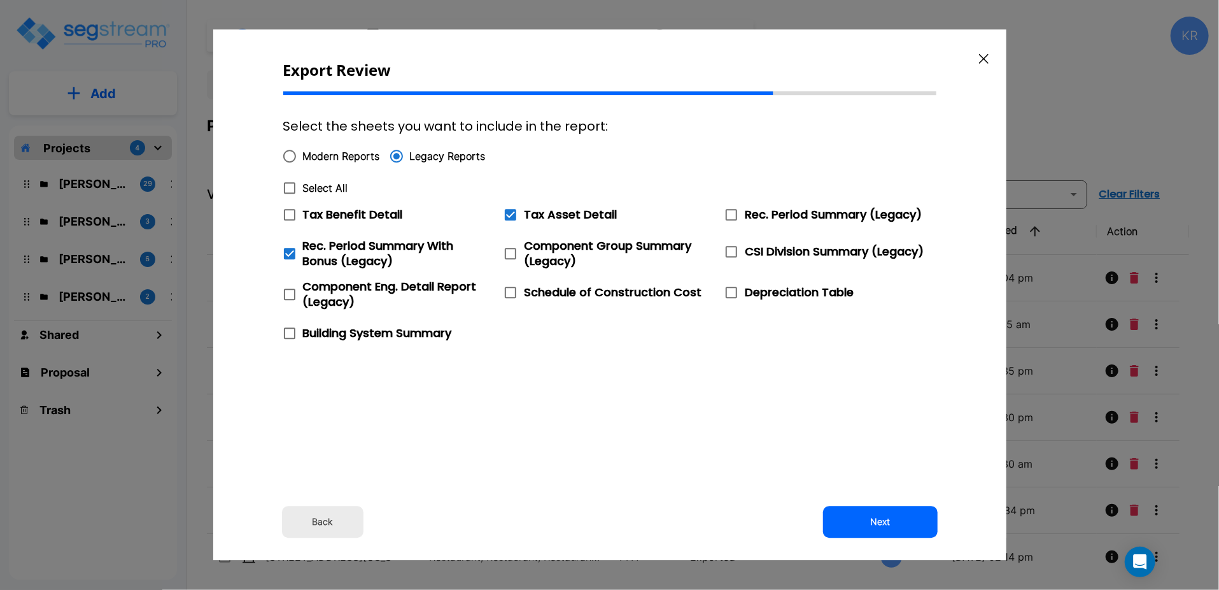
click at [289, 219] on icon at bounding box center [289, 214] width 11 height 11
click at [289, 212] on input "Tax Benefit Detail" at bounding box center [282, 206] width 13 height 11
checkbox input "true"
click at [734, 256] on icon at bounding box center [731, 251] width 15 height 15
click at [731, 249] on input "CSI Division Summary (Legacy)" at bounding box center [724, 243] width 13 height 11
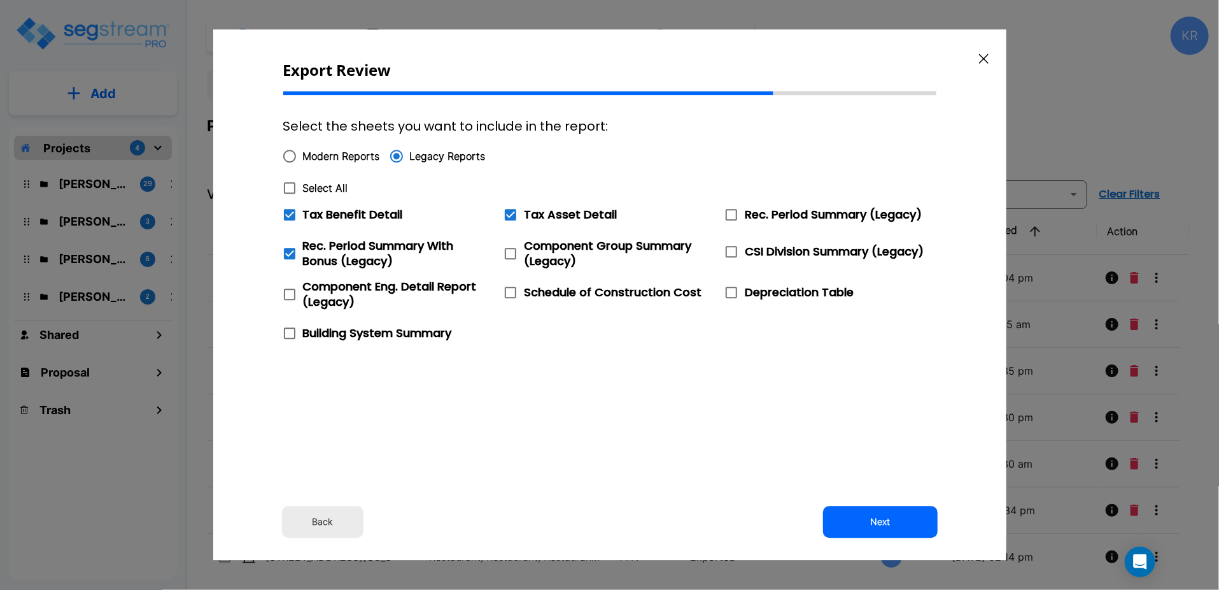
checkbox input "true"
click at [525, 246] on span "Component Group Summary (Legacy)" at bounding box center [607, 253] width 167 height 31
click at [510, 246] on input "Component Group Summary (Legacy)" at bounding box center [503, 245] width 13 height 11
checkbox input "true"
click at [299, 297] on span at bounding box center [289, 294] width 27 height 27
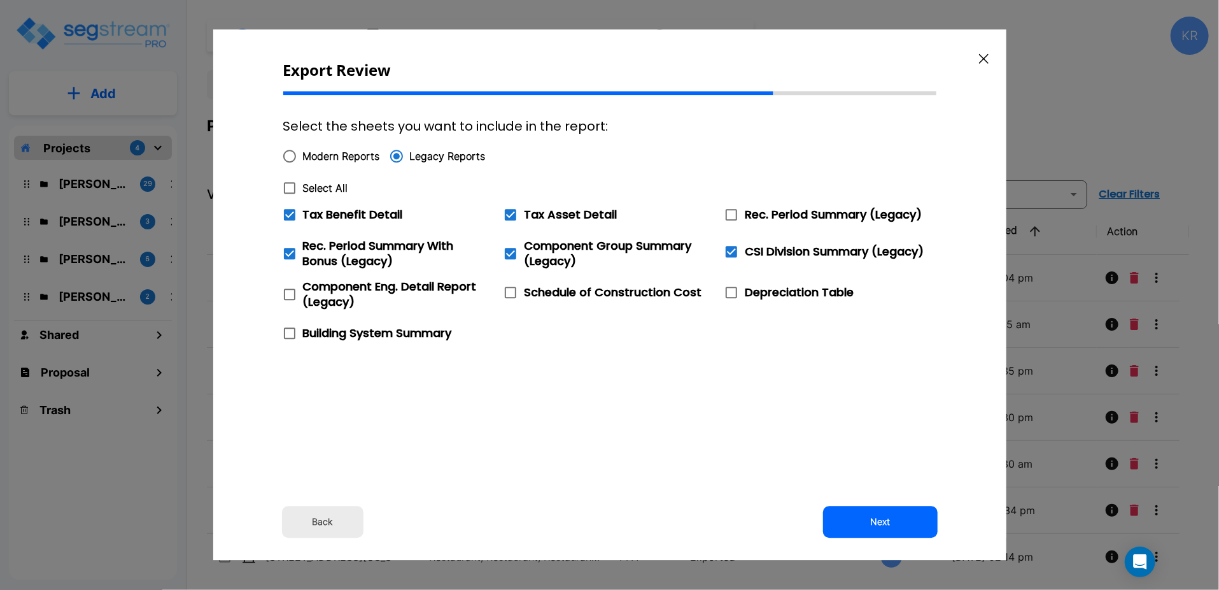
click at [289, 292] on input "Component Eng. Detail Report (Legacy)" at bounding box center [282, 286] width 13 height 11
checkbox input "true"
click at [732, 255] on icon at bounding box center [731, 251] width 11 height 11
click at [731, 249] on input "CSI Division Summary (Legacy)" at bounding box center [724, 243] width 13 height 11
checkbox input "false"
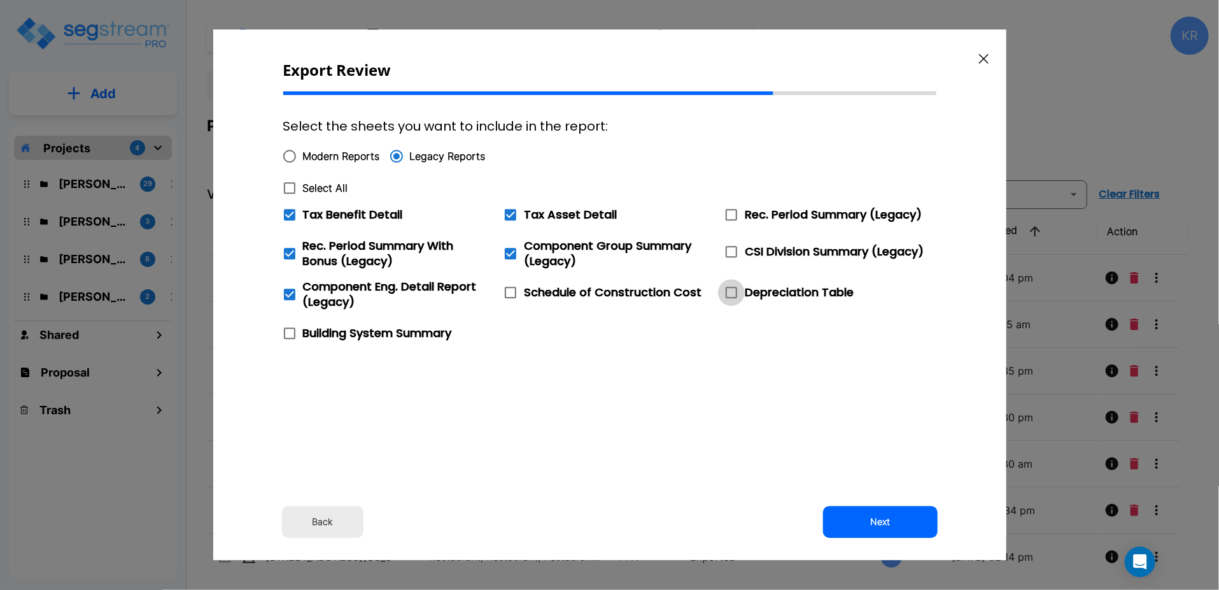
click at [737, 290] on icon at bounding box center [731, 292] width 11 height 11
click at [731, 290] on input "Depreciation Table" at bounding box center [724, 284] width 13 height 11
checkbox input "true"
click at [288, 332] on icon at bounding box center [289, 332] width 15 height 15
click at [288, 330] on input "Building System Summary" at bounding box center [282, 325] width 13 height 11
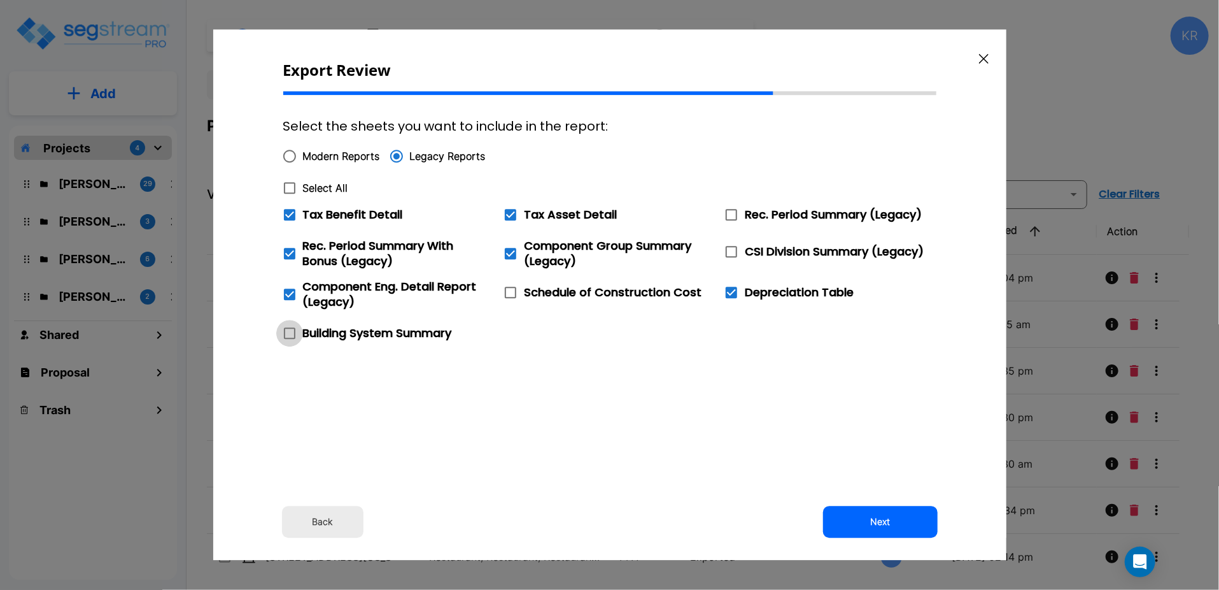
checkbox input "true"
click at [881, 523] on button "Next" at bounding box center [880, 522] width 115 height 32
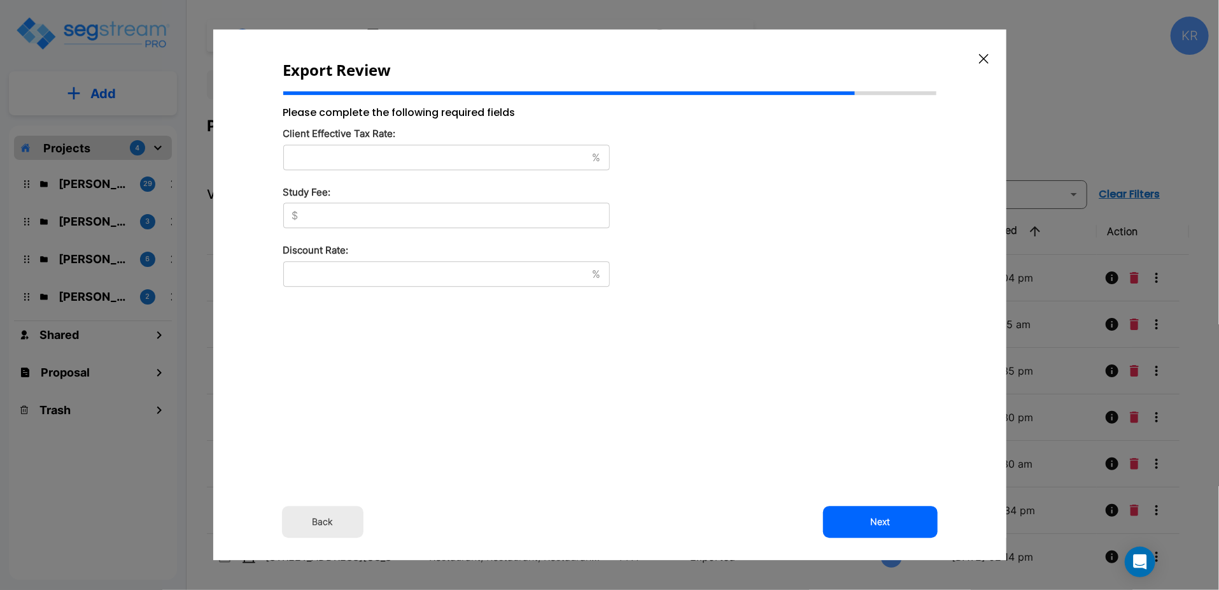
click at [348, 158] on input "text" at bounding box center [435, 157] width 304 height 13
type input "37"
click at [353, 224] on div "$ ​" at bounding box center [446, 214] width 327 height 25
type input "8,500"
click at [317, 271] on input "text" at bounding box center [435, 273] width 304 height 13
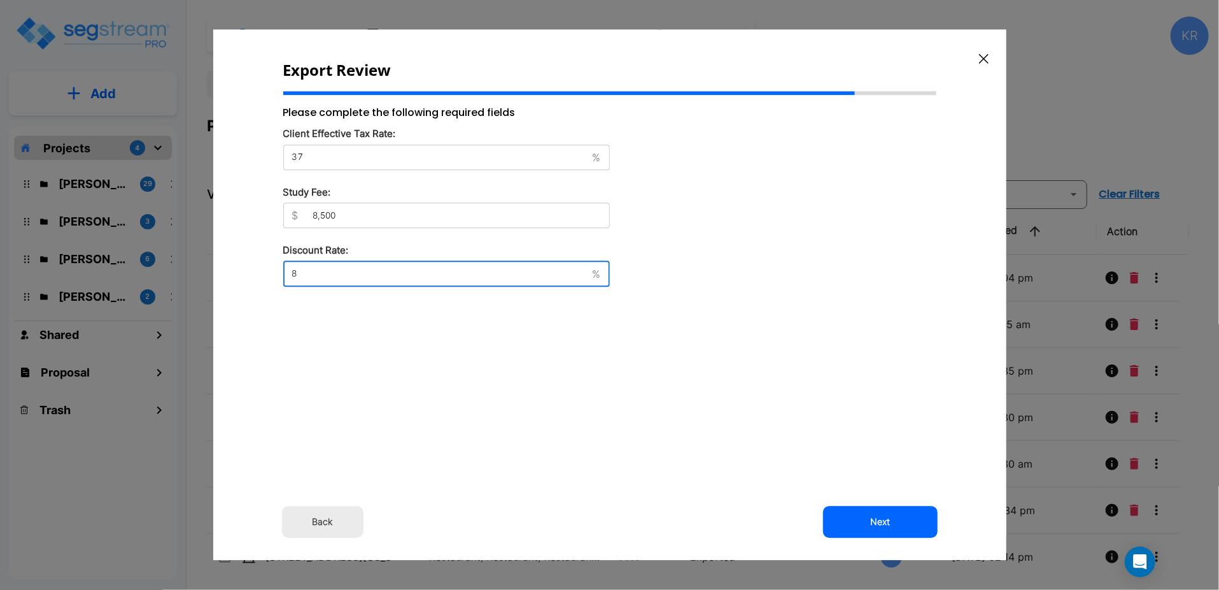
type input "8"
click at [402, 456] on div "Please complete the following required fields Client Effective Tax Rate: 37 % ​…" at bounding box center [446, 282] width 327 height 354
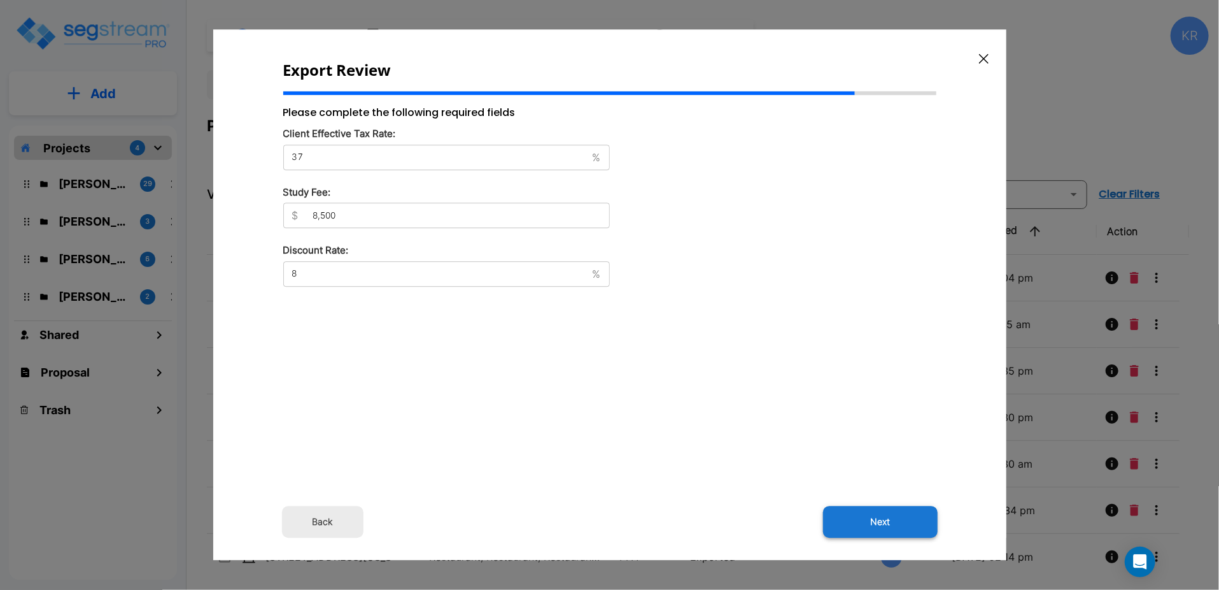
click at [879, 516] on button "Next" at bounding box center [880, 522] width 115 height 32
click at [880, 518] on button "Next" at bounding box center [880, 522] width 115 height 32
click at [744, 455] on div "Export Review Please complete the following required fields Client Effective Ta…" at bounding box center [609, 294] width 793 height 530
drag, startPoint x: 981, startPoint y: 55, endPoint x: 982, endPoint y: 67, distance: 12.8
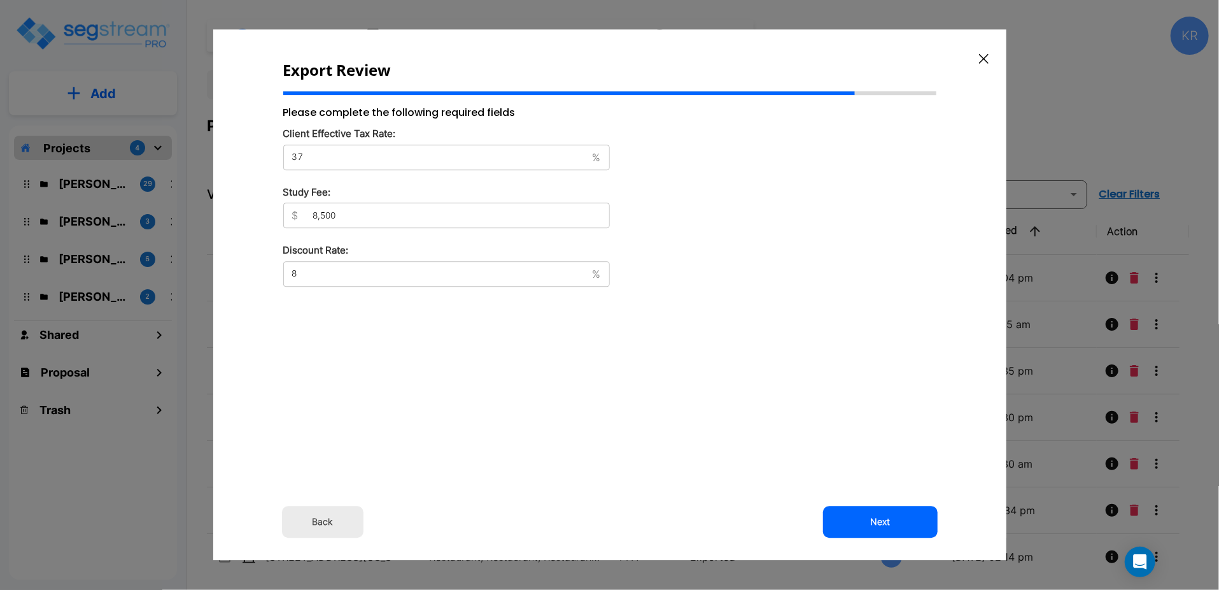
click at [981, 55] on icon "button" at bounding box center [984, 58] width 10 height 10
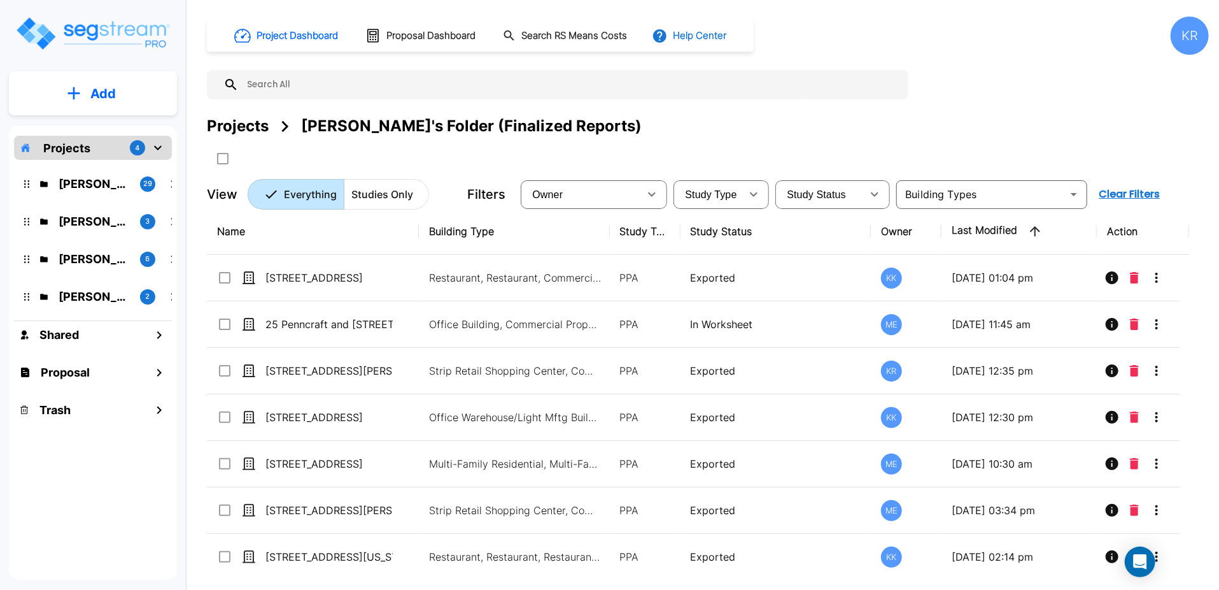
click at [714, 43] on button "Help Center" at bounding box center [691, 36] width 82 height 24
click at [895, 66] on div at bounding box center [609, 295] width 1219 height 590
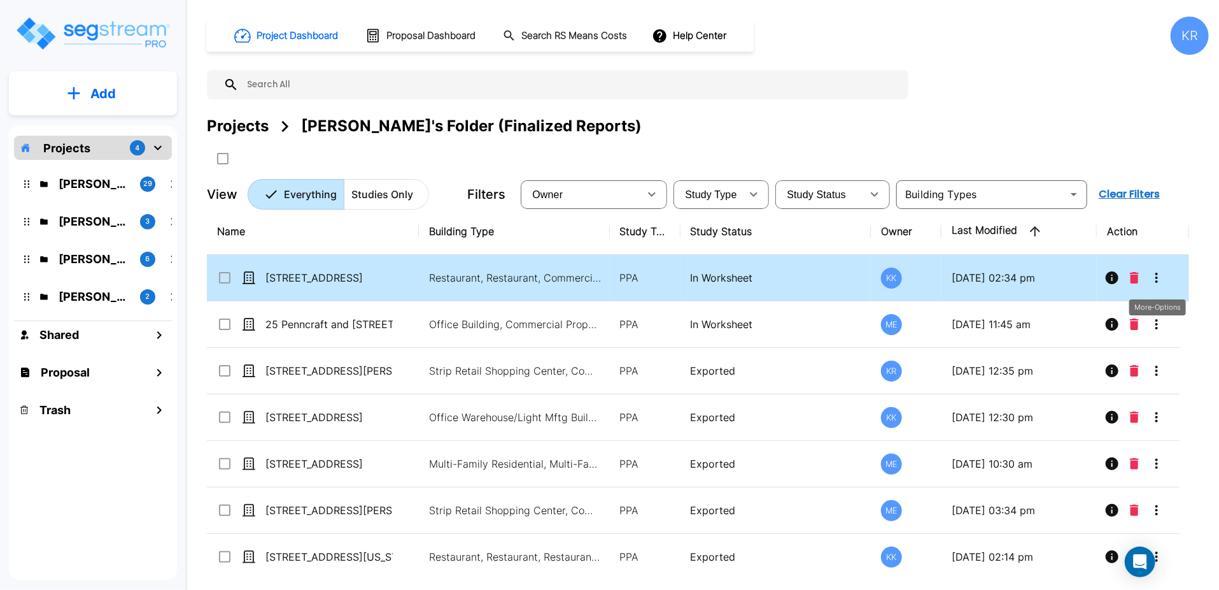
click at [1157, 276] on icon "More-Options" at bounding box center [1157, 278] width 3 height 10
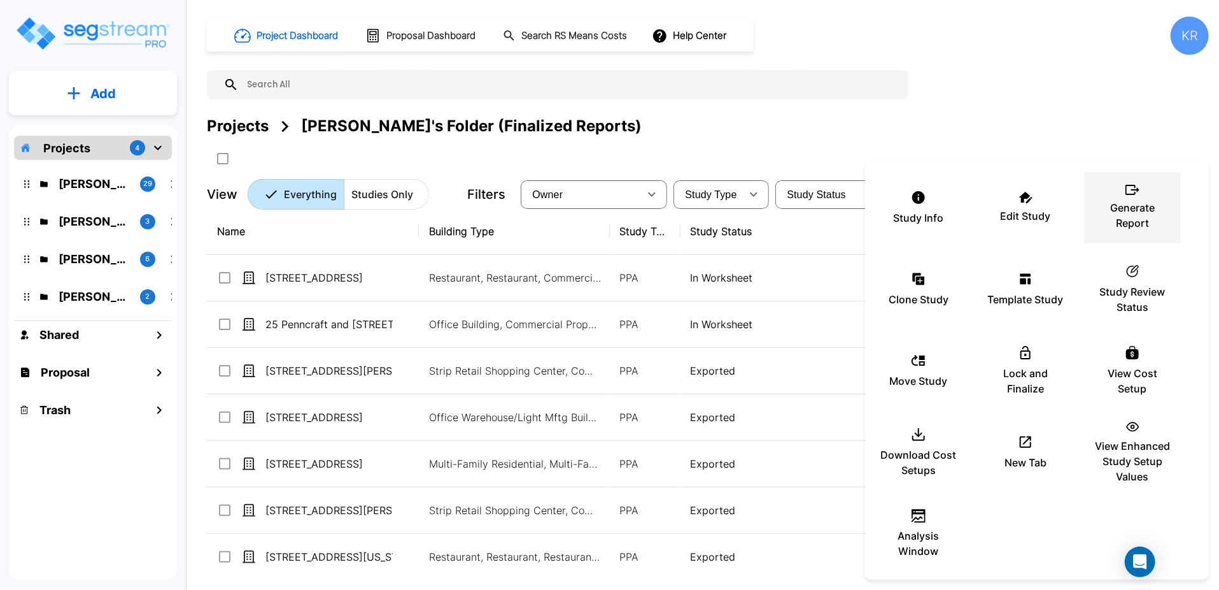
click at [1112, 209] on p "Generate Report" at bounding box center [1133, 215] width 76 height 31
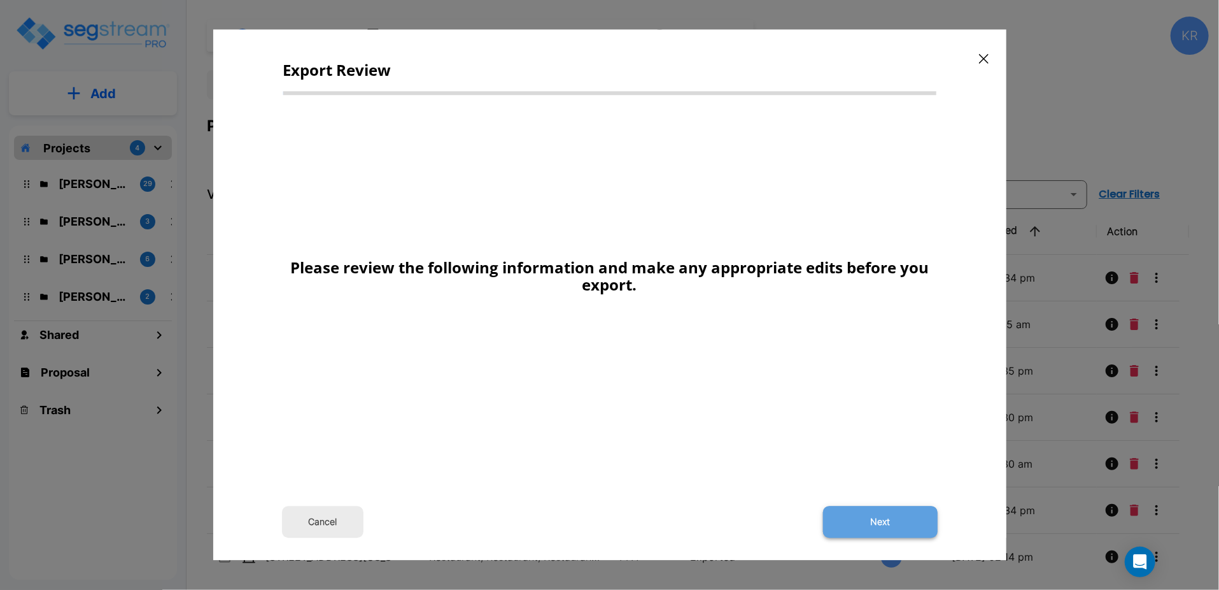
click at [881, 525] on button "Next" at bounding box center [880, 522] width 115 height 32
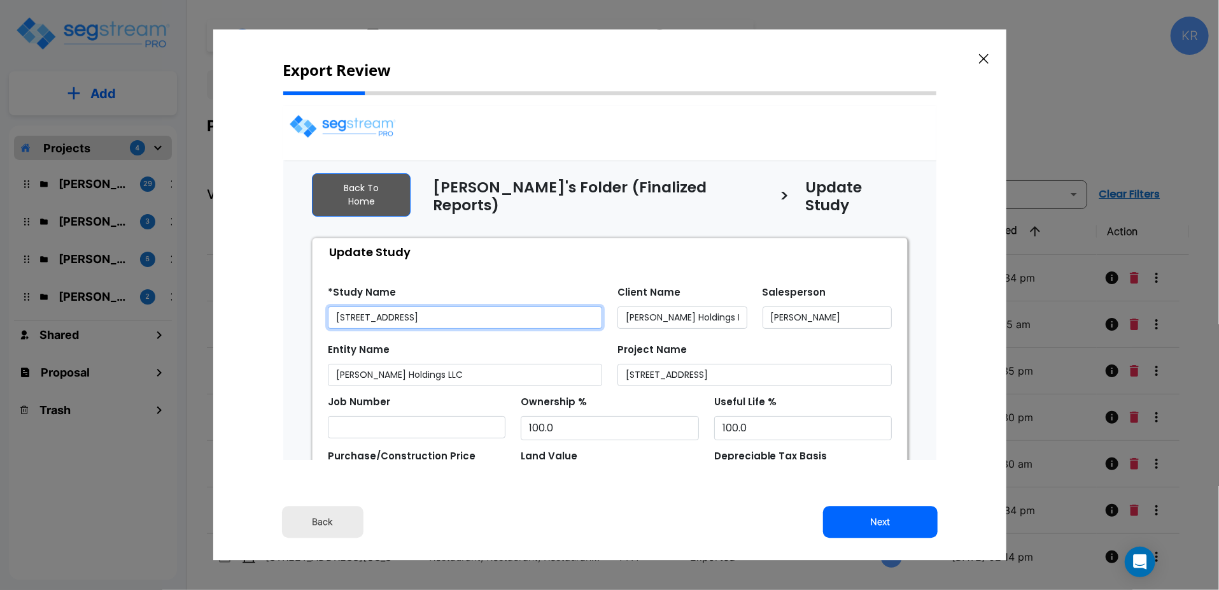
select select "2025"
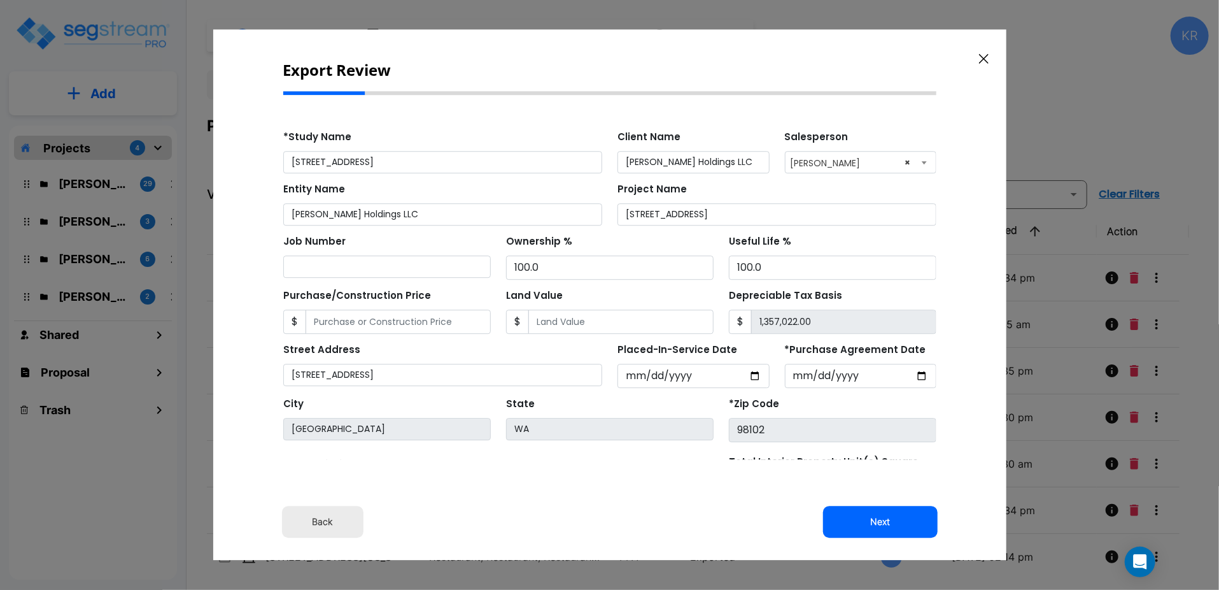
click at [707, 178] on div "Entity Name Chandler Holdings LLC Project Name 2045 Eastlake Avenue" at bounding box center [609, 199] width 669 height 52
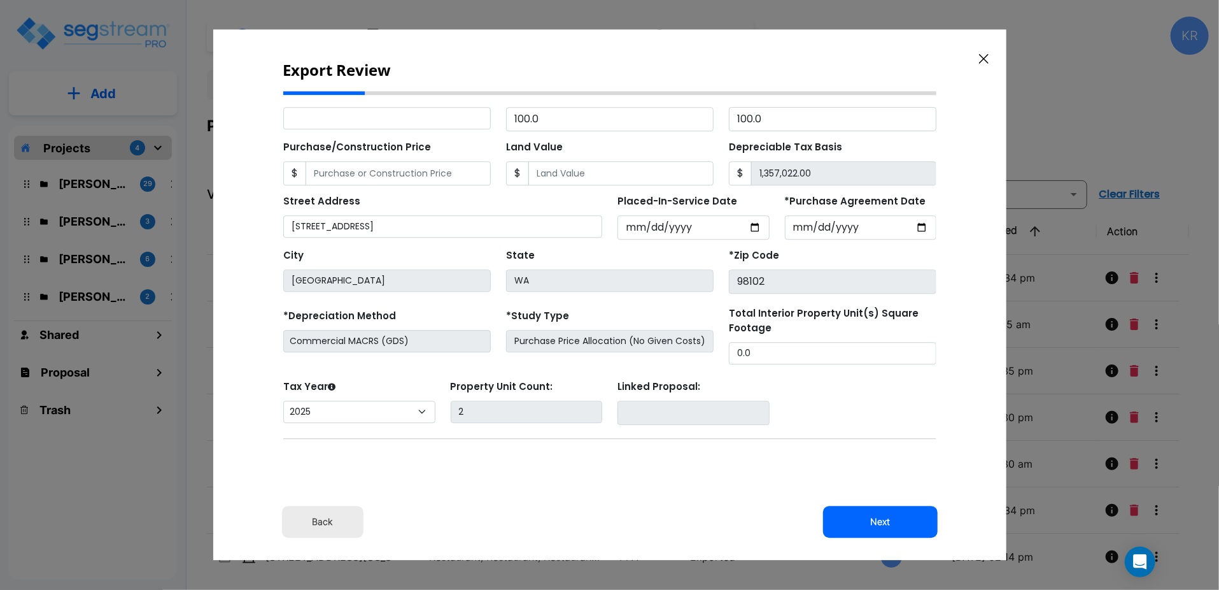
scroll to position [155, 0]
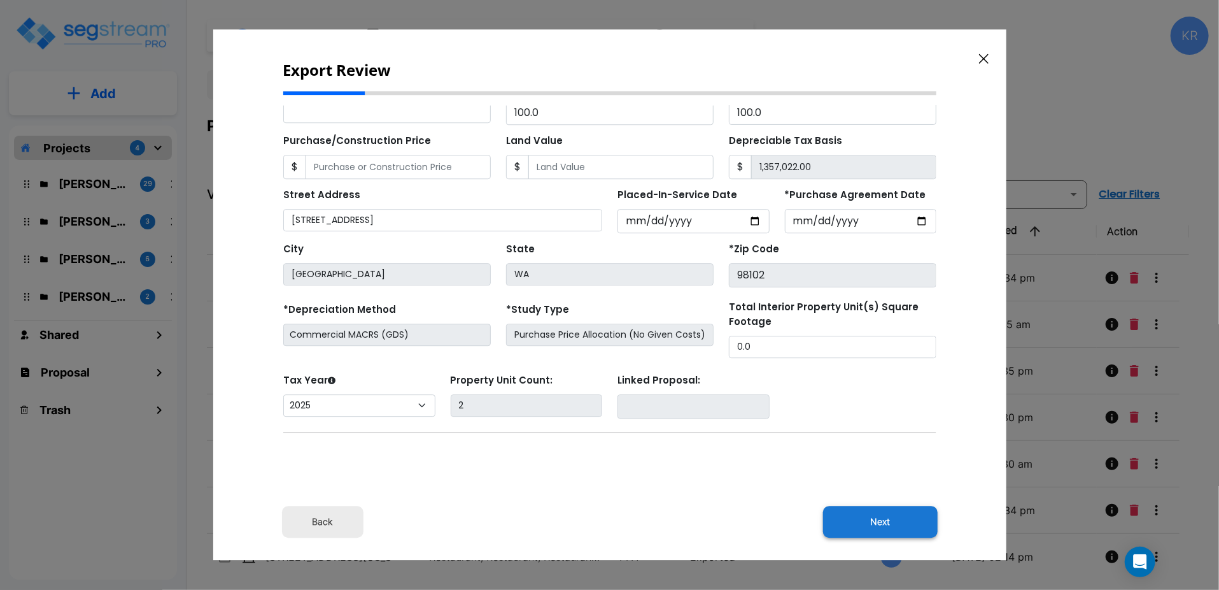
click at [877, 519] on button "Next" at bounding box center [880, 522] width 115 height 32
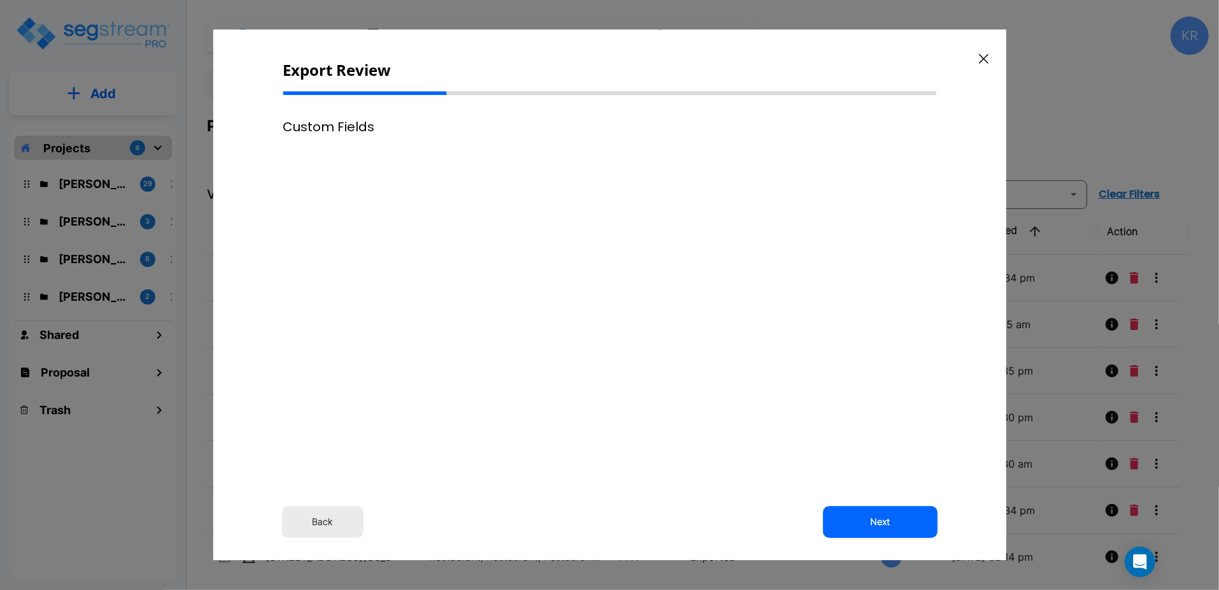
scroll to position [0, 0]
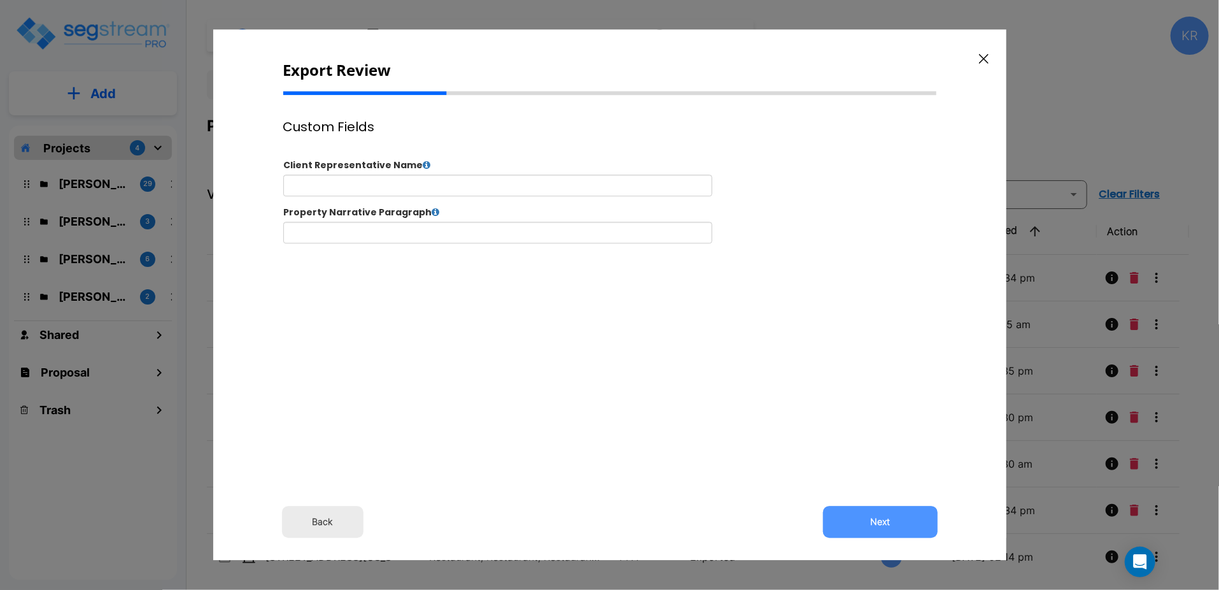
click at [877, 519] on button "Next" at bounding box center [880, 522] width 115 height 32
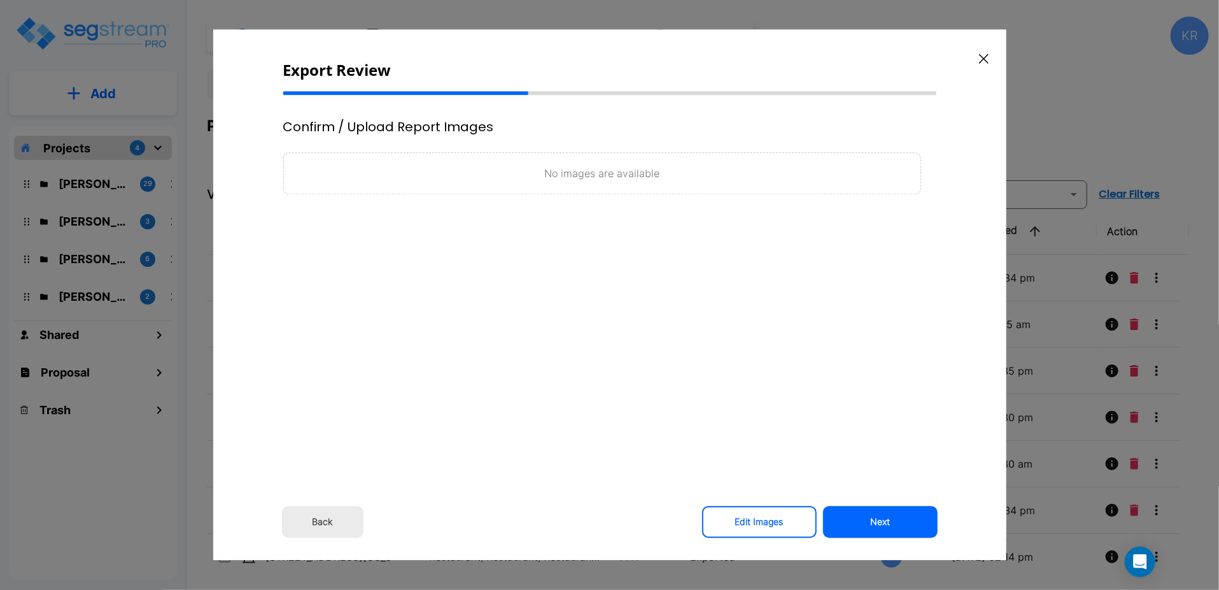
click at [877, 519] on button "Next" at bounding box center [880, 522] width 115 height 32
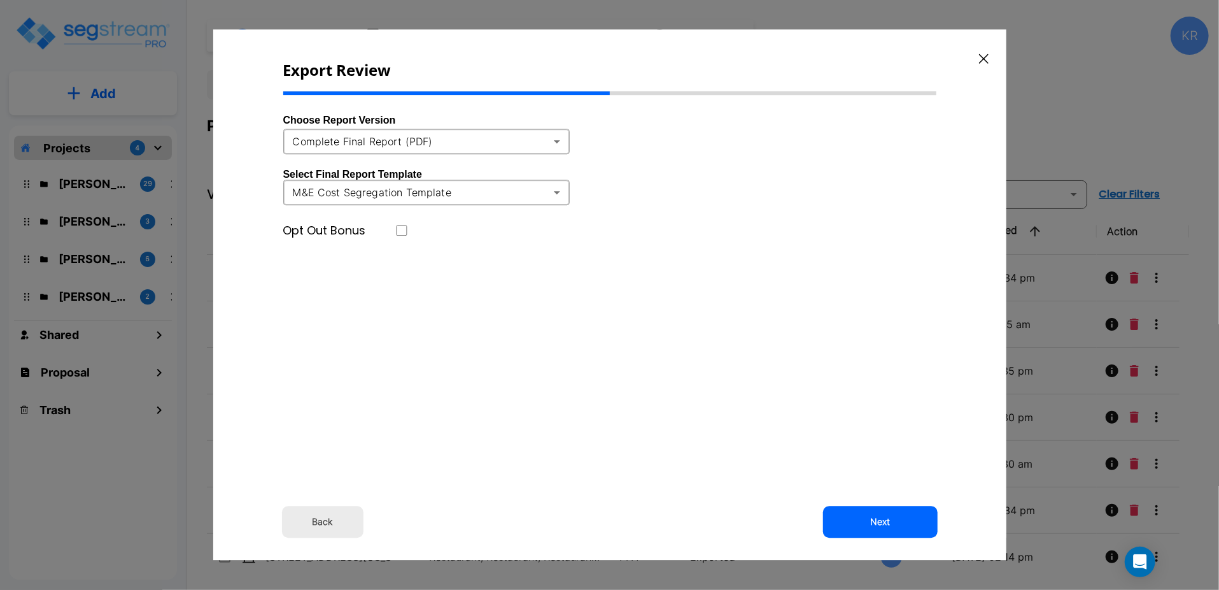
click at [533, 133] on body "× Your report is being generated. Be patient! × We're working on your Modificat…" at bounding box center [609, 295] width 1219 height 590
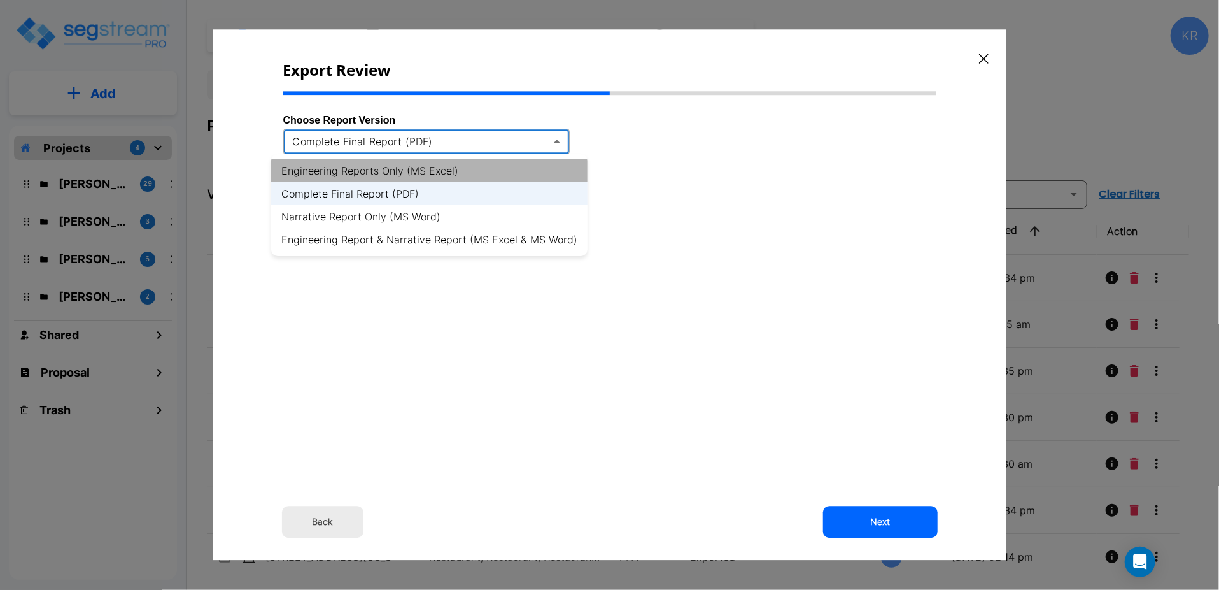
click at [541, 169] on li "Engineering Reports Only (MS Excel)" at bounding box center [429, 170] width 316 height 23
type input "xlsx"
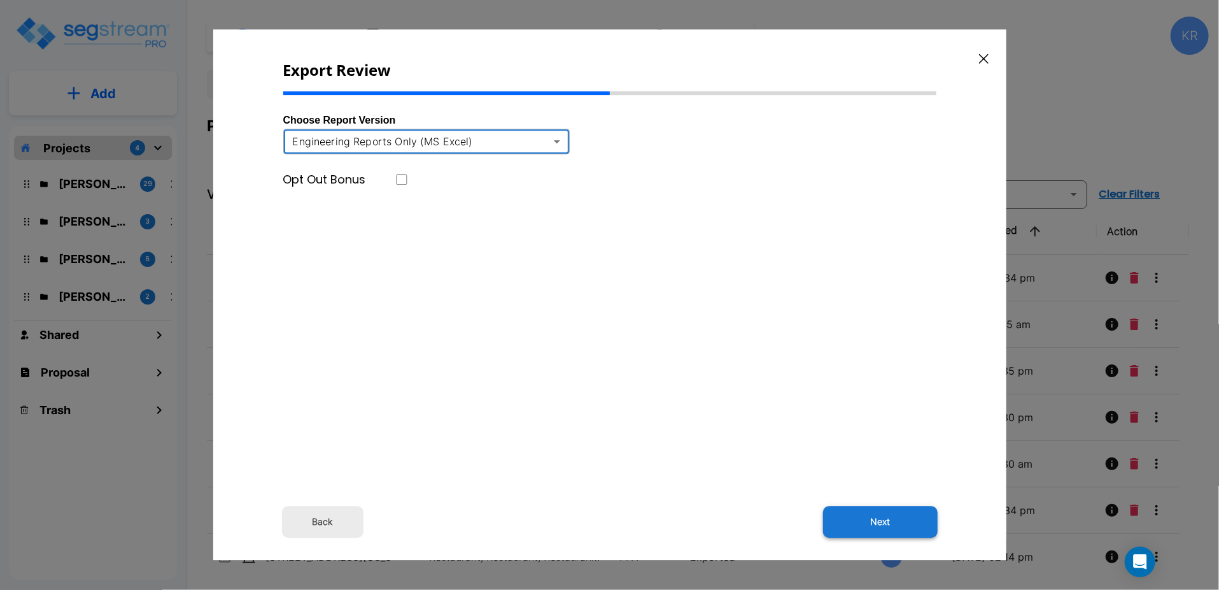
click at [883, 527] on button "Next" at bounding box center [880, 522] width 115 height 32
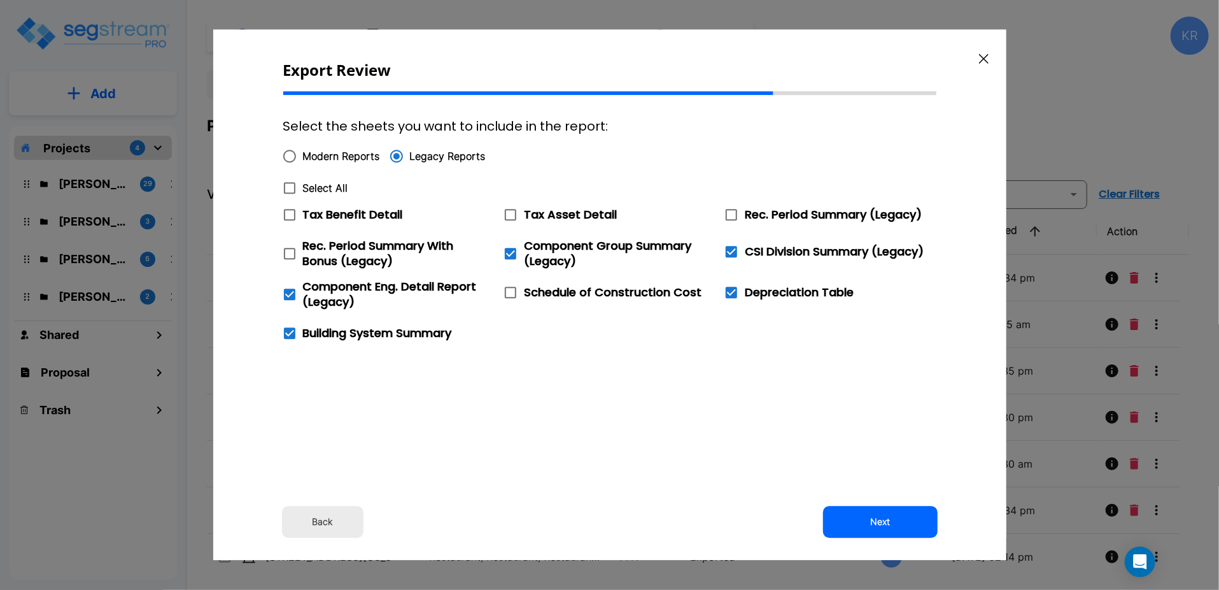
click at [510, 215] on icon at bounding box center [510, 214] width 15 height 15
click at [510, 212] on input "Tax Asset Detail" at bounding box center [503, 206] width 13 height 11
checkbox input "true"
click at [343, 211] on span "Tax Benefit Detail" at bounding box center [353, 214] width 100 height 16
click at [289, 211] on input "Tax Benefit Detail" at bounding box center [282, 206] width 13 height 11
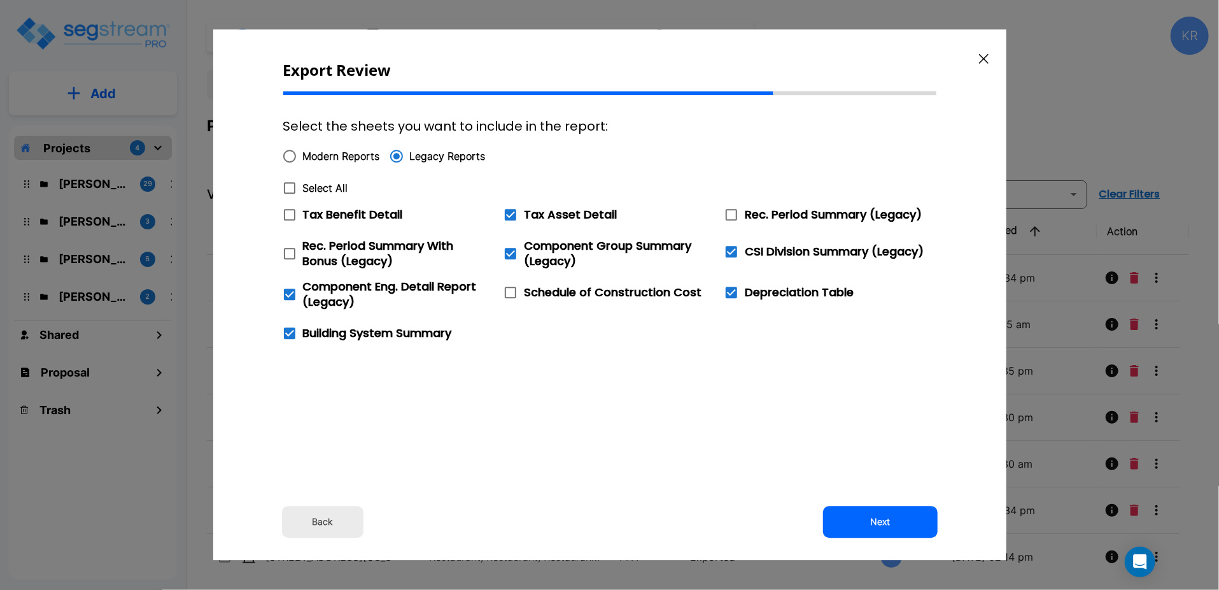
checkbox input "true"
click at [731, 253] on icon at bounding box center [731, 251] width 11 height 11
click at [731, 249] on input "CSI Division Summary (Legacy)" at bounding box center [724, 243] width 13 height 11
checkbox input "false"
click at [860, 520] on button "Next" at bounding box center [880, 522] width 115 height 32
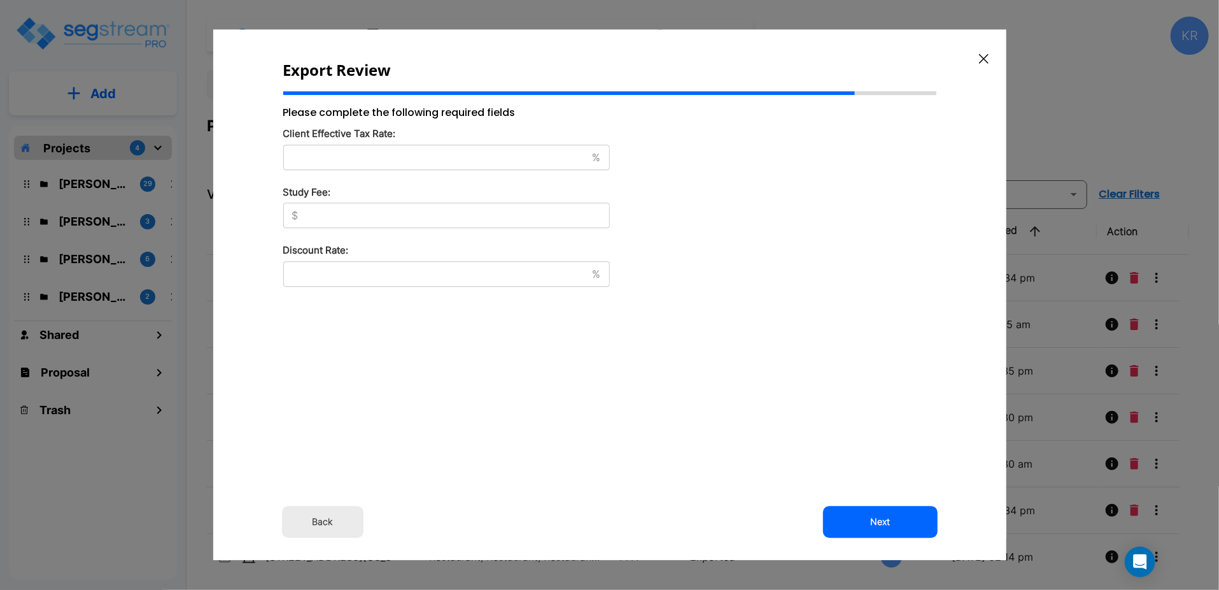
click at [314, 157] on input "text" at bounding box center [435, 157] width 304 height 13
type input "37"
click at [329, 218] on input "text" at bounding box center [457, 216] width 306 height 13
type input "8,500"
click at [327, 271] on input "text" at bounding box center [435, 273] width 304 height 13
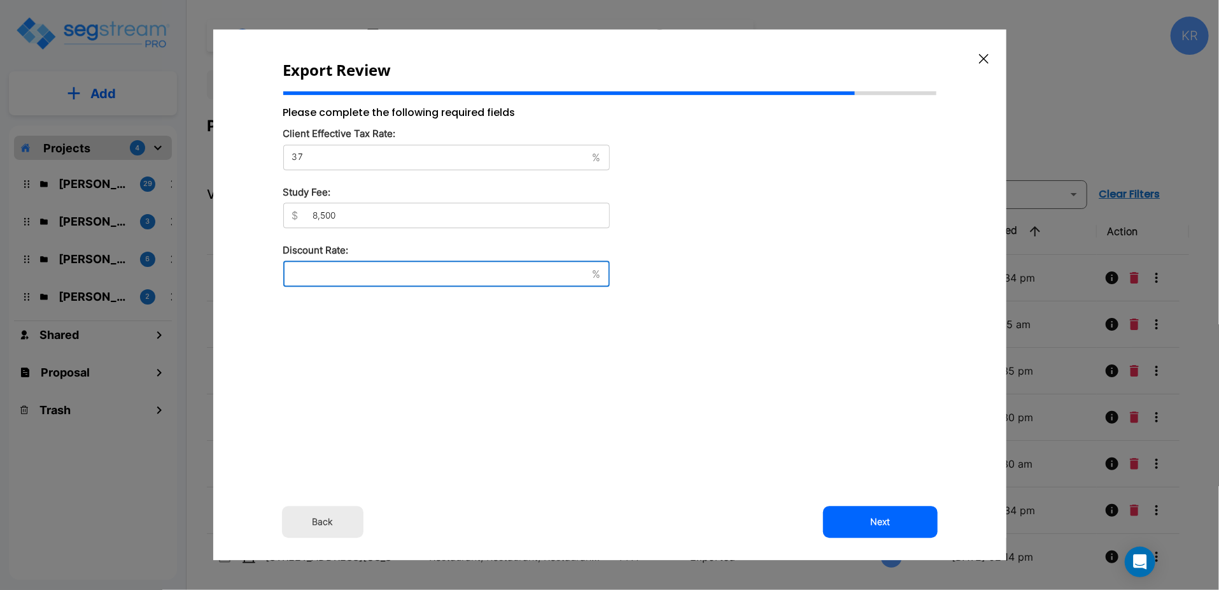
type input "8"
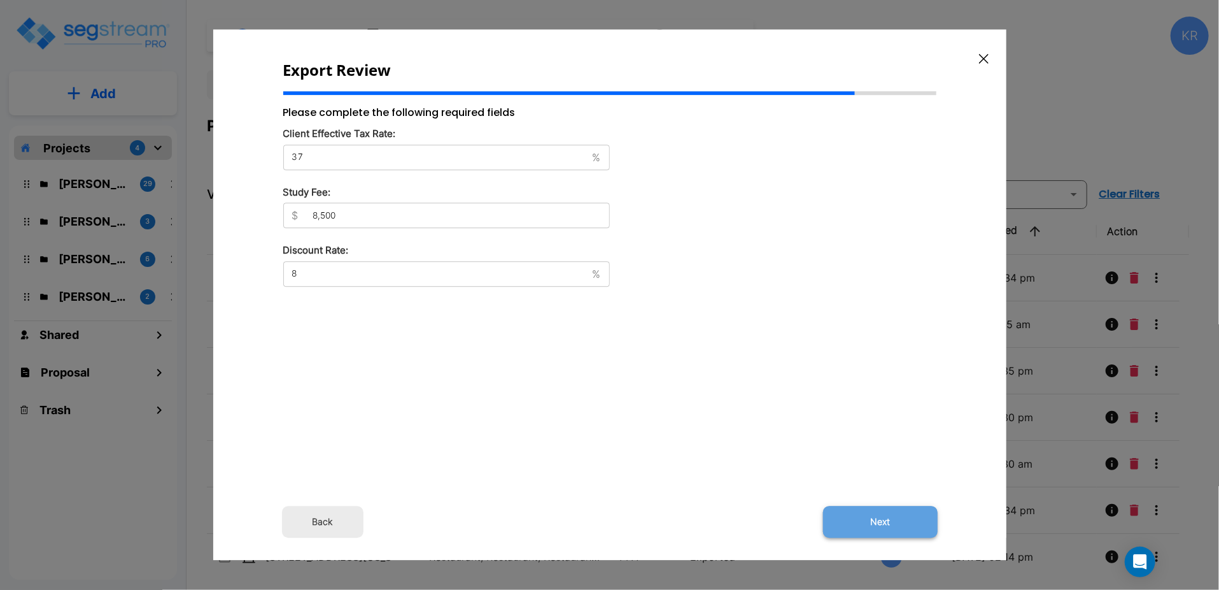
click at [867, 527] on button "Next" at bounding box center [880, 522] width 115 height 32
click at [883, 522] on button "Next" at bounding box center [880, 522] width 115 height 32
click at [883, 521] on button "Next" at bounding box center [880, 522] width 115 height 32
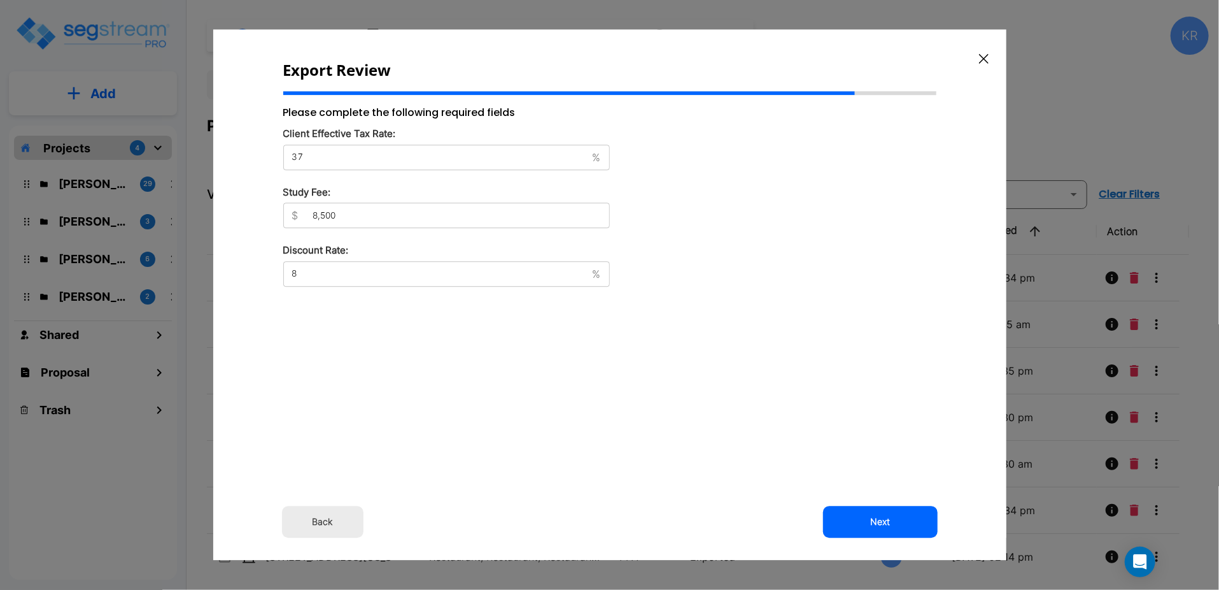
click at [984, 61] on icon "button" at bounding box center [984, 58] width 10 height 10
